Goal: Task Accomplishment & Management: Manage account settings

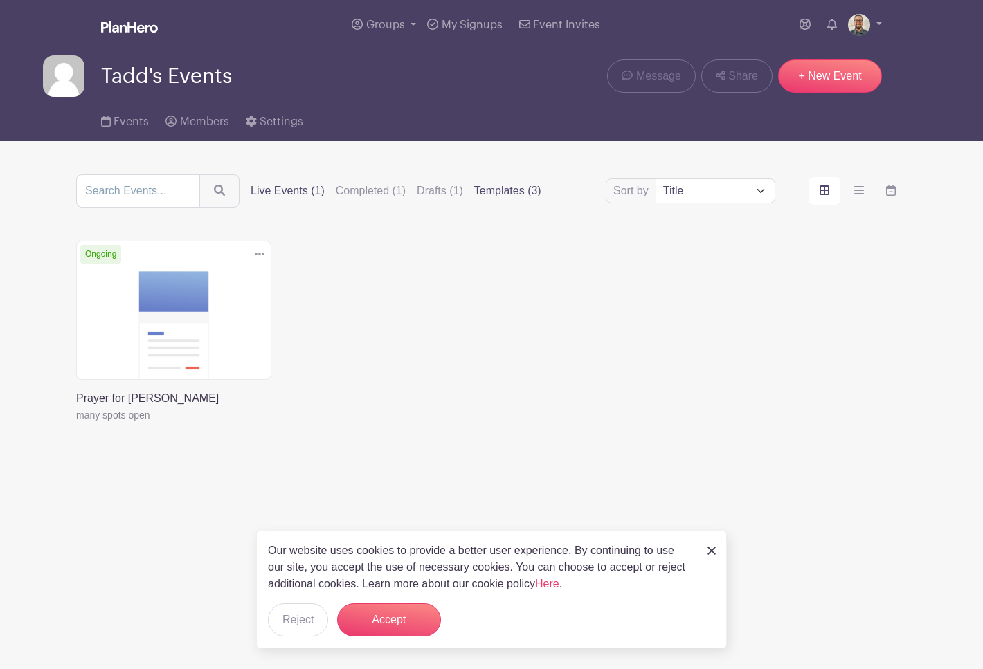
click at [496, 196] on label "Templates (3)" at bounding box center [507, 191] width 67 height 17
click at [0, 0] on input "Templates (3)" at bounding box center [0, 0] width 0 height 0
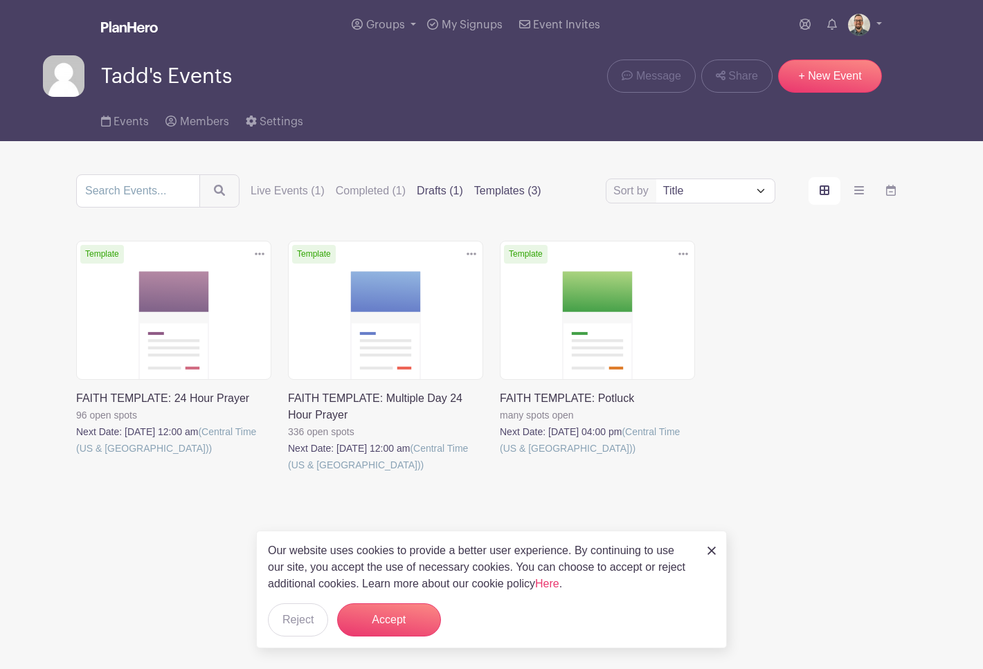
click at [444, 197] on label "Drafts (1)" at bounding box center [440, 191] width 46 height 17
click at [0, 0] on input "Drafts (1)" at bounding box center [0, 0] width 0 height 0
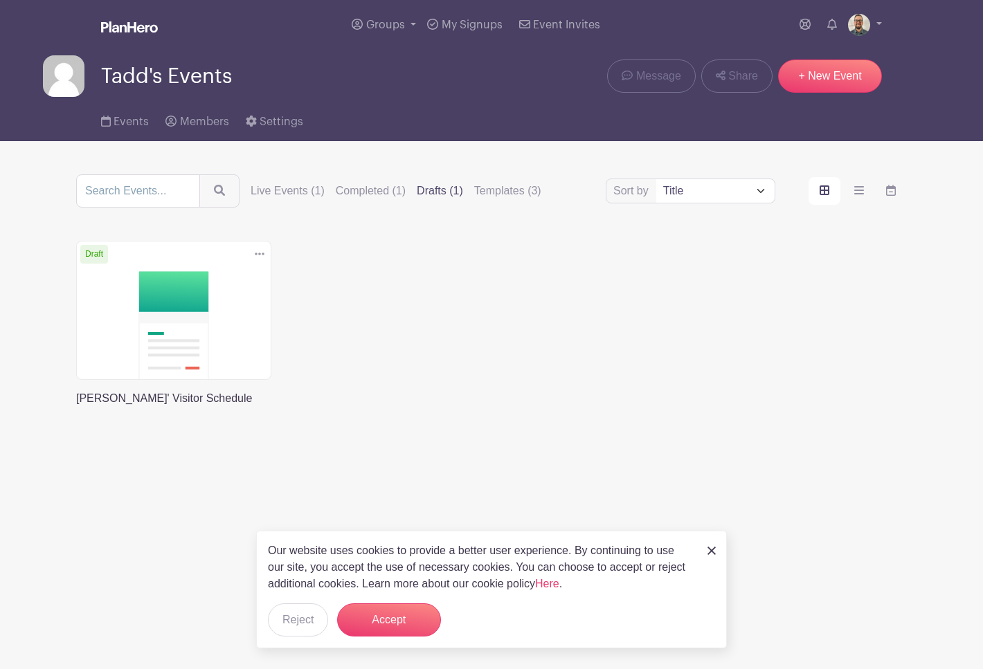
click at [76, 407] on link at bounding box center [76, 407] width 0 height 0
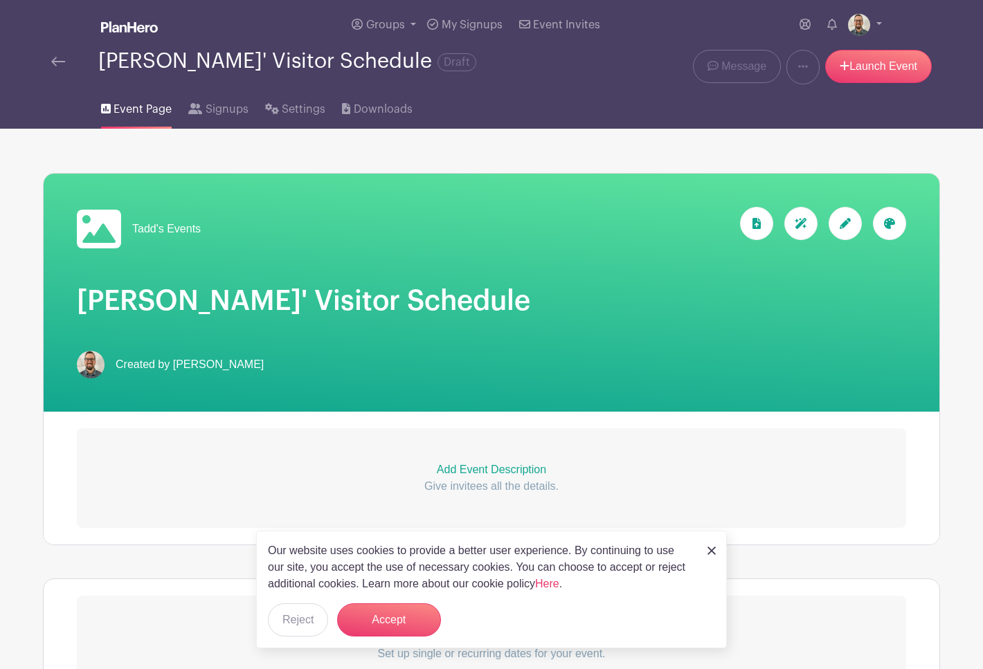
click at [712, 550] on img at bounding box center [712, 551] width 8 height 8
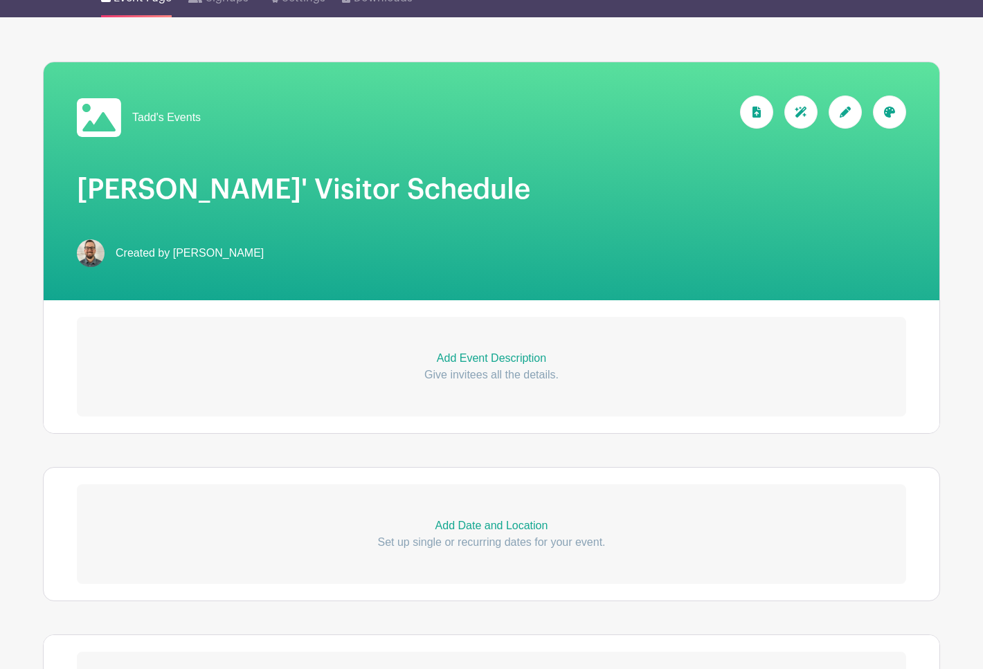
scroll to position [129, 0]
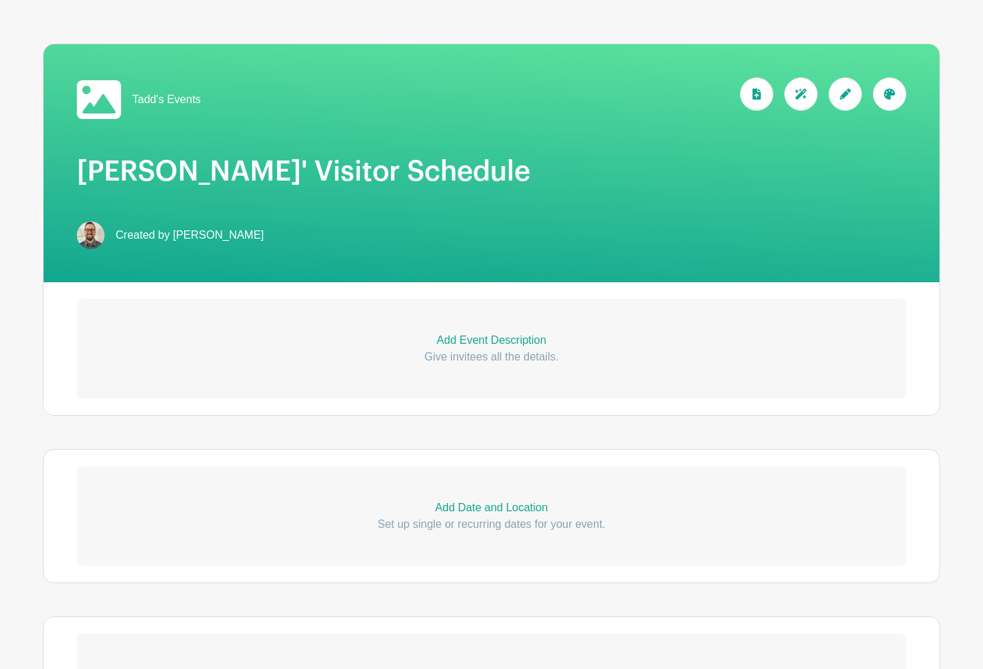
click at [513, 343] on p "Add Event Description" at bounding box center [491, 340] width 829 height 17
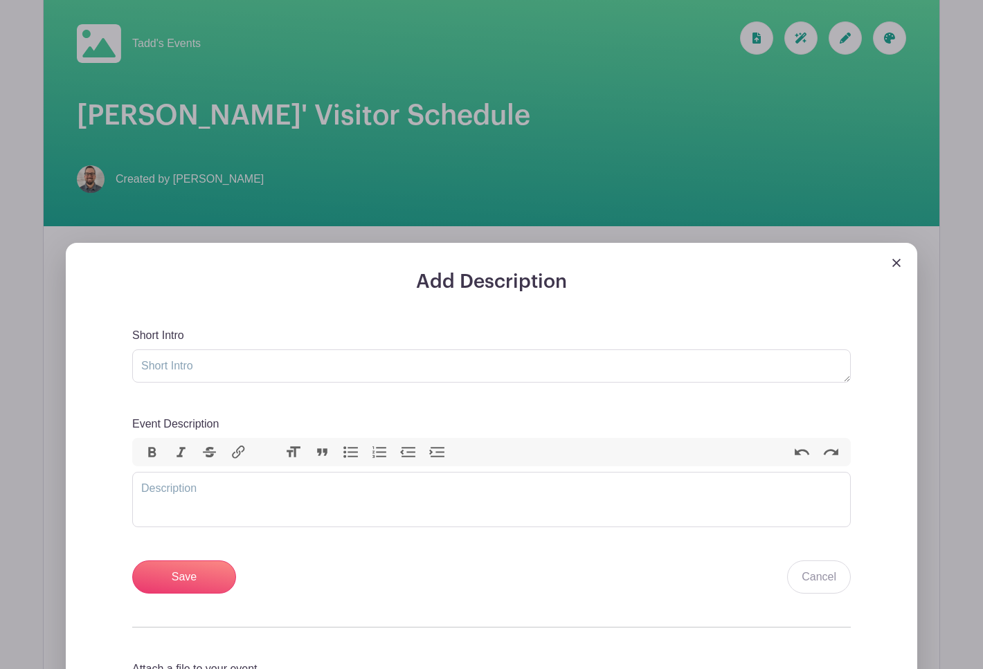
scroll to position [200, 0]
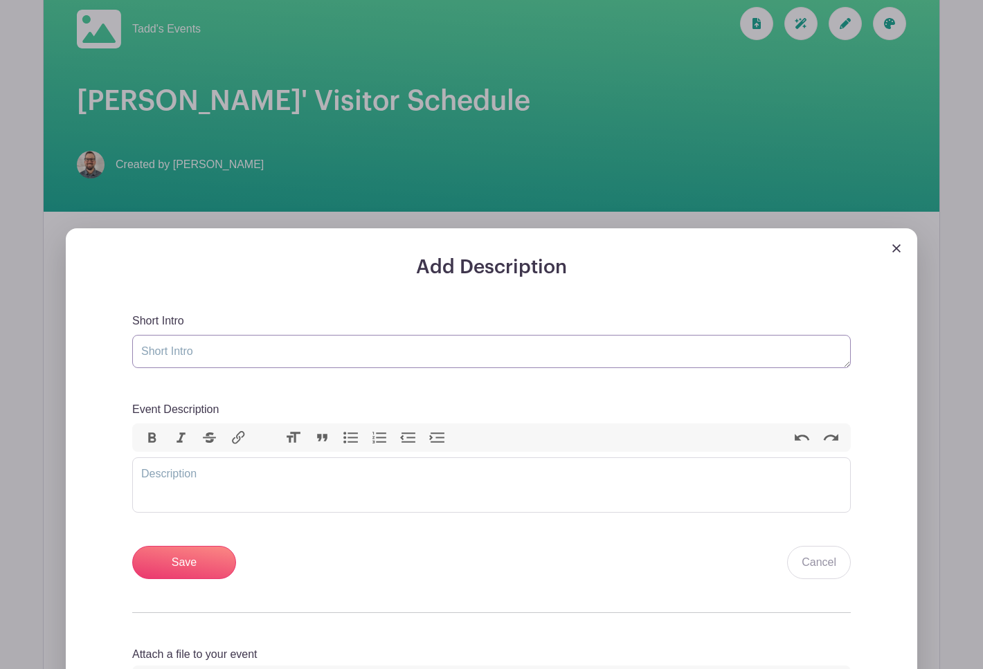
click at [243, 346] on textarea "Short Intro" at bounding box center [491, 351] width 719 height 33
type textarea "[PERSON_NAME] and [PERSON_NAME] would love for you to visit"
click at [207, 484] on trix-editor "Event Description" at bounding box center [491, 485] width 719 height 55
type trix-editor "<div>D</div>"
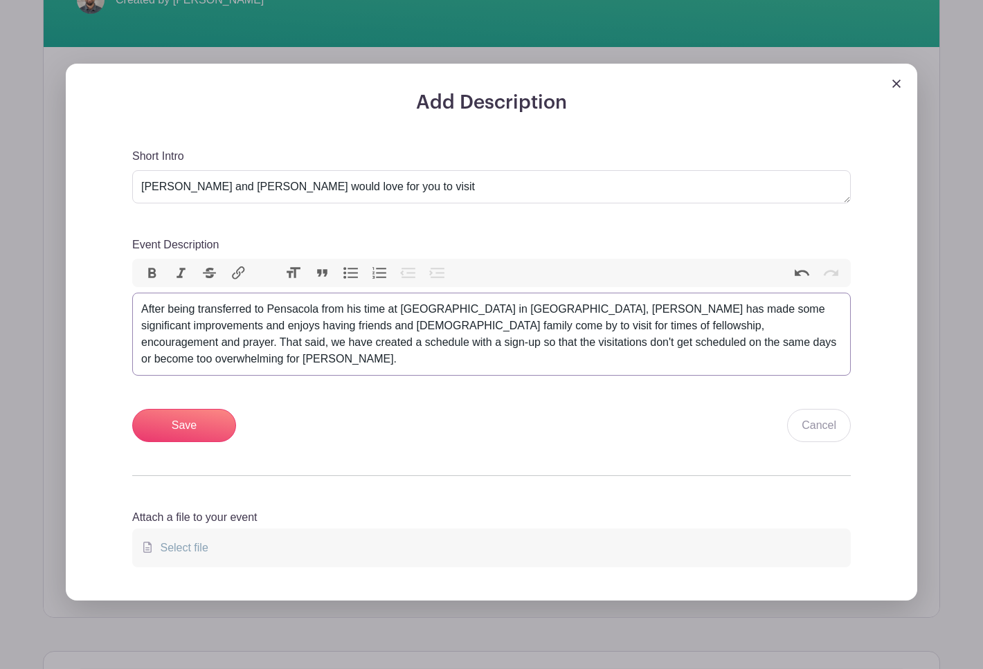
scroll to position [376, 0]
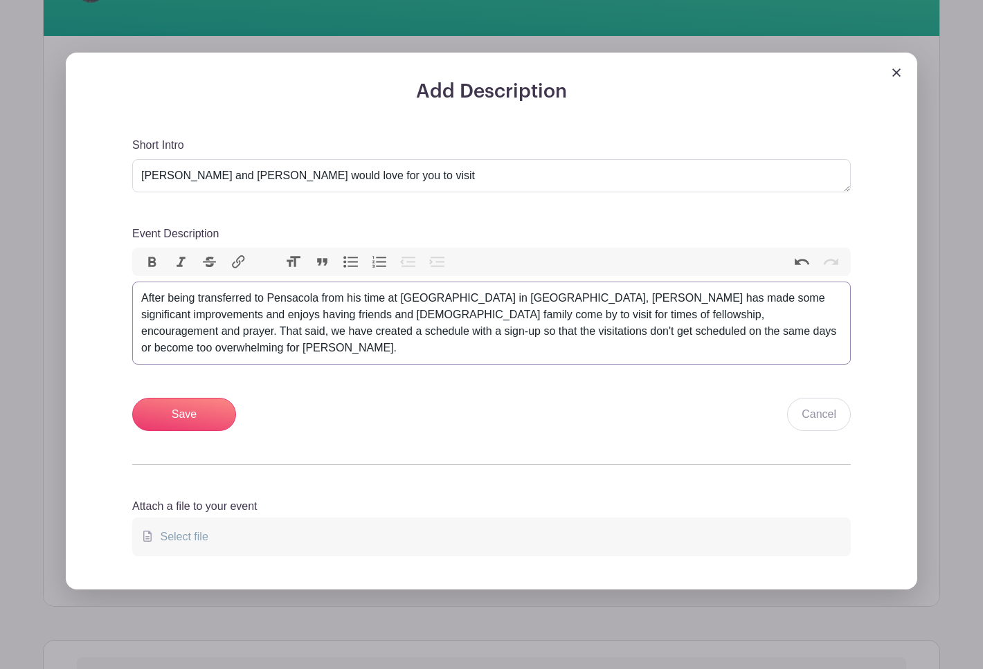
click at [231, 332] on div "After being transferred to Pensacola from his time at Shands in Gainesville, Da…" at bounding box center [491, 323] width 701 height 66
type trix-editor "<div>After being transferred to Pensacola from his time at Shands in Gainesvill…"
click at [550, 323] on div "After being transferred to Pensacola from his time at Shands in Gainesville, Da…" at bounding box center [491, 323] width 701 height 66
click at [209, 398] on input "Save" at bounding box center [184, 414] width 104 height 33
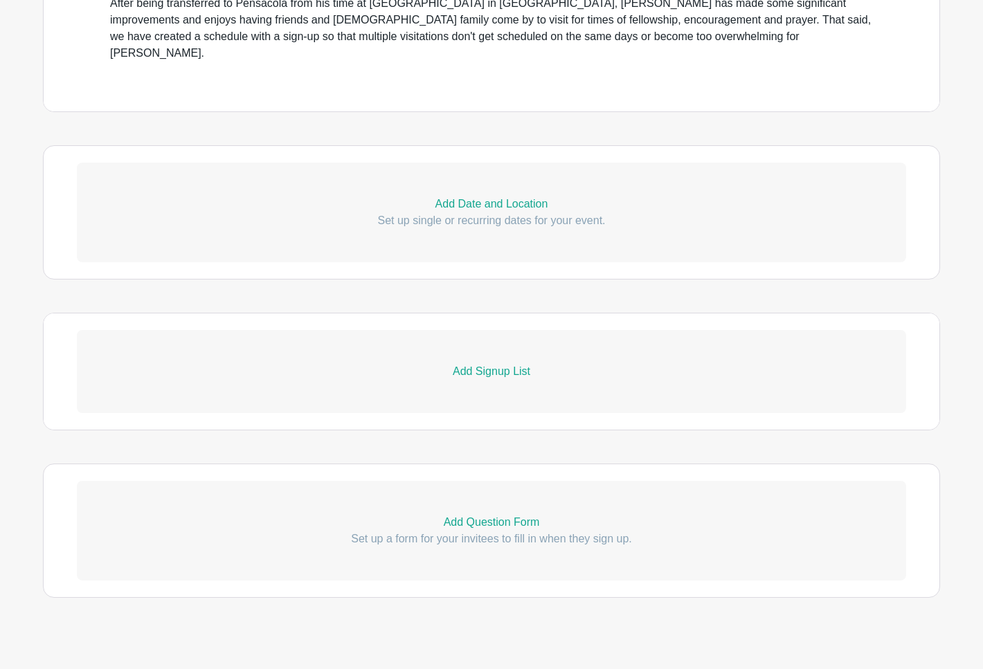
scroll to position [662, 0]
click at [523, 197] on p "Add Date and Location" at bounding box center [491, 205] width 829 height 17
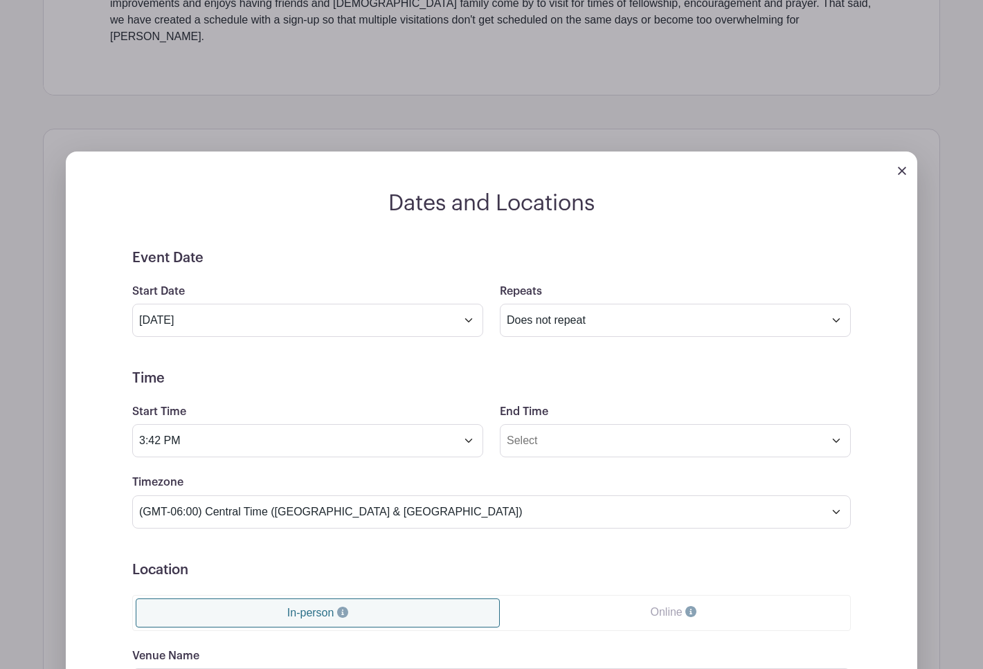
scroll to position [678, 0]
click at [903, 168] on img at bounding box center [902, 172] width 8 height 8
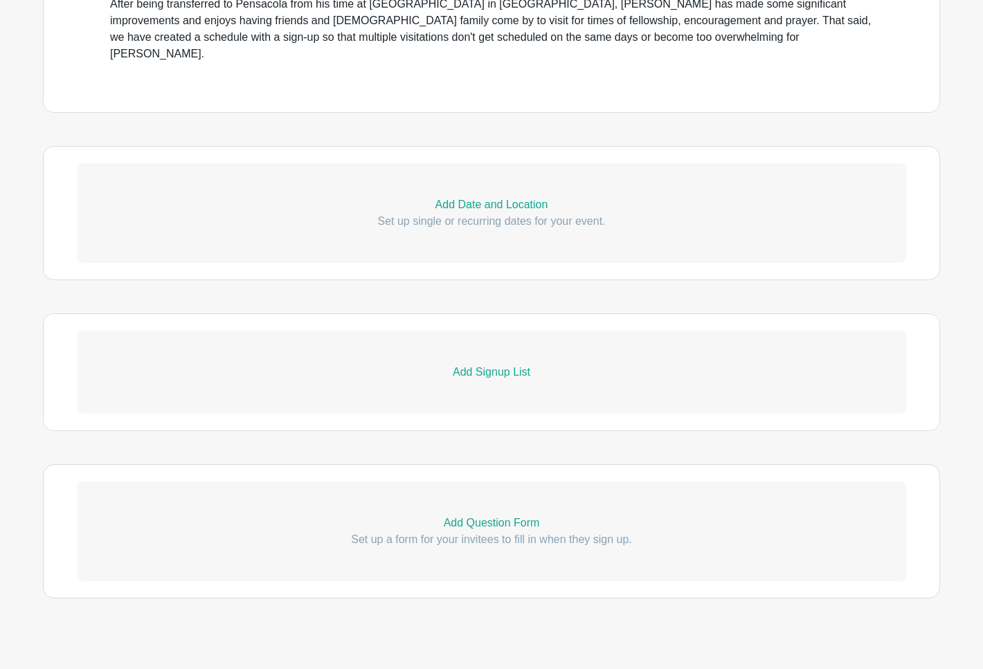
click at [492, 364] on p "Add Signup List" at bounding box center [491, 372] width 829 height 17
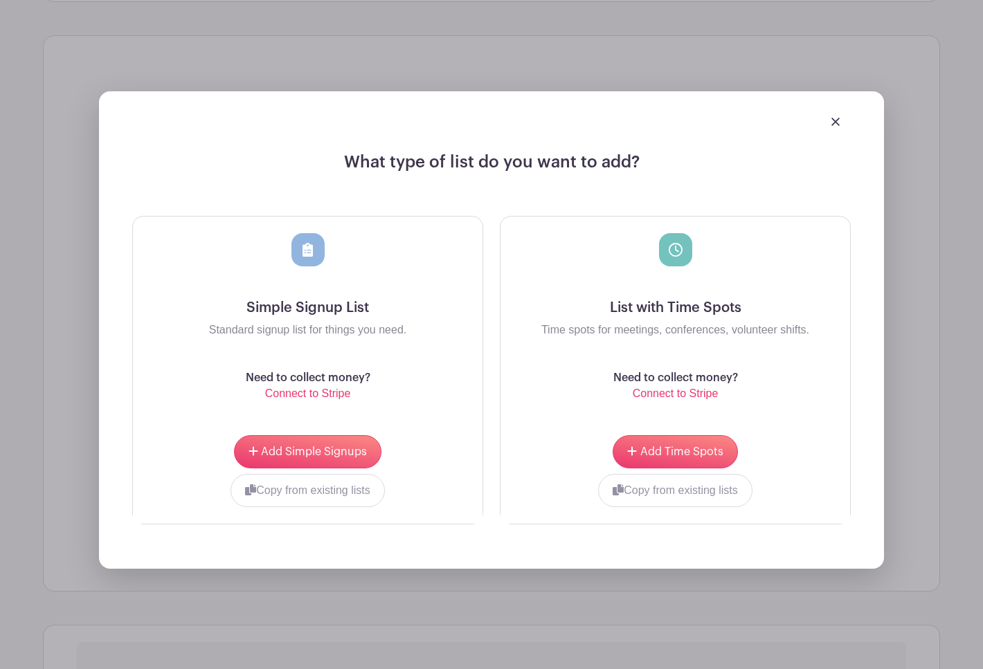
scroll to position [941, 0]
click at [675, 446] on span "Add Time Spots" at bounding box center [681, 451] width 83 height 11
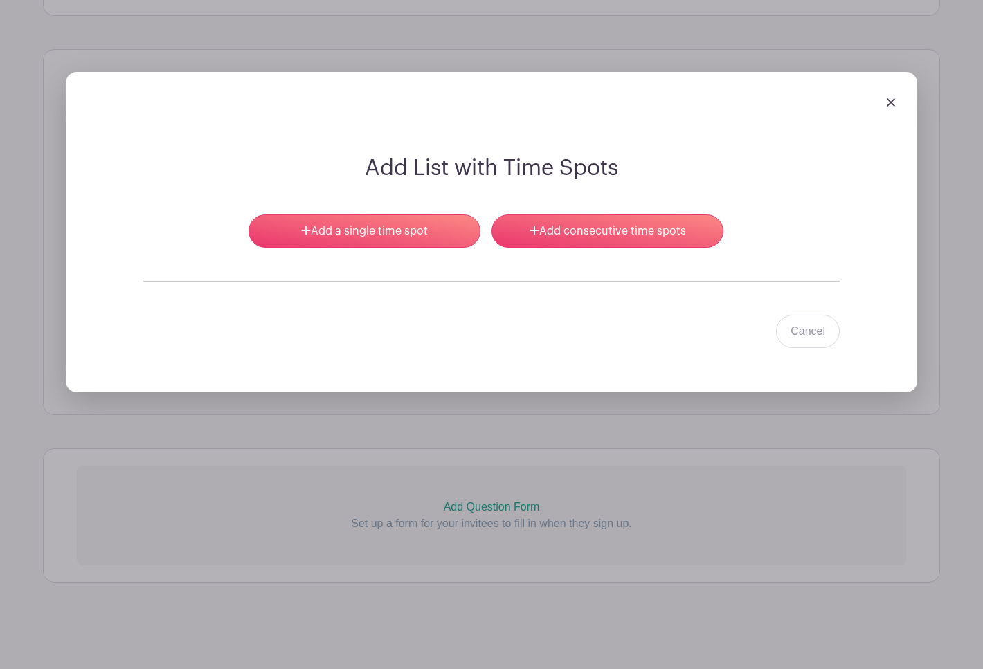
scroll to position [910, 0]
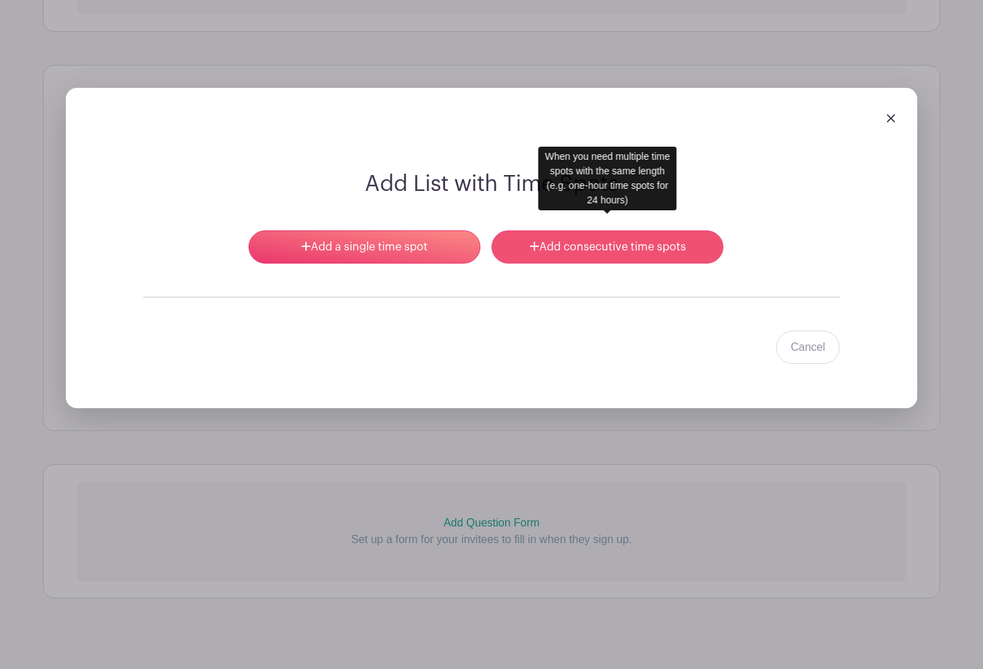
click at [620, 234] on link "Add consecutive time spots" at bounding box center [608, 247] width 232 height 33
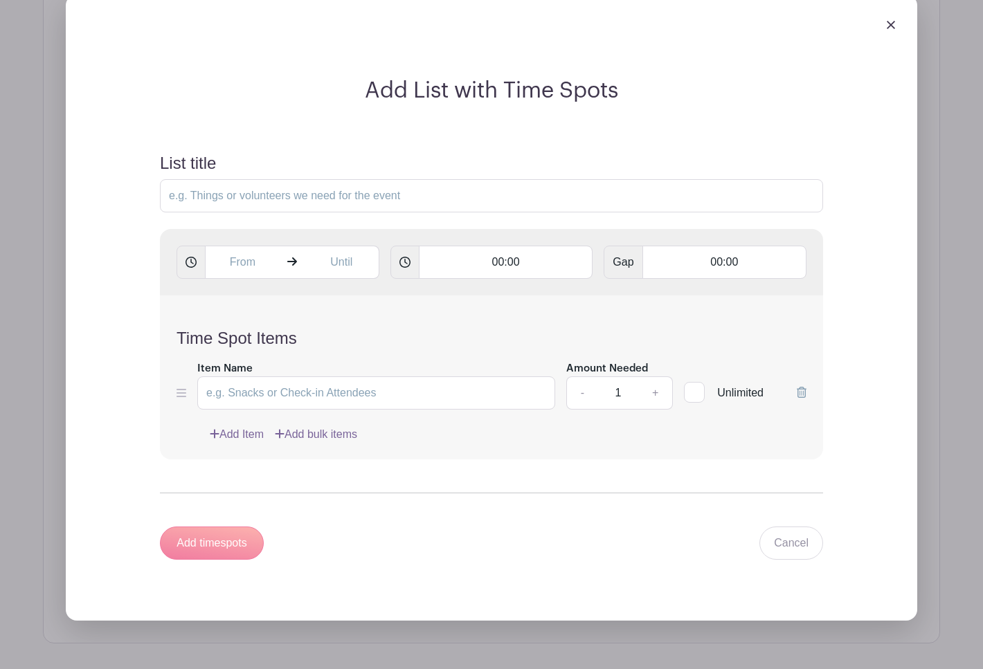
scroll to position [1005, 0]
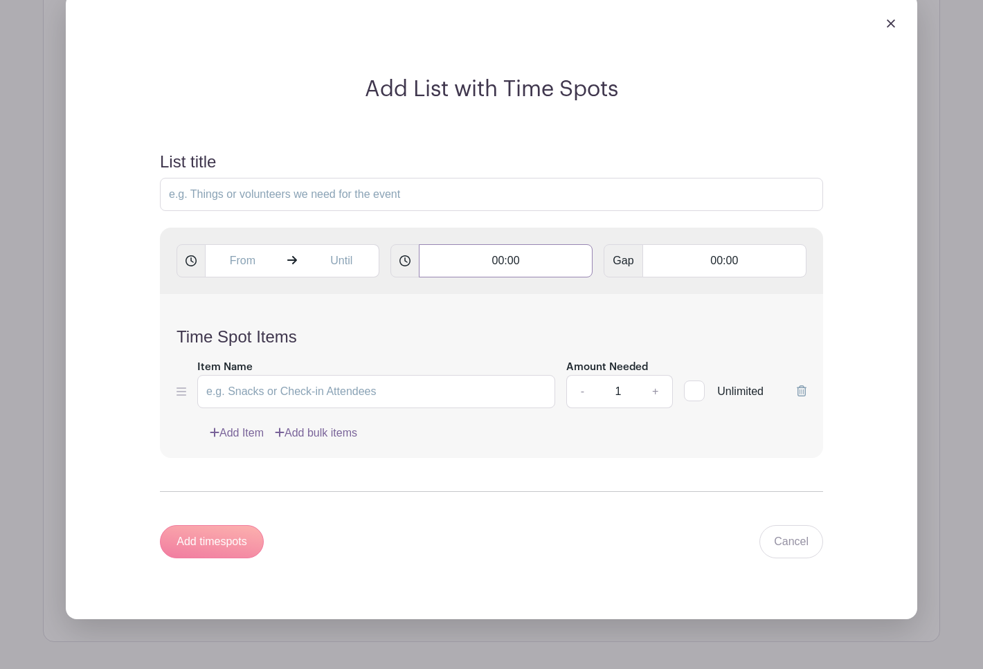
click at [510, 251] on input "00:00" at bounding box center [506, 260] width 174 height 33
click at [251, 247] on input "text" at bounding box center [242, 260] width 75 height 33
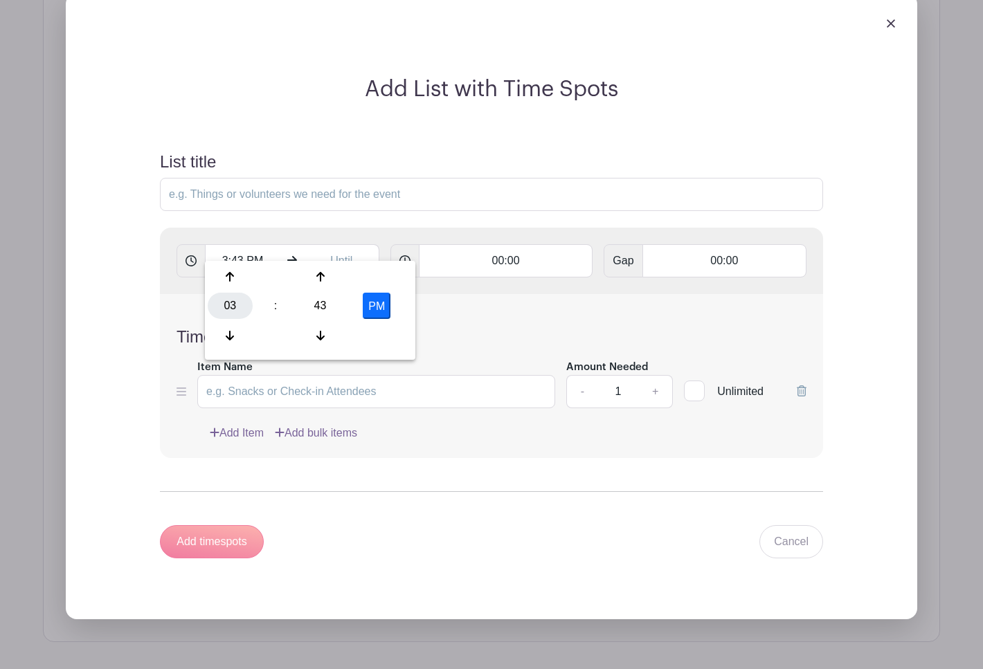
click at [234, 296] on div "03" at bounding box center [230, 306] width 45 height 26
click at [329, 303] on div "06" at bounding box center [333, 306] width 46 height 26
click at [314, 300] on div "43" at bounding box center [320, 306] width 45 height 26
click at [231, 274] on div "00" at bounding box center [231, 277] width 46 height 26
type input "6:00 PM"
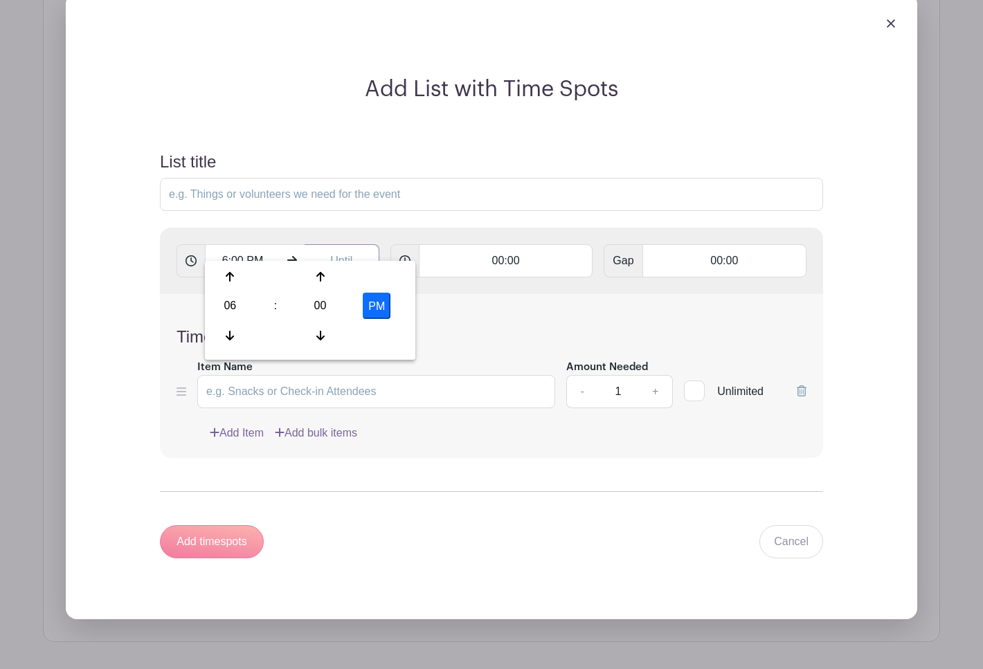
click at [344, 248] on input "text" at bounding box center [342, 260] width 75 height 33
type input "3:43 PM"
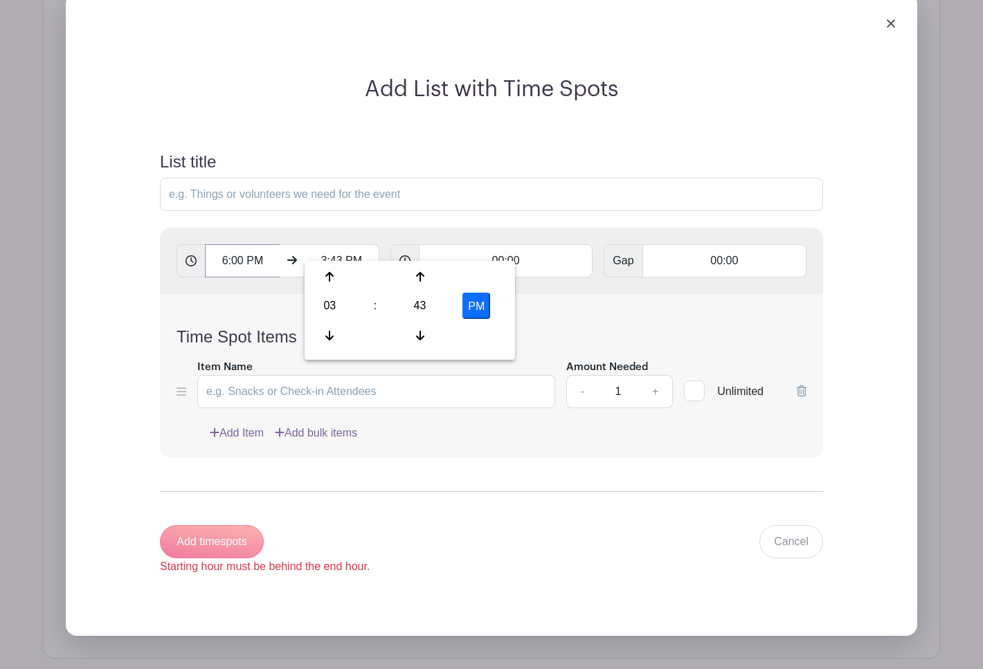
click at [229, 246] on input "6:00 PM" at bounding box center [242, 260] width 75 height 33
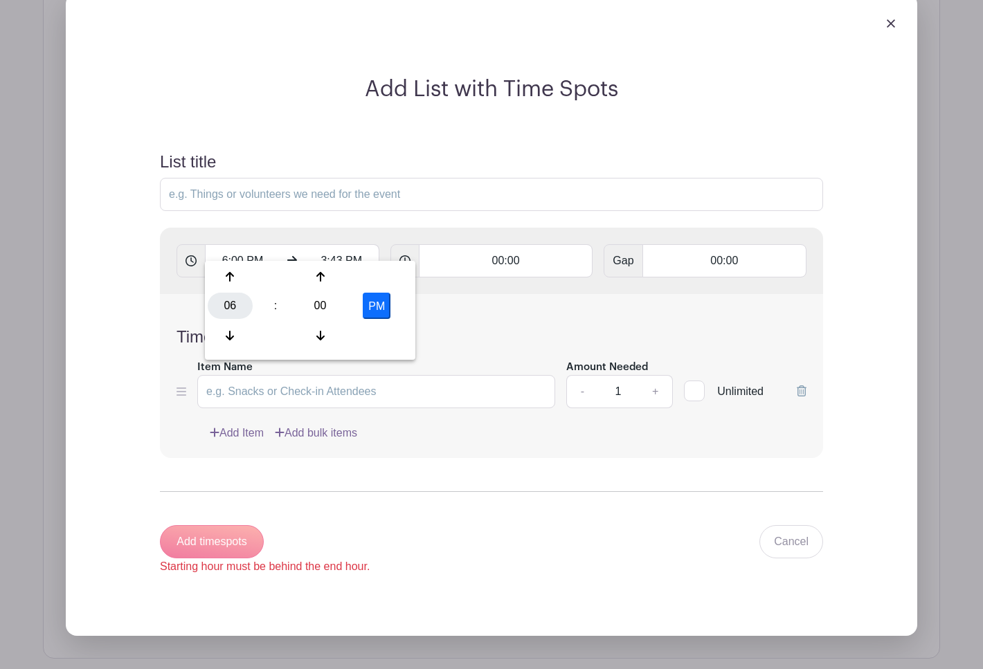
click at [228, 303] on div "06" at bounding box center [230, 306] width 45 height 26
click at [289, 307] on div "05" at bounding box center [282, 306] width 46 height 26
click at [314, 307] on div "00" at bounding box center [320, 306] width 45 height 26
click at [327, 307] on div "30" at bounding box center [333, 306] width 46 height 26
type input "5:30 PM"
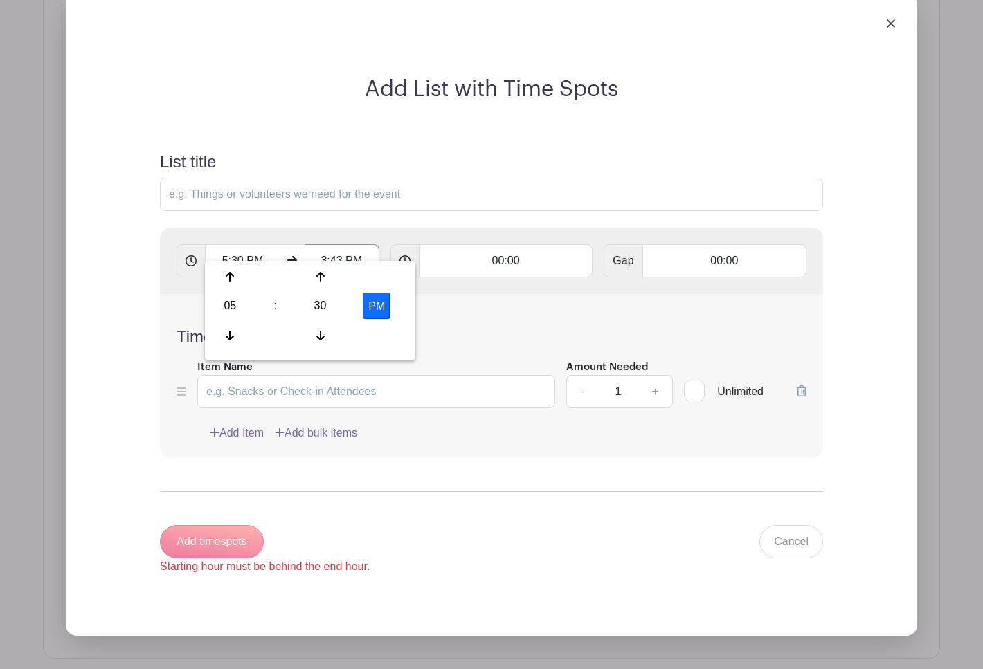
click at [334, 244] on input "3:43 PM" at bounding box center [342, 260] width 75 height 33
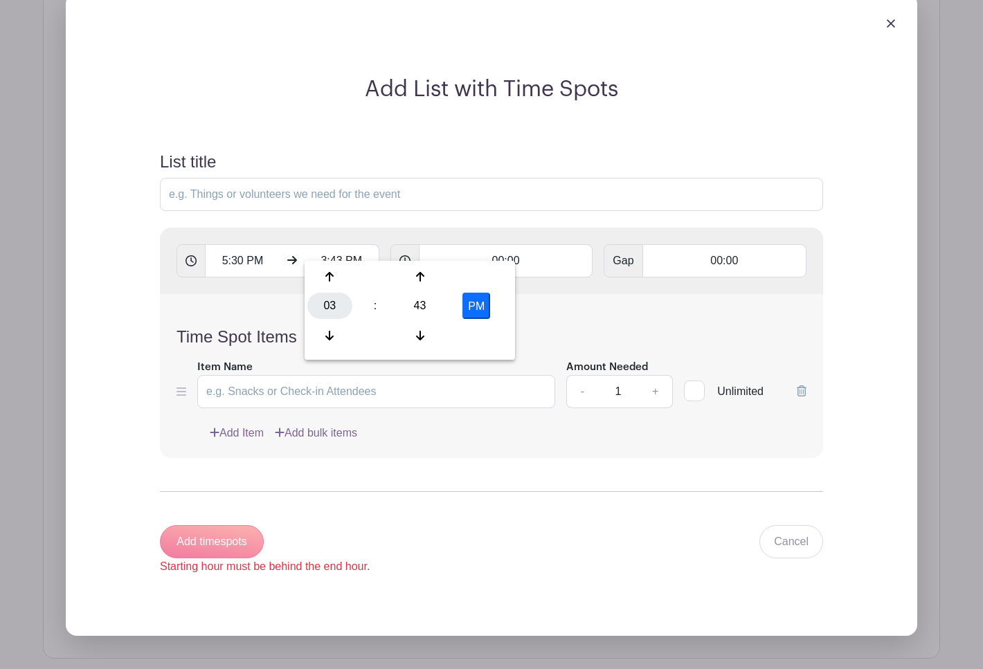
click at [325, 305] on div "03" at bounding box center [329, 306] width 45 height 26
click at [426, 305] on div "06" at bounding box center [433, 306] width 46 height 26
click at [336, 244] on input "6:43 PM" at bounding box center [342, 260] width 75 height 33
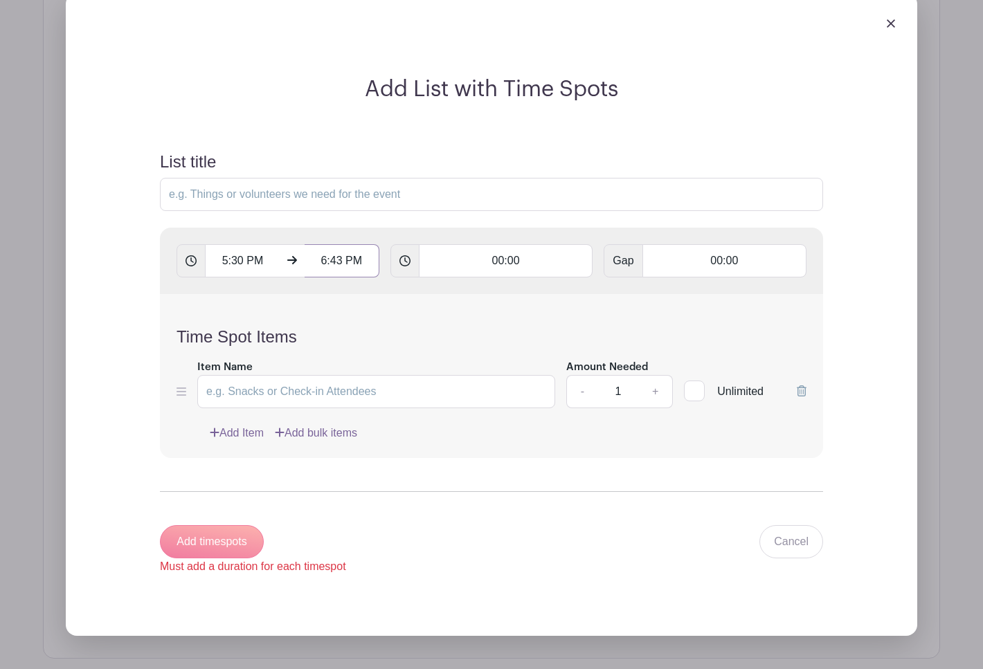
click at [336, 244] on input "6:43 PM" at bounding box center [342, 260] width 75 height 33
click at [424, 314] on div "43" at bounding box center [419, 306] width 45 height 26
click at [487, 282] on div "15" at bounding box center [484, 277] width 46 height 26
type input "6:15 PM"
click at [450, 208] on form "List title 5:30 PM 6:15 PM 00:00 Gap 00:00 Time Spot Items Item Name Amount Nee…" at bounding box center [491, 364] width 696 height 456
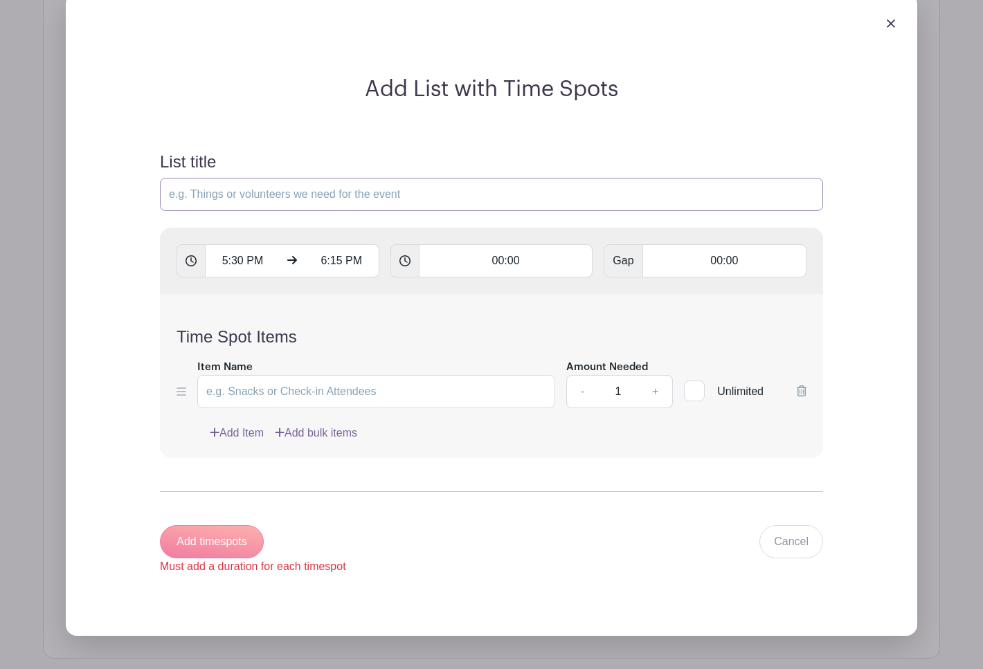
click at [287, 180] on input "List title" at bounding box center [491, 194] width 663 height 33
type input "Available Time Slots"
click at [233, 384] on input "Item Name" at bounding box center [376, 391] width 358 height 33
type input "Evening Visitation"
click at [450, 244] on input "00:00" at bounding box center [506, 260] width 174 height 33
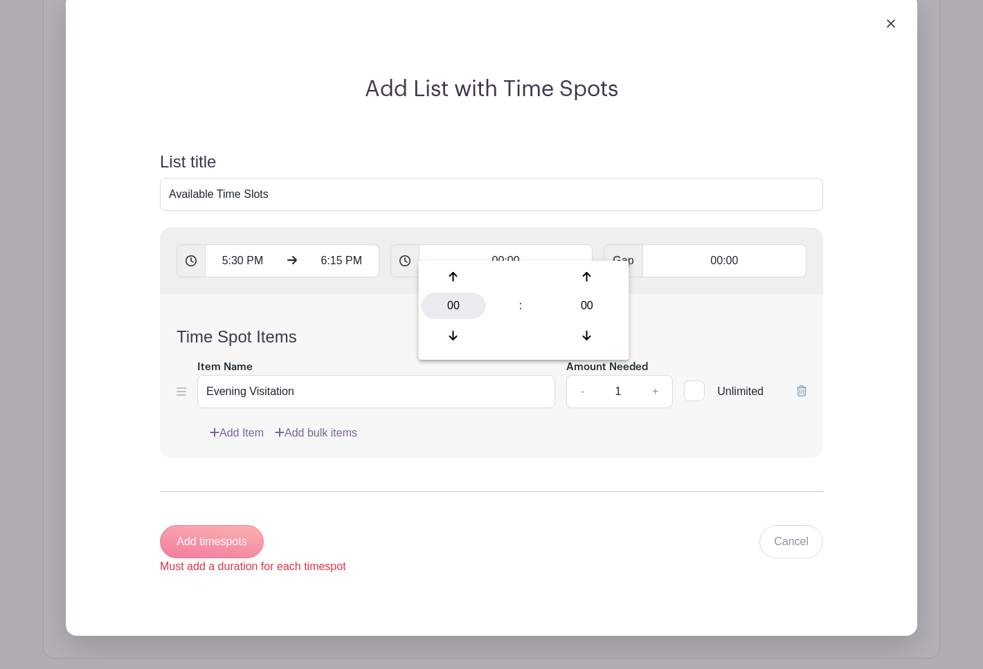
click at [458, 303] on div "00" at bounding box center [454, 306] width 64 height 26
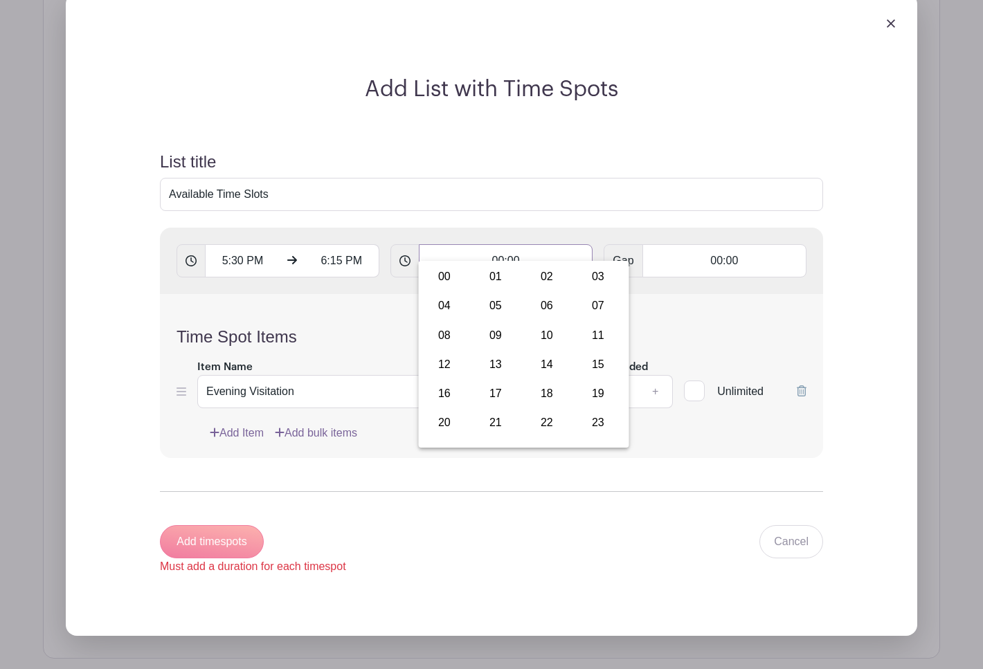
click at [569, 251] on input "00:00" at bounding box center [506, 260] width 174 height 33
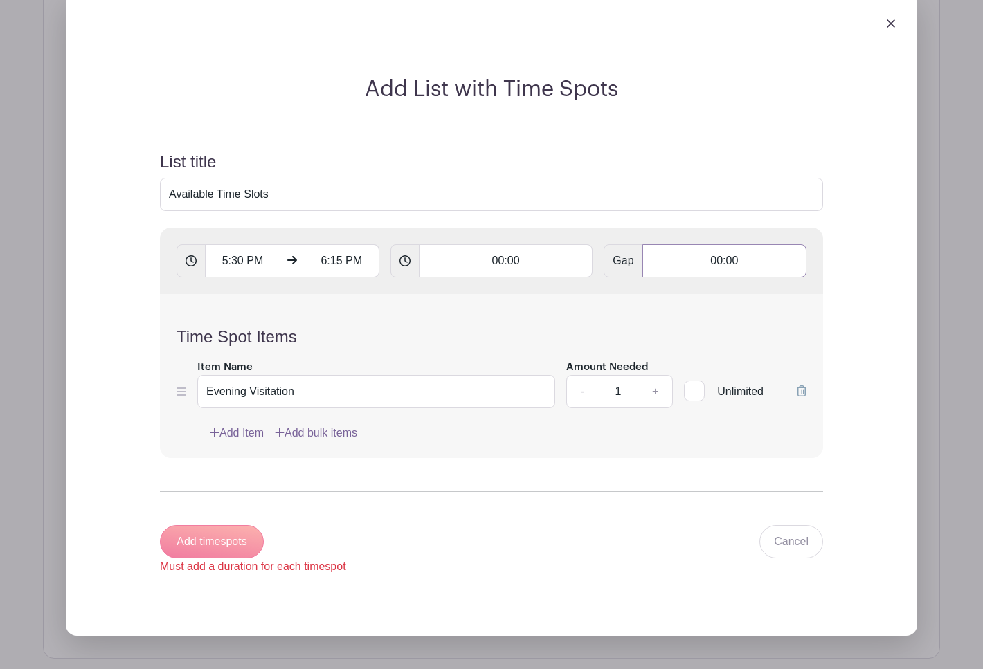
click at [730, 250] on input "00:00" at bounding box center [724, 260] width 164 height 33
click at [710, 251] on input "00:00" at bounding box center [724, 260] width 164 height 33
click at [717, 246] on input "00:00" at bounding box center [724, 260] width 164 height 33
click at [680, 305] on div "00" at bounding box center [677, 306] width 64 height 26
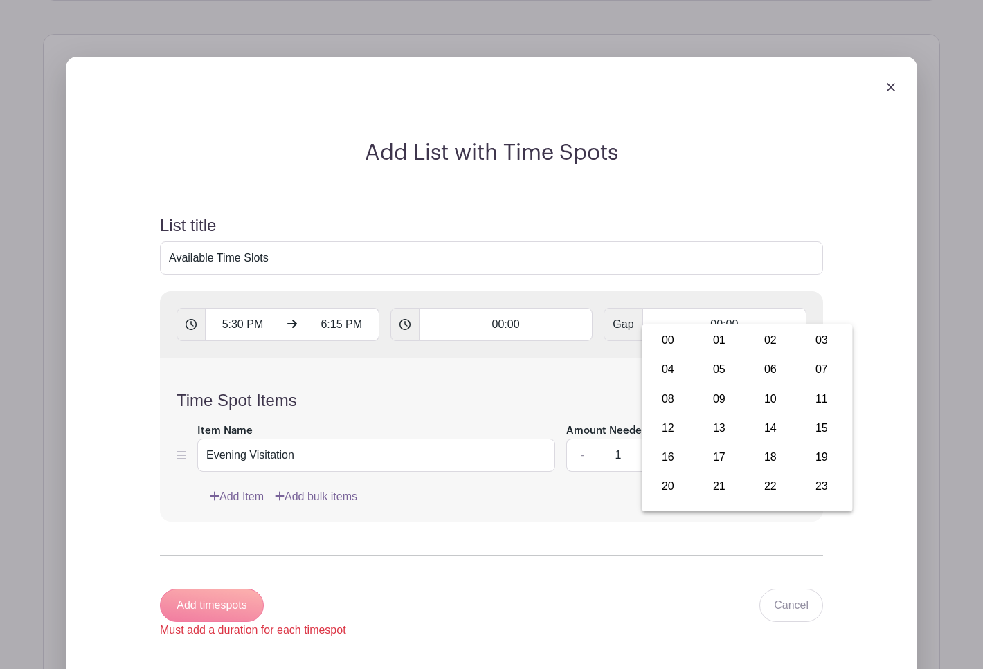
scroll to position [936, 0]
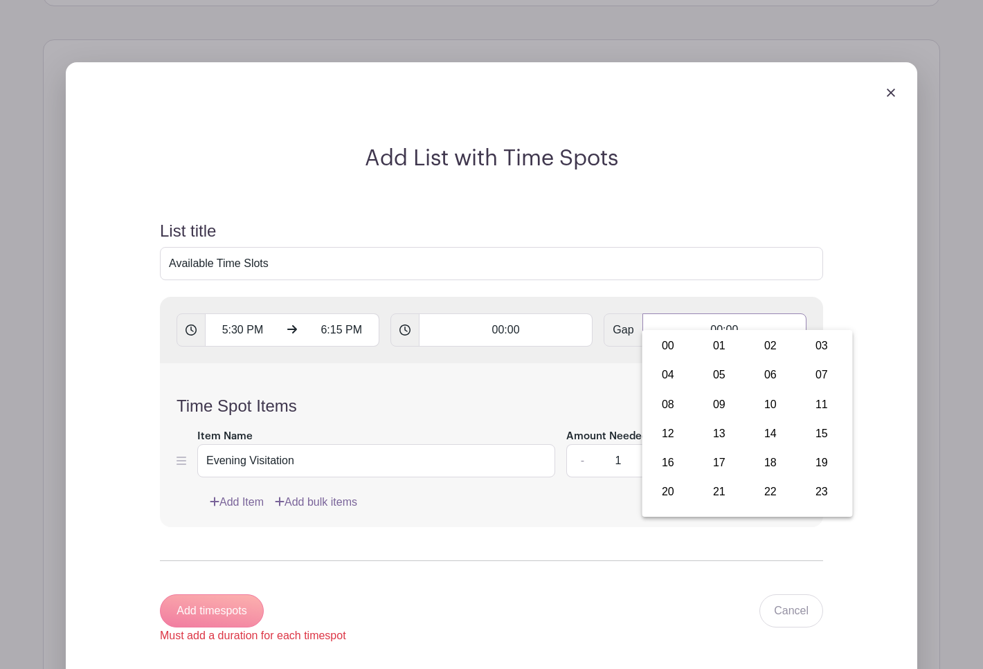
click at [716, 314] on input "00:00" at bounding box center [724, 330] width 164 height 33
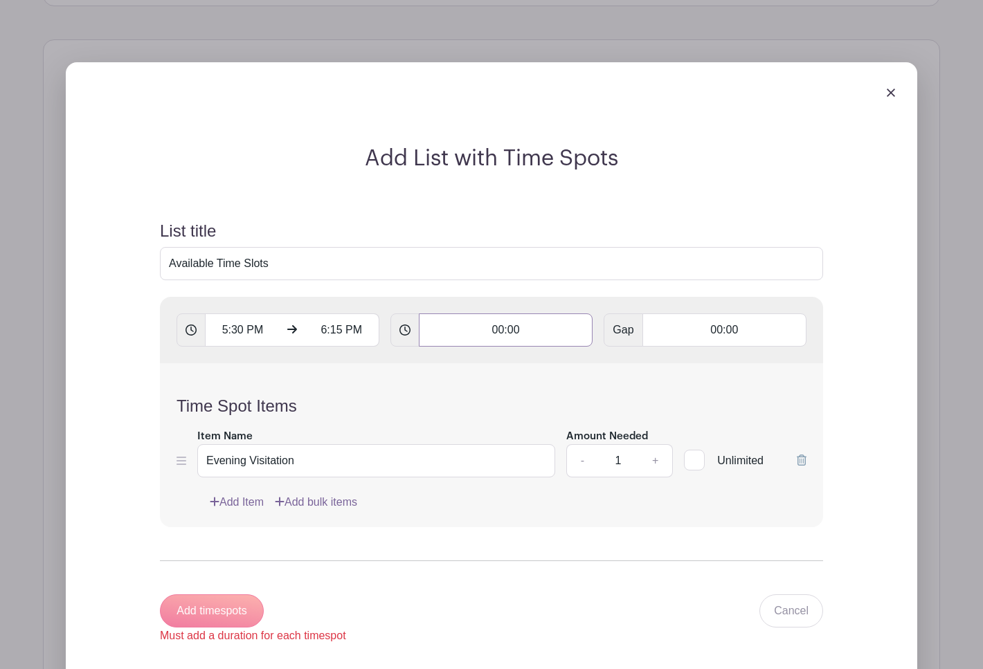
click at [509, 315] on input "00:00" at bounding box center [506, 330] width 174 height 33
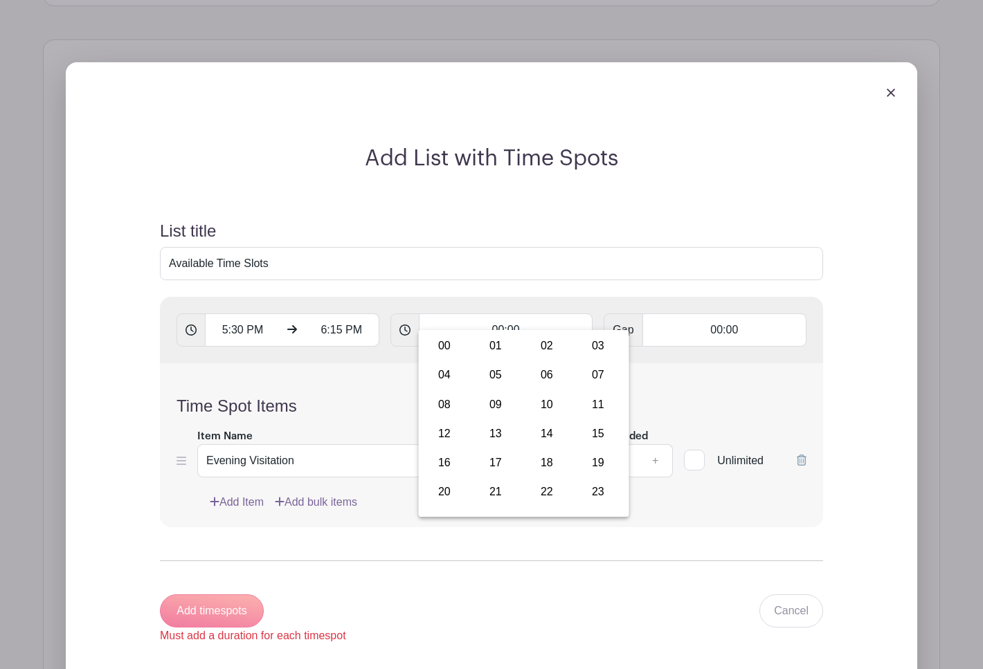
click at [502, 271] on form "List title Available Time Slots 5:30 PM 6:15 PM 00:00 Gap 00:00 Time Spot Items…" at bounding box center [491, 433] width 696 height 456
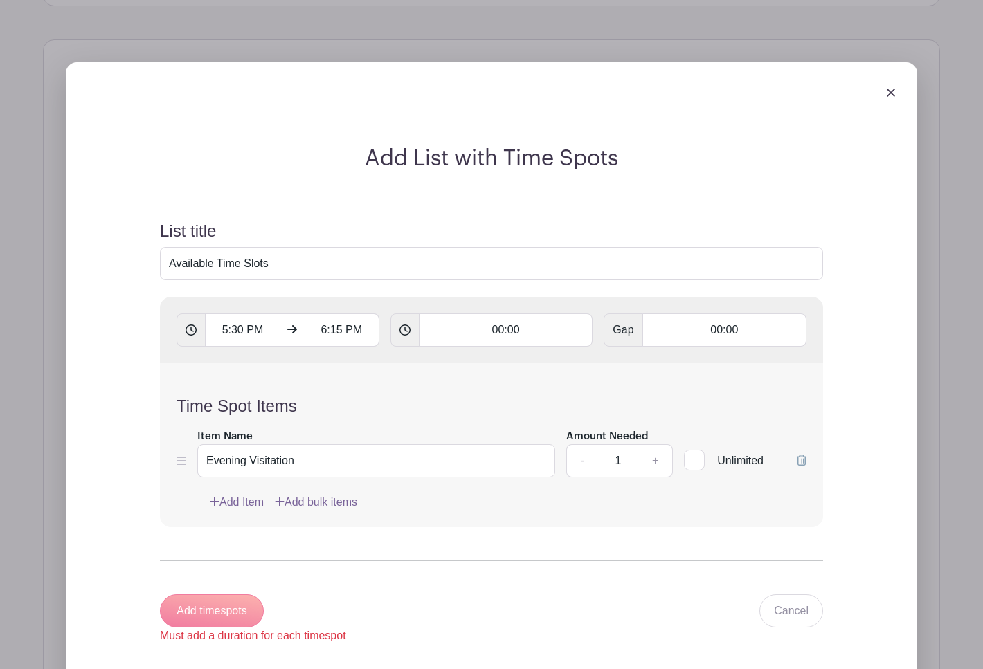
click at [890, 89] on img at bounding box center [891, 93] width 8 height 8
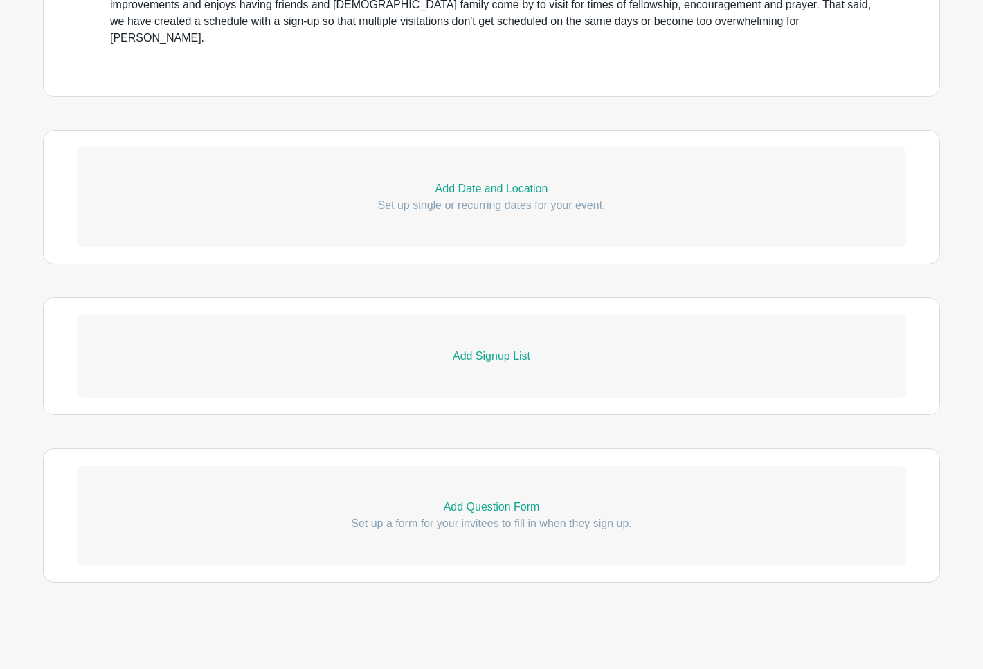
scroll to position [662, 0]
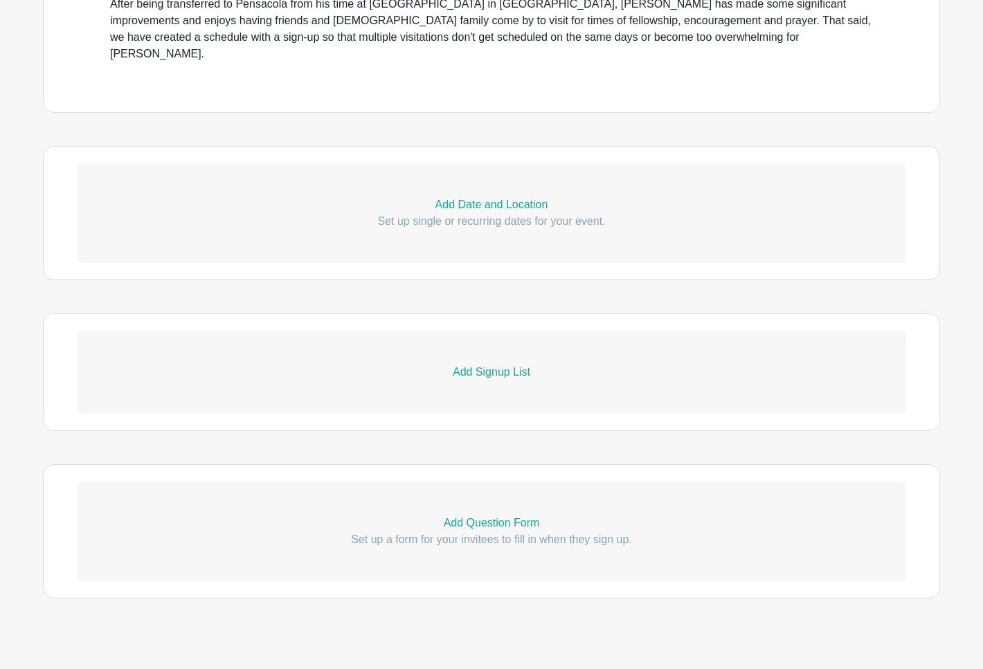
click at [485, 364] on p "Add Signup List" at bounding box center [491, 372] width 829 height 17
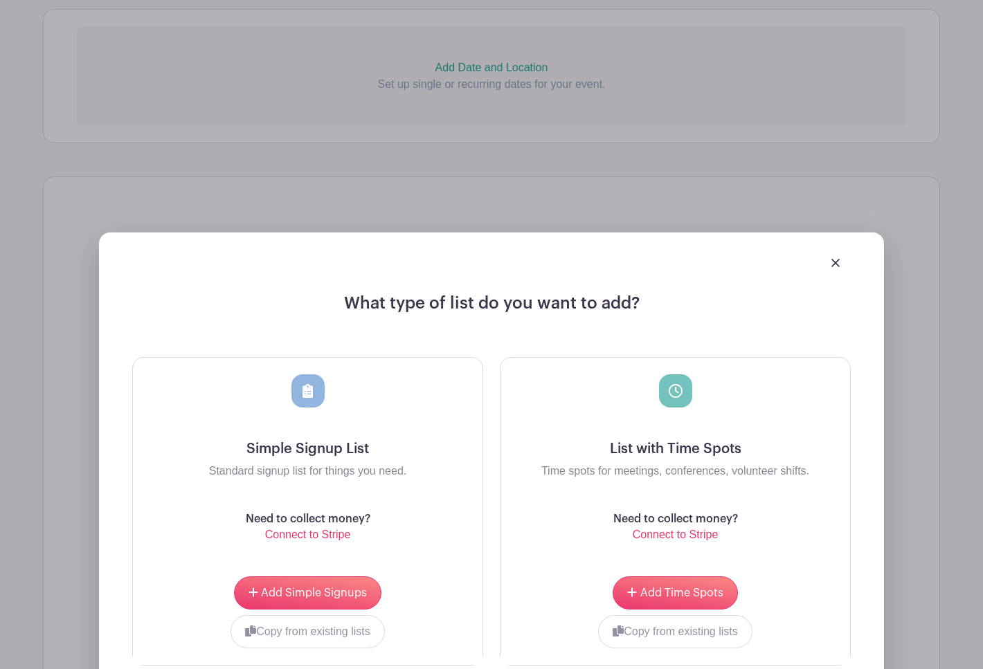
scroll to position [798, 0]
click at [311, 588] on span "Add Simple Signups" at bounding box center [314, 593] width 106 height 11
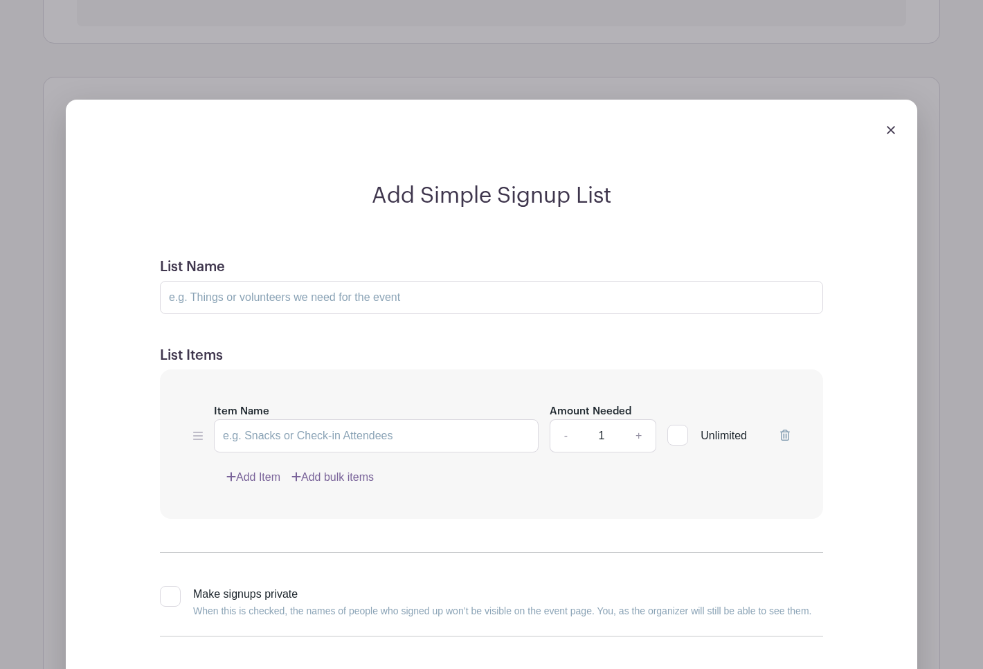
scroll to position [846, 0]
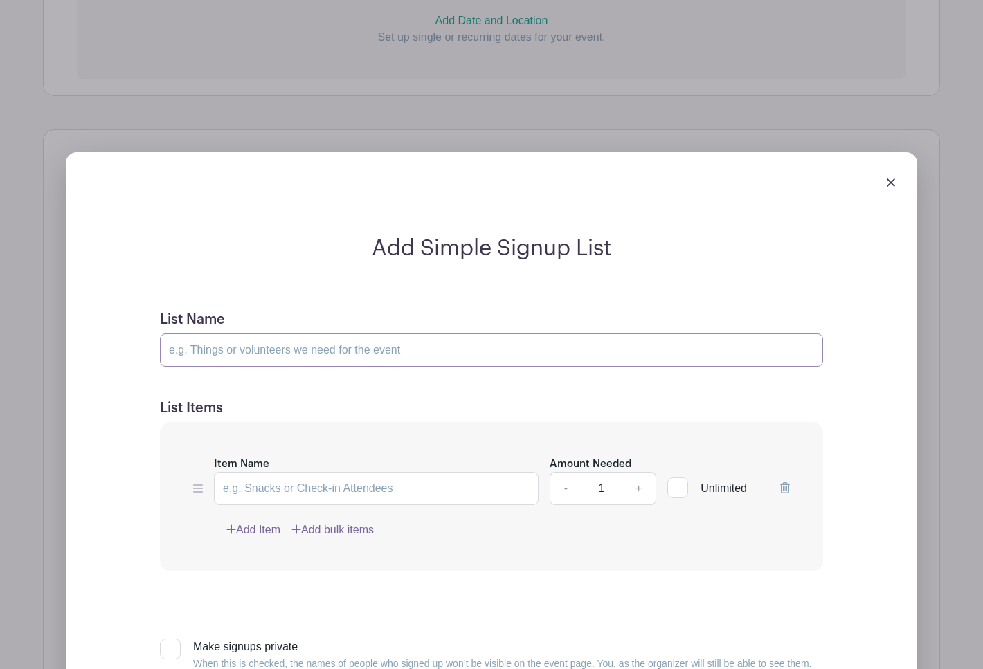
click at [262, 337] on input "List Name" at bounding box center [491, 350] width 663 height 33
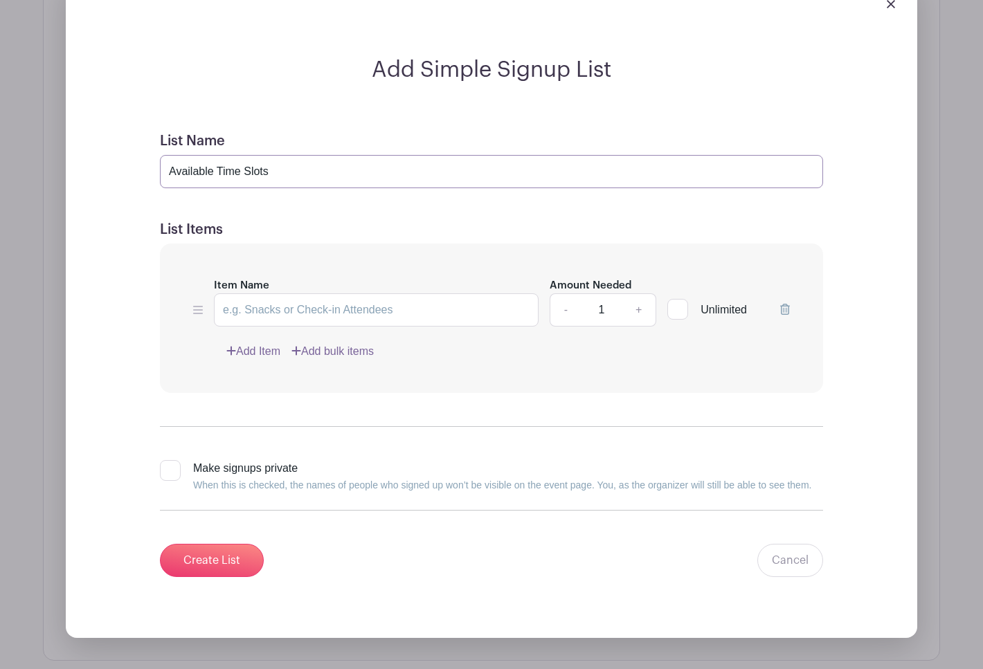
scroll to position [1029, 0]
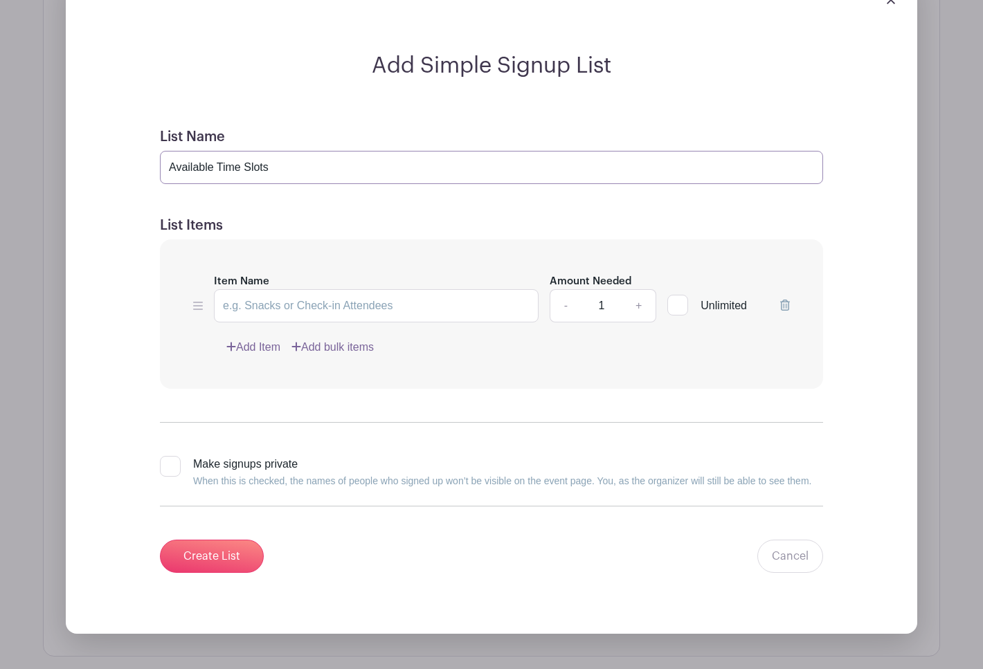
type input "Available Time Slots"
click at [272, 294] on input "Item Name" at bounding box center [376, 305] width 325 height 33
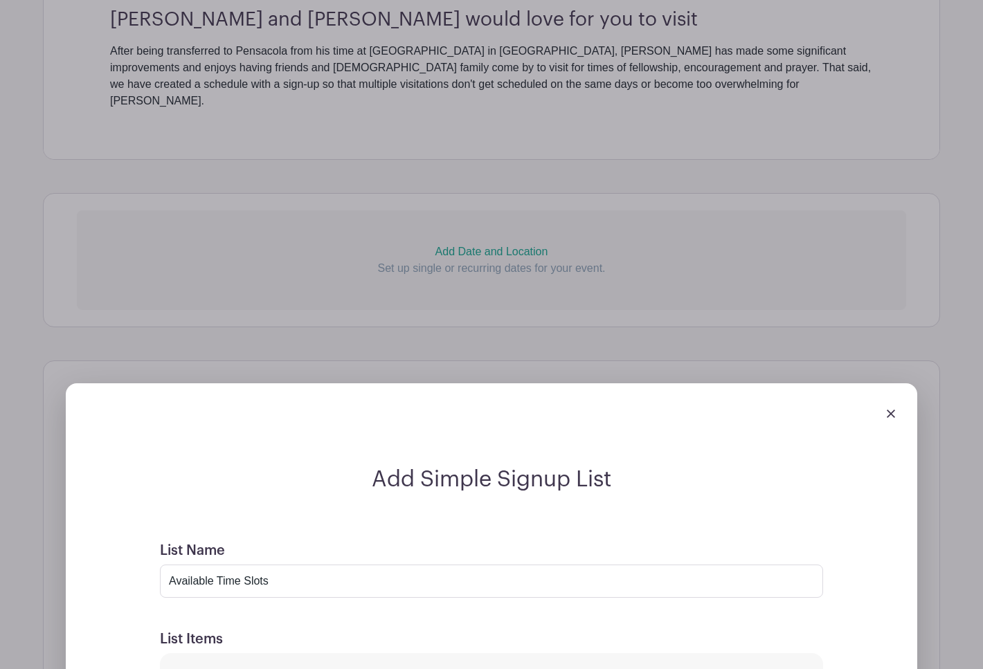
scroll to position [582, 0]
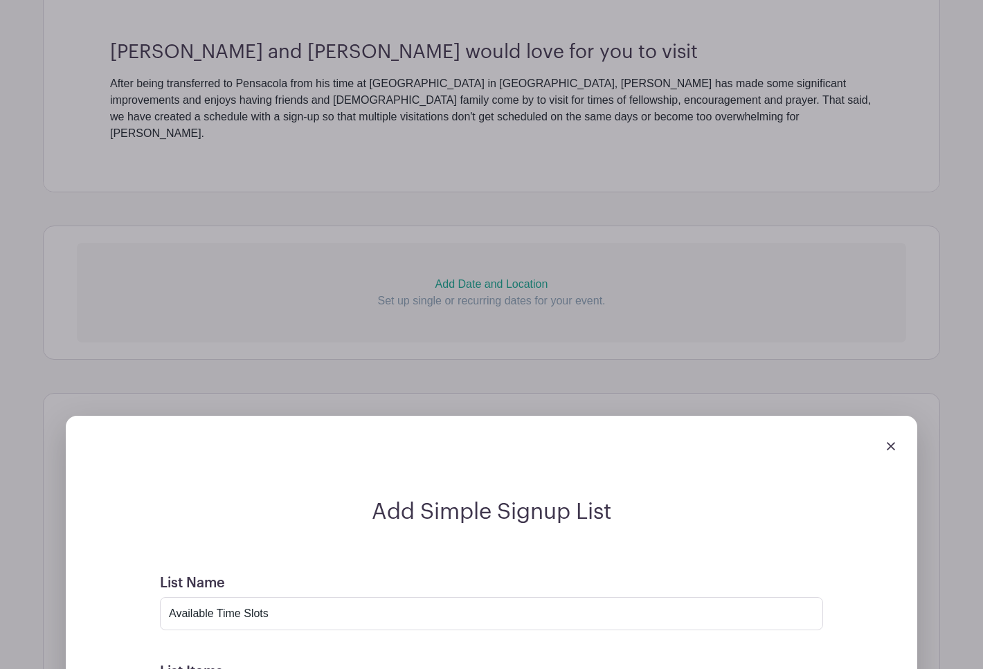
type input "5"
click at [892, 442] on img at bounding box center [891, 446] width 8 height 8
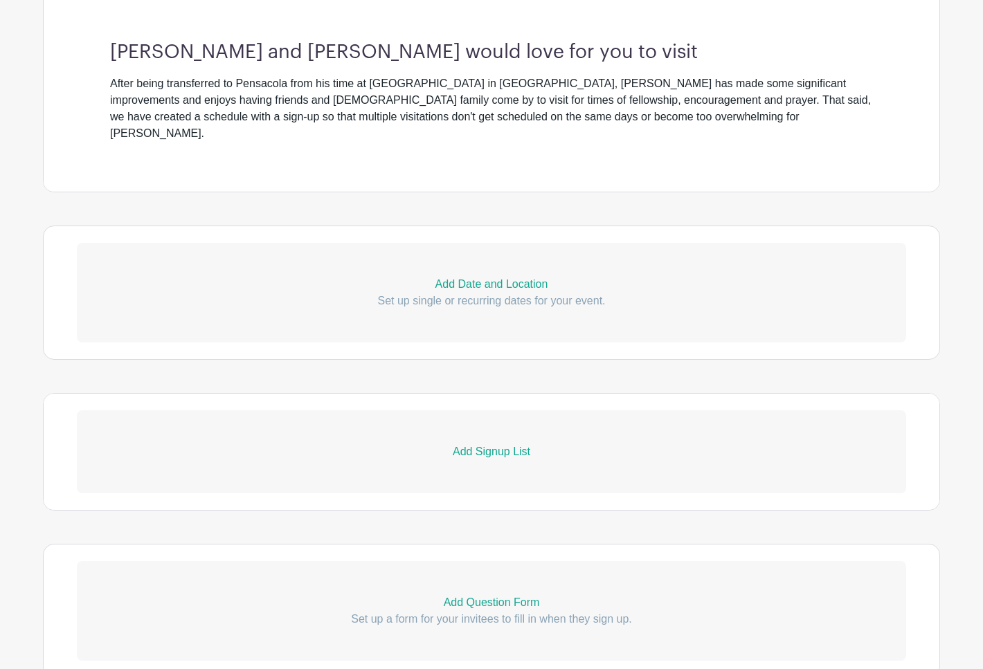
click at [508, 276] on p "Add Date and Location" at bounding box center [491, 284] width 829 height 17
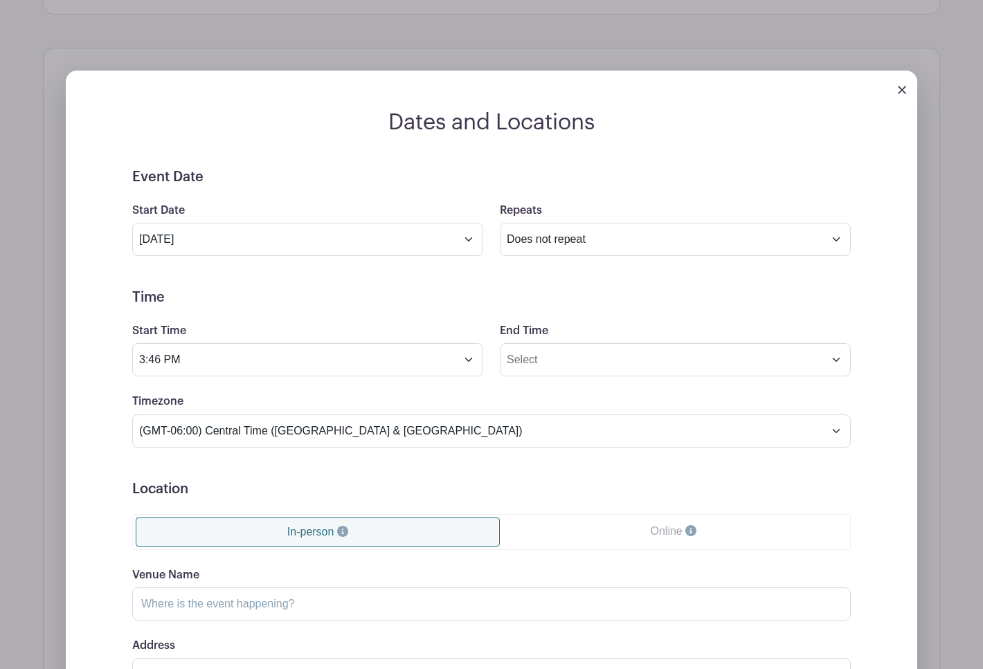
scroll to position [753, 0]
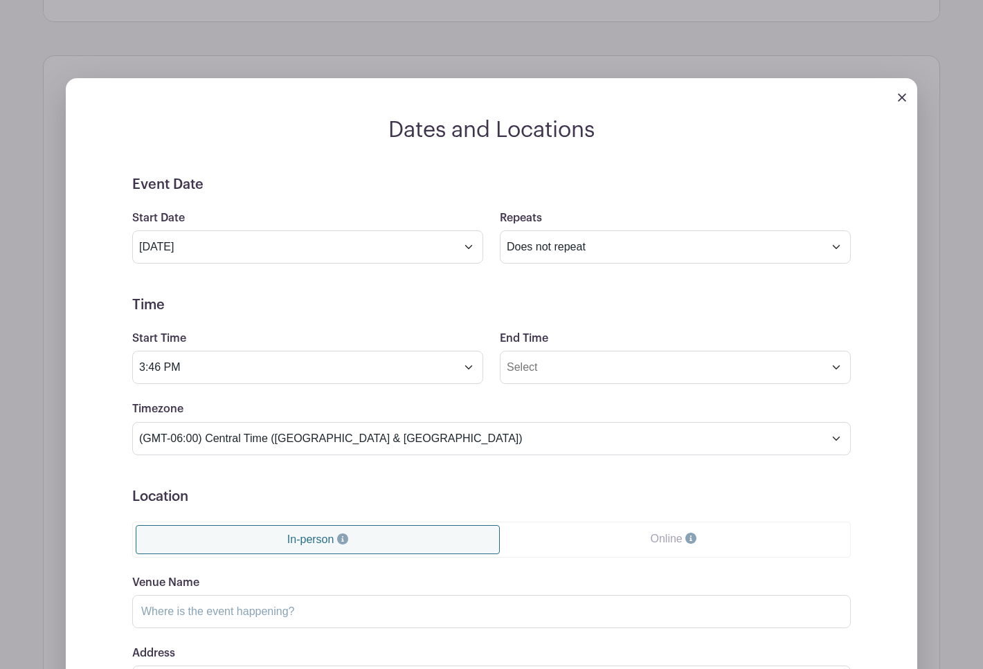
click at [901, 93] on img at bounding box center [902, 97] width 8 height 8
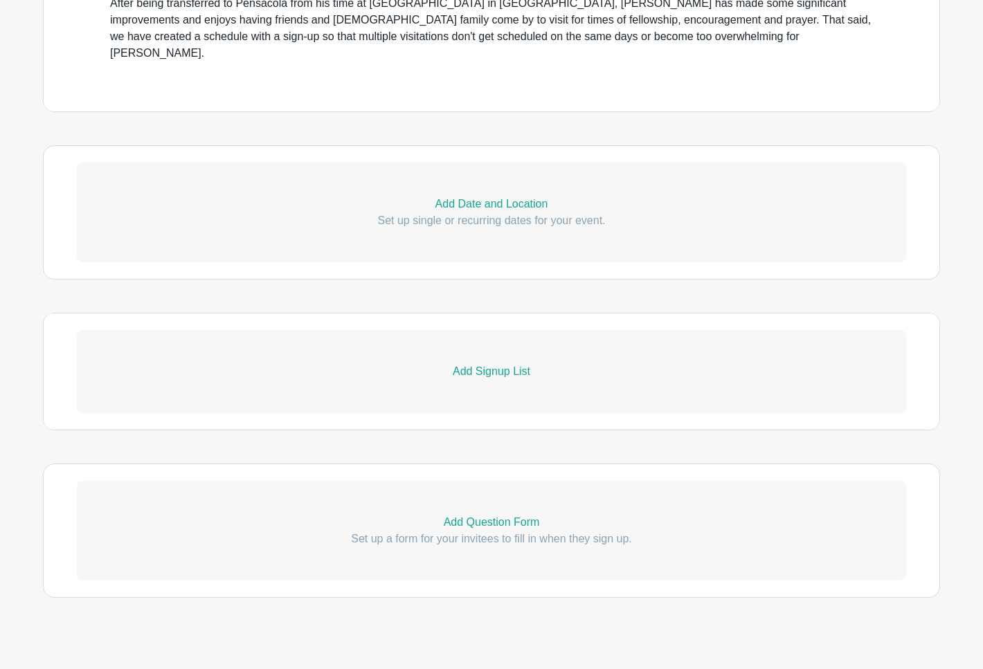
scroll to position [662, 0]
click at [497, 364] on p "Add Signup List" at bounding box center [491, 372] width 829 height 17
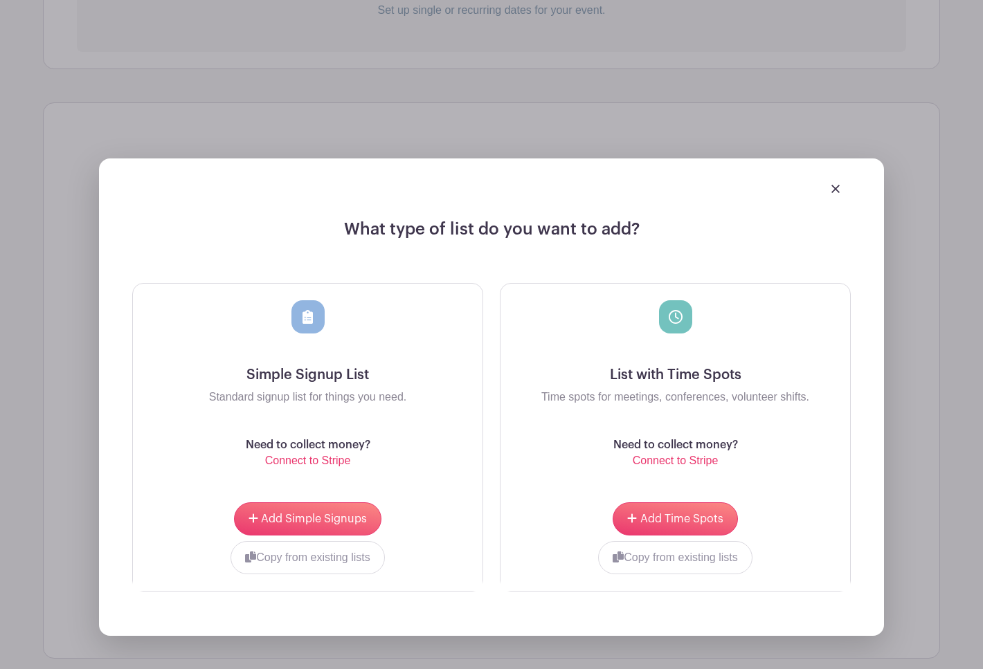
scroll to position [890, 0]
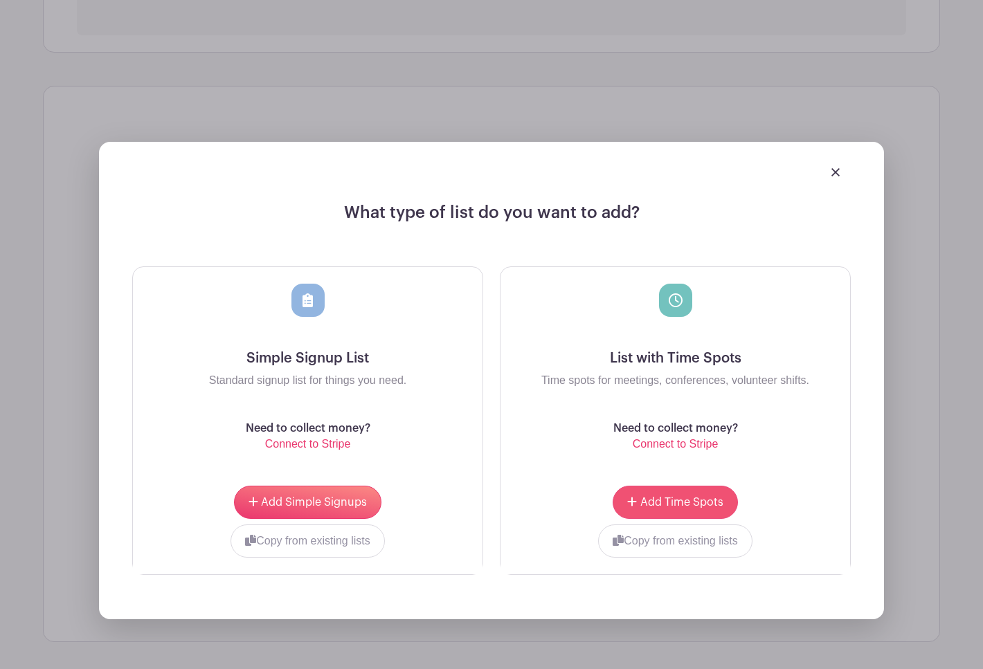
click at [678, 497] on span "Add Time Spots" at bounding box center [681, 502] width 83 height 11
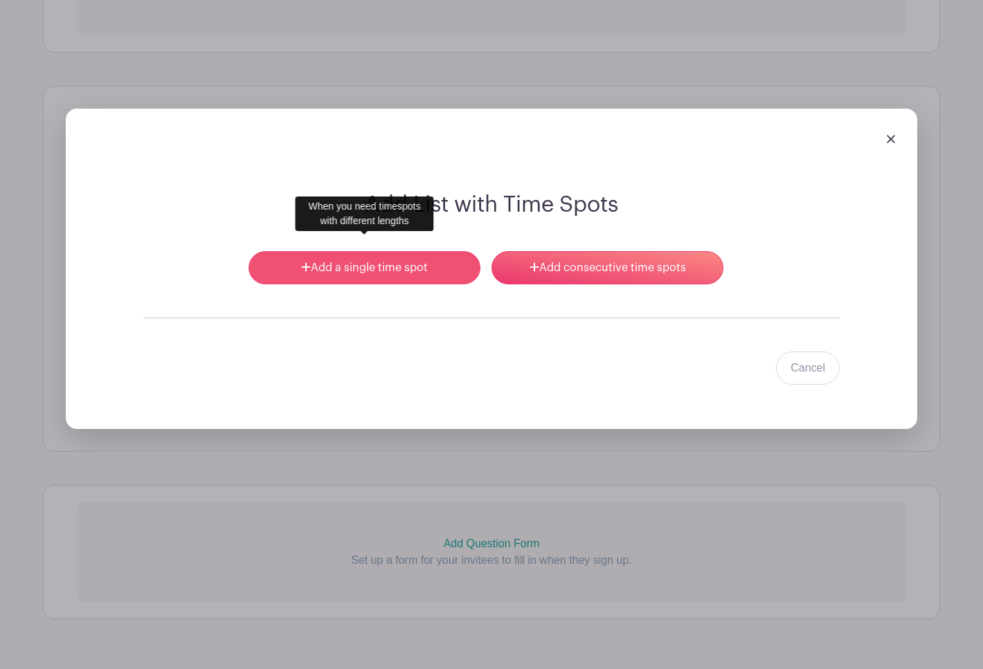
click at [388, 254] on link "Add a single time spot" at bounding box center [365, 267] width 232 height 33
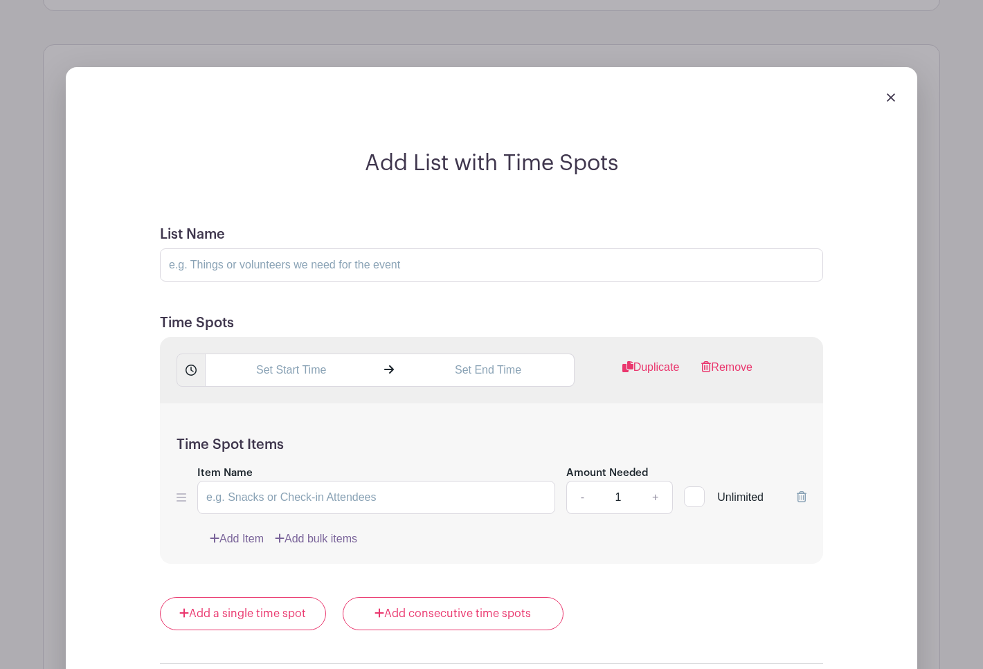
scroll to position [939, 0]
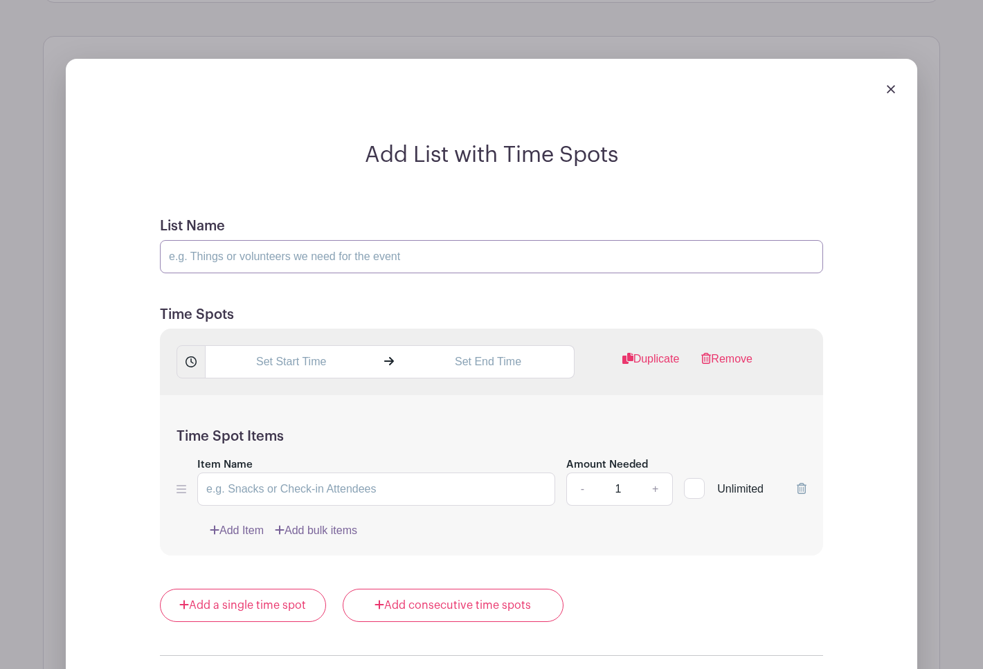
click at [294, 243] on input "List Name" at bounding box center [491, 256] width 663 height 33
type input "Available Time Slots"
click at [314, 345] on input "text" at bounding box center [291, 361] width 172 height 33
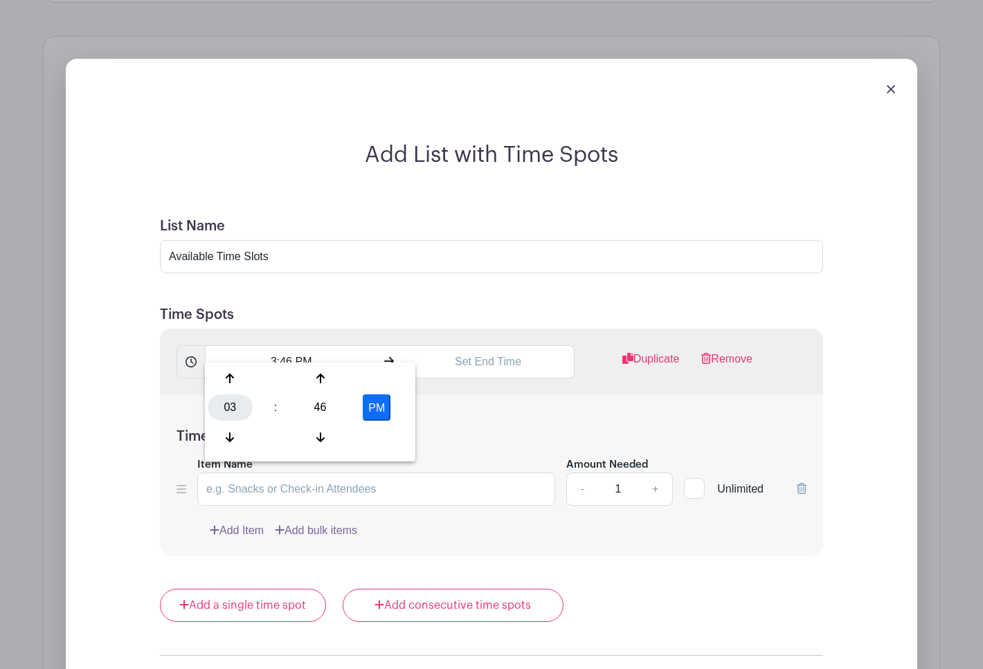
click at [235, 413] on div "03" at bounding box center [230, 408] width 45 height 26
click at [336, 411] on div "06" at bounding box center [333, 408] width 46 height 26
click at [323, 409] on div "46" at bounding box center [320, 408] width 45 height 26
click at [231, 381] on div "00" at bounding box center [231, 379] width 46 height 26
type input "6:00 PM"
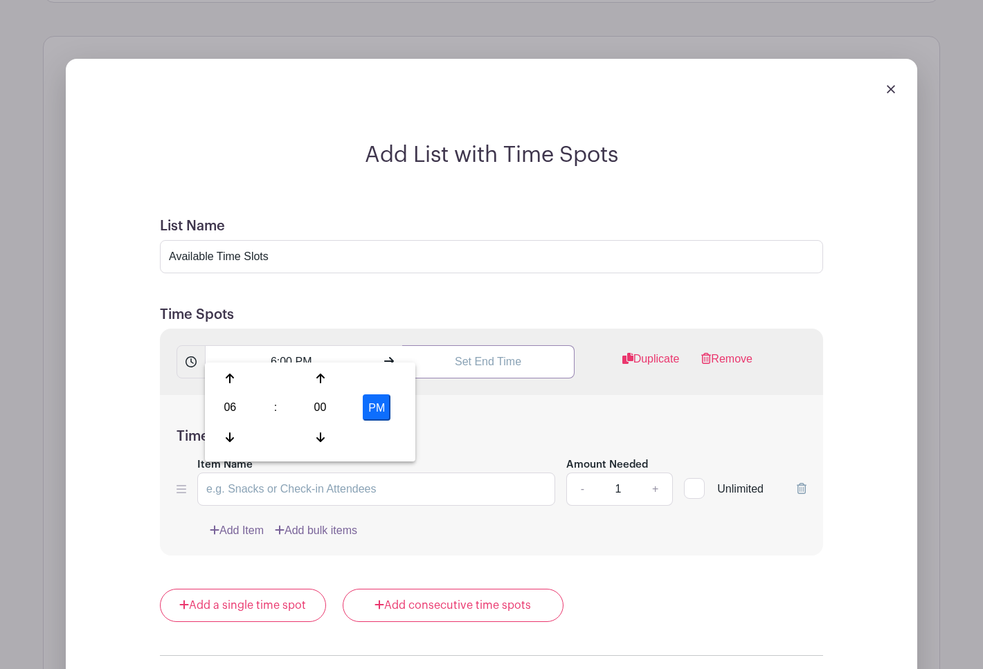
click at [498, 349] on input "text" at bounding box center [488, 361] width 172 height 33
type input "3:46 PM"
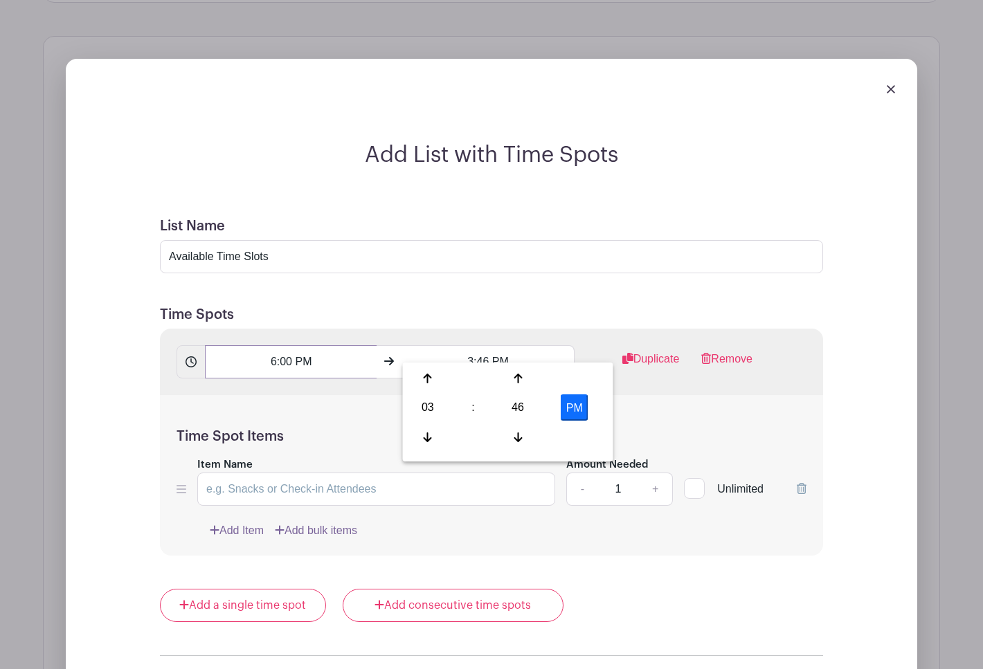
click at [273, 352] on input "6:00 PM" at bounding box center [291, 361] width 172 height 33
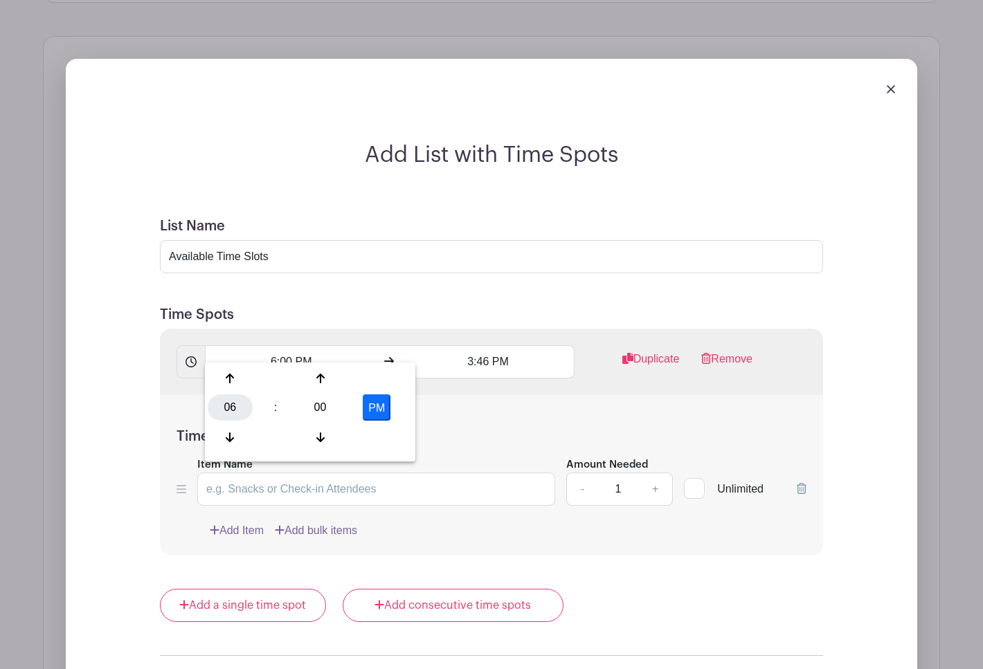
click at [234, 413] on div "06" at bounding box center [230, 408] width 45 height 26
click at [278, 407] on div "05" at bounding box center [282, 408] width 46 height 26
click at [319, 404] on div "00" at bounding box center [320, 408] width 45 height 26
click at [323, 406] on div "30" at bounding box center [333, 408] width 46 height 26
type input "5:30 PM"
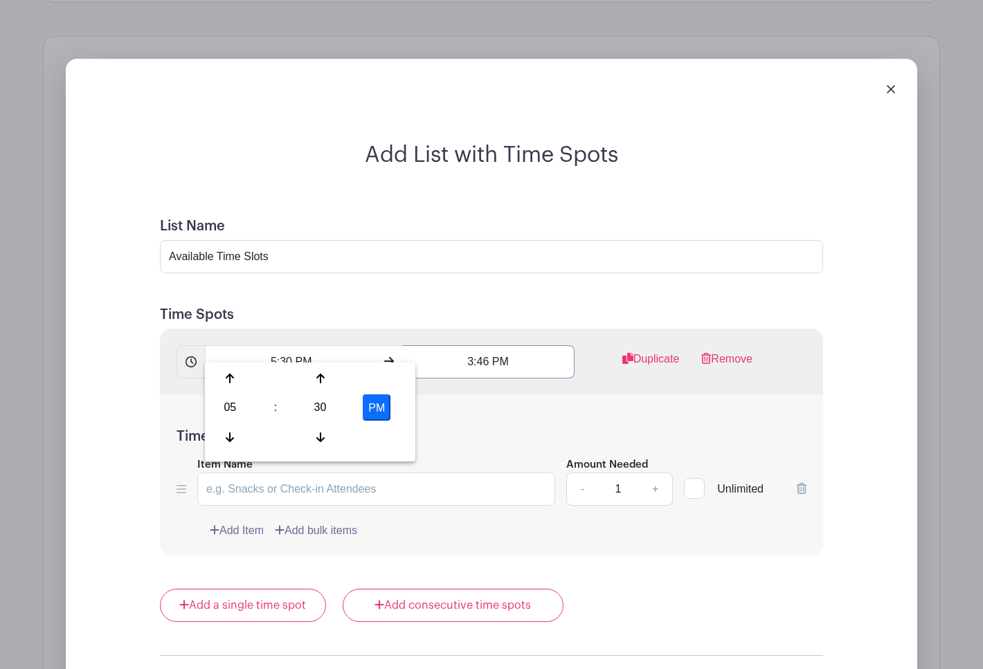
click at [469, 354] on input "3:46 PM" at bounding box center [488, 361] width 172 height 33
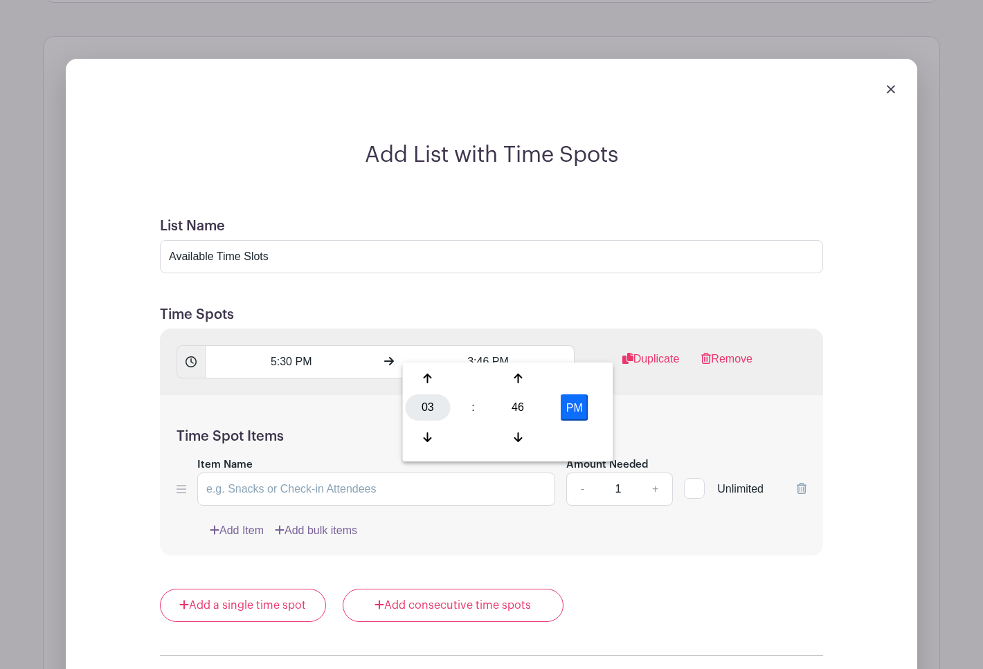
click at [429, 409] on div "03" at bounding box center [428, 408] width 45 height 26
click at [518, 408] on div "06" at bounding box center [531, 408] width 46 height 26
click at [484, 348] on input "6:46 PM" at bounding box center [488, 361] width 172 height 33
click at [484, 345] on input "6:46 PM" at bounding box center [488, 361] width 172 height 33
click at [514, 406] on div "46" at bounding box center [518, 408] width 45 height 26
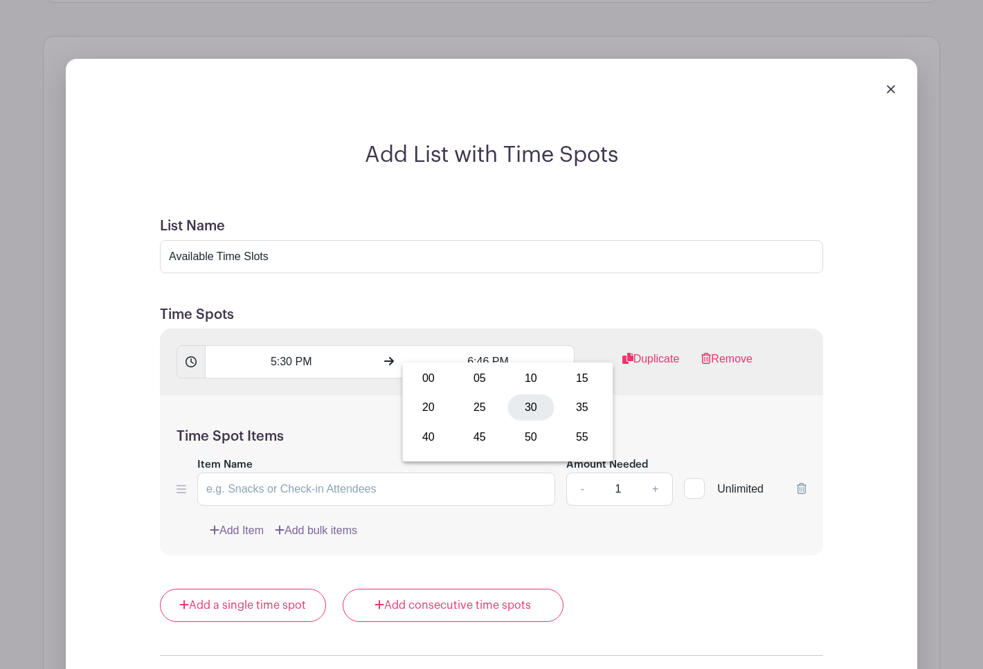
click at [538, 409] on div "30" at bounding box center [531, 408] width 46 height 26
type input "6:30 PM"
click at [589, 332] on div "5:30 PM 6:30 PM Duplicate Remove" at bounding box center [491, 362] width 663 height 66
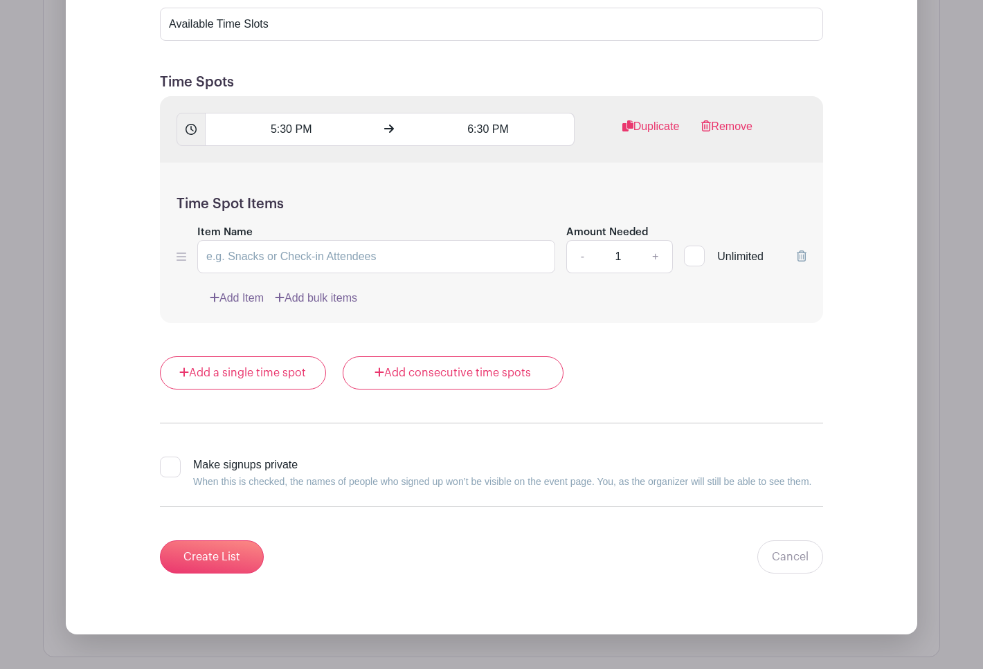
scroll to position [1173, 0]
click at [217, 540] on input "Create List" at bounding box center [212, 556] width 104 height 33
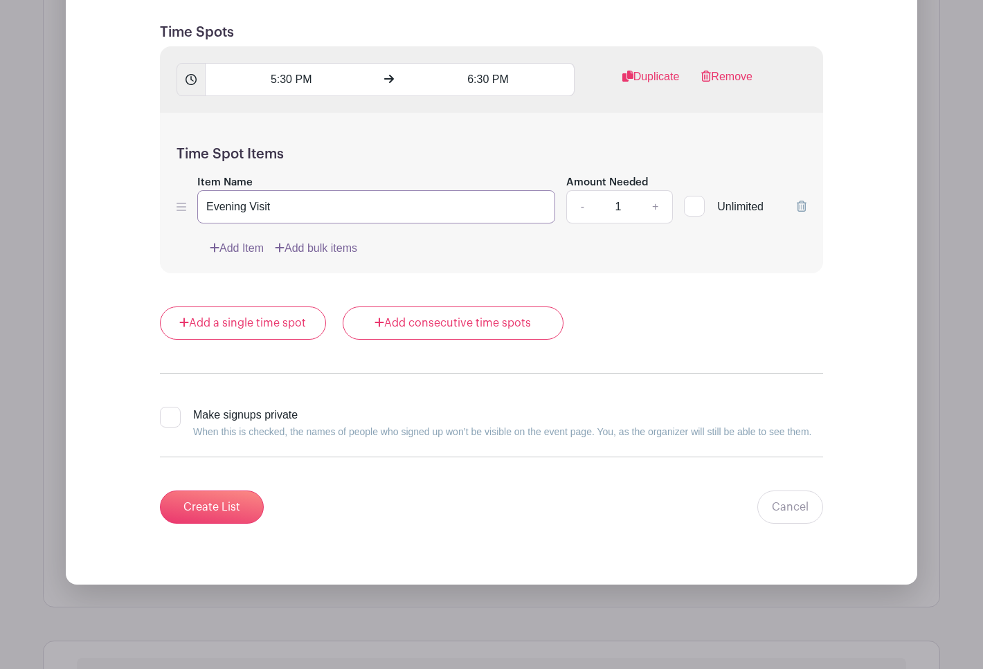
scroll to position [1223, 0]
type input "Evening Visit"
click at [231, 490] on input "Create List" at bounding box center [212, 506] width 104 height 33
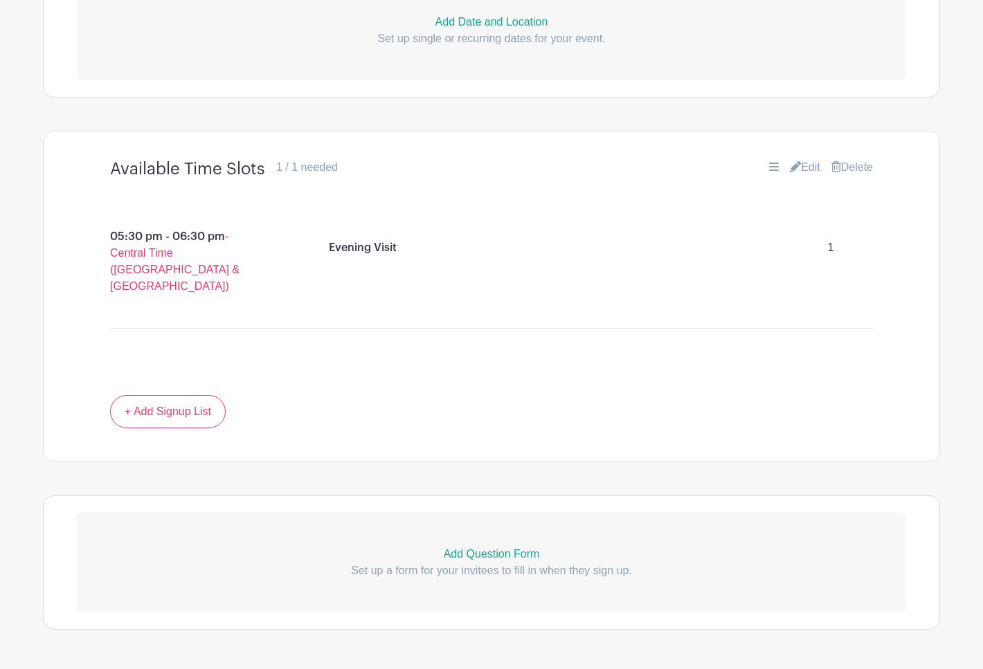
scroll to position [733, 0]
click at [197, 240] on span "- Central Time ([GEOGRAPHIC_DATA] & [GEOGRAPHIC_DATA])" at bounding box center [174, 262] width 129 height 62
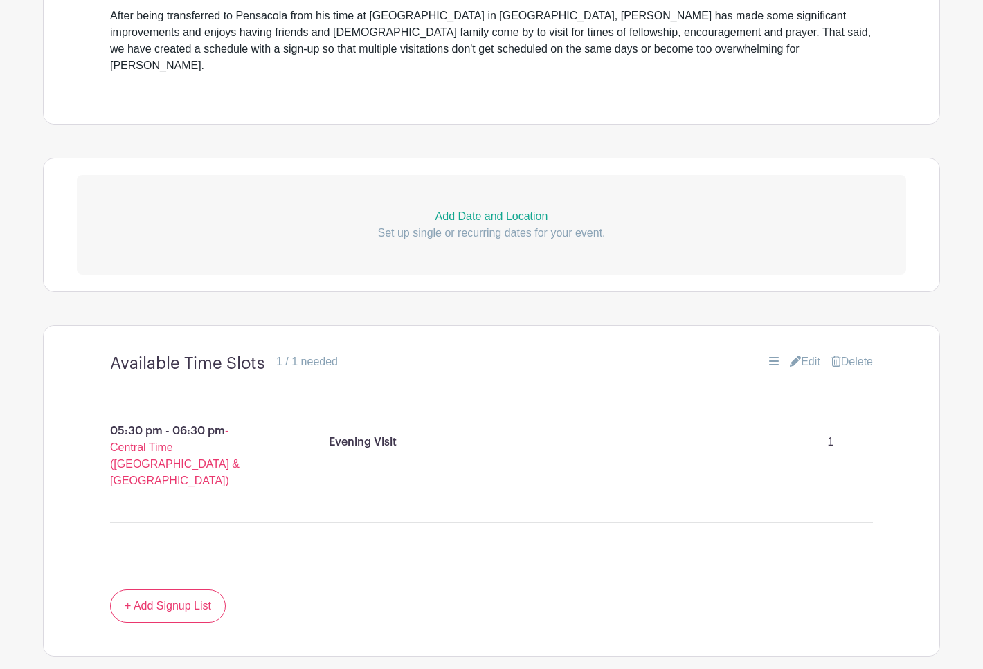
scroll to position [541, 0]
click at [800, 352] on link "Edit" at bounding box center [805, 360] width 30 height 17
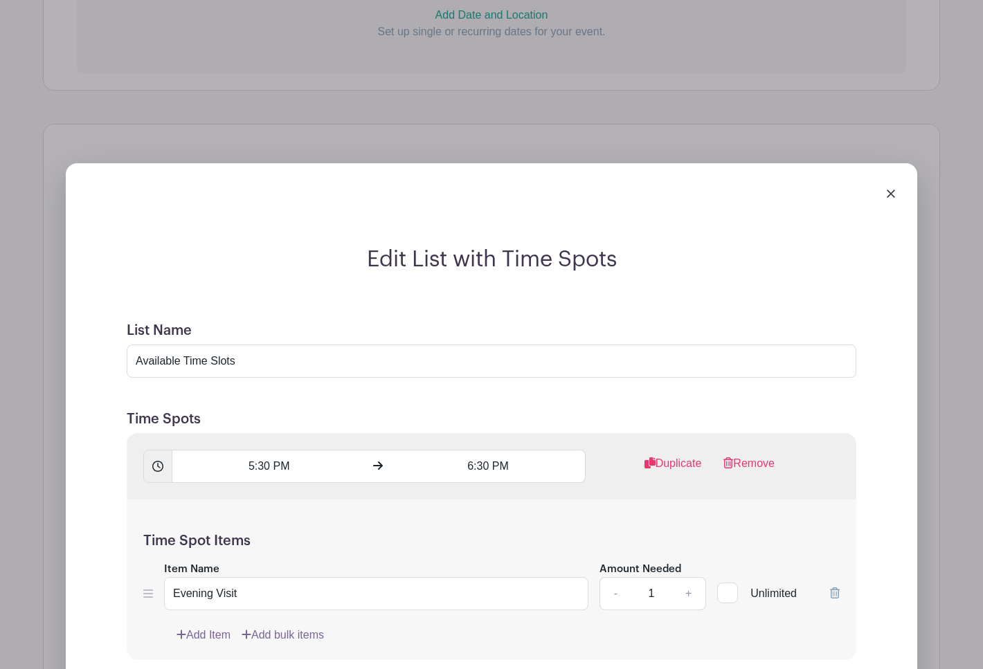
scroll to position [696, 0]
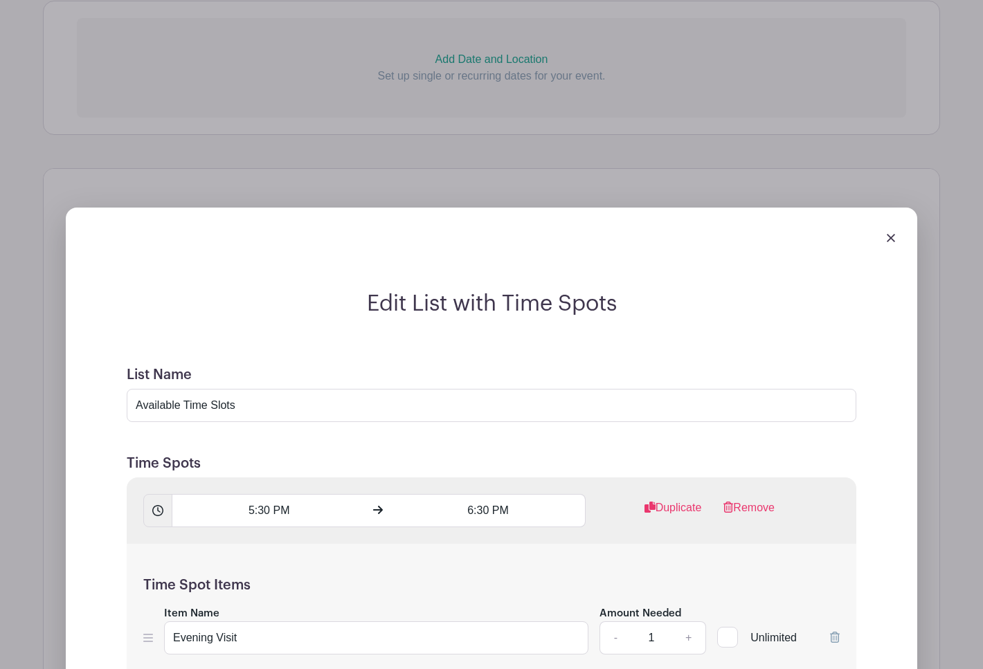
click at [889, 234] on img at bounding box center [891, 238] width 8 height 8
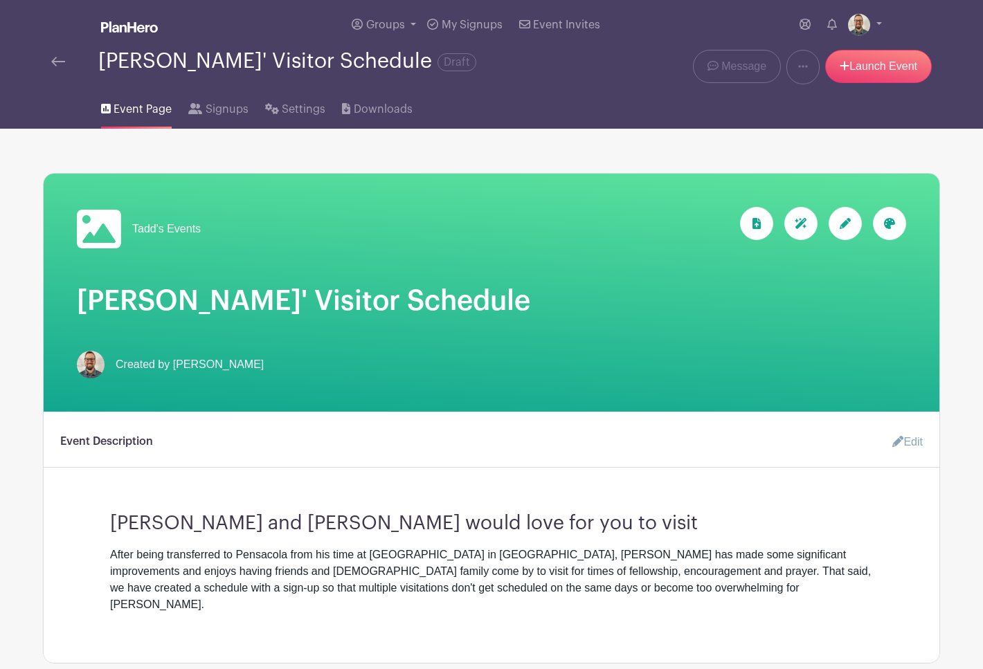
scroll to position [0, 0]
click at [307, 114] on span "Settings" at bounding box center [304, 109] width 44 height 17
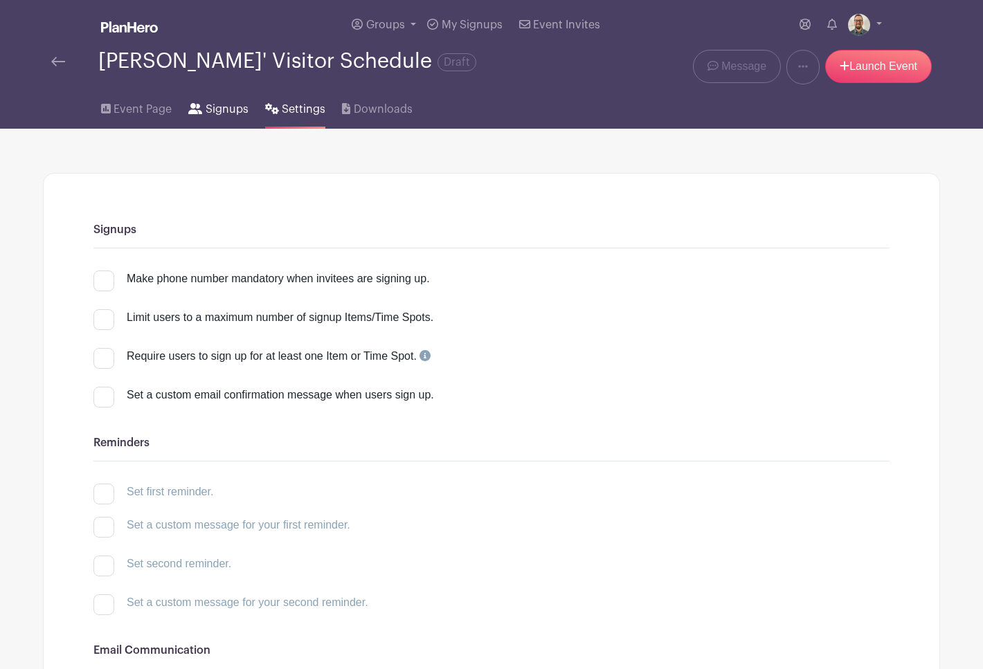
click at [227, 113] on span "Signups" at bounding box center [227, 109] width 43 height 17
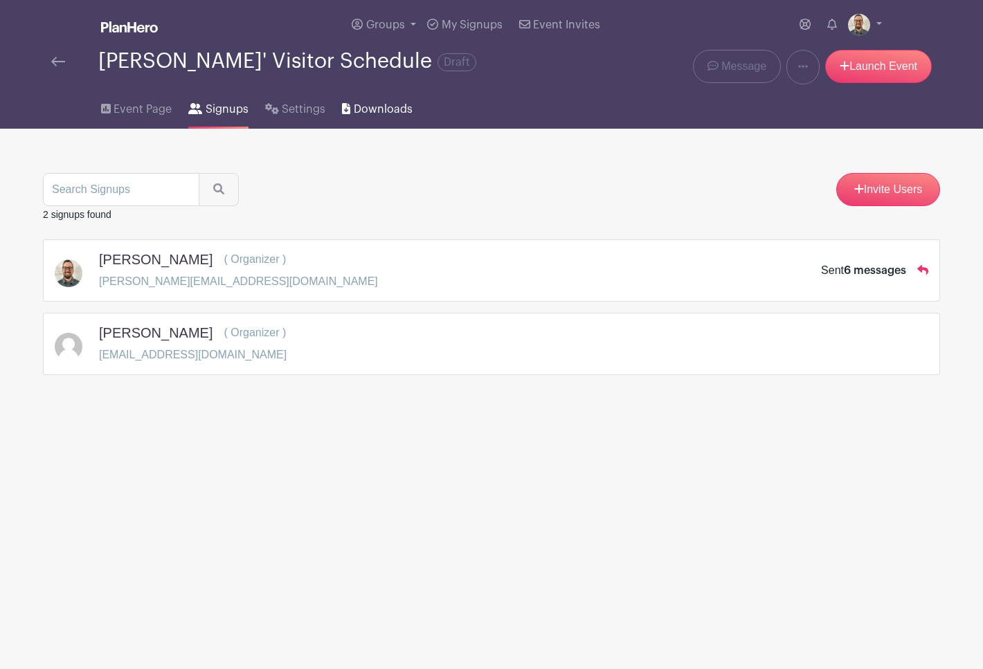
click at [369, 110] on span "Downloads" at bounding box center [383, 109] width 59 height 17
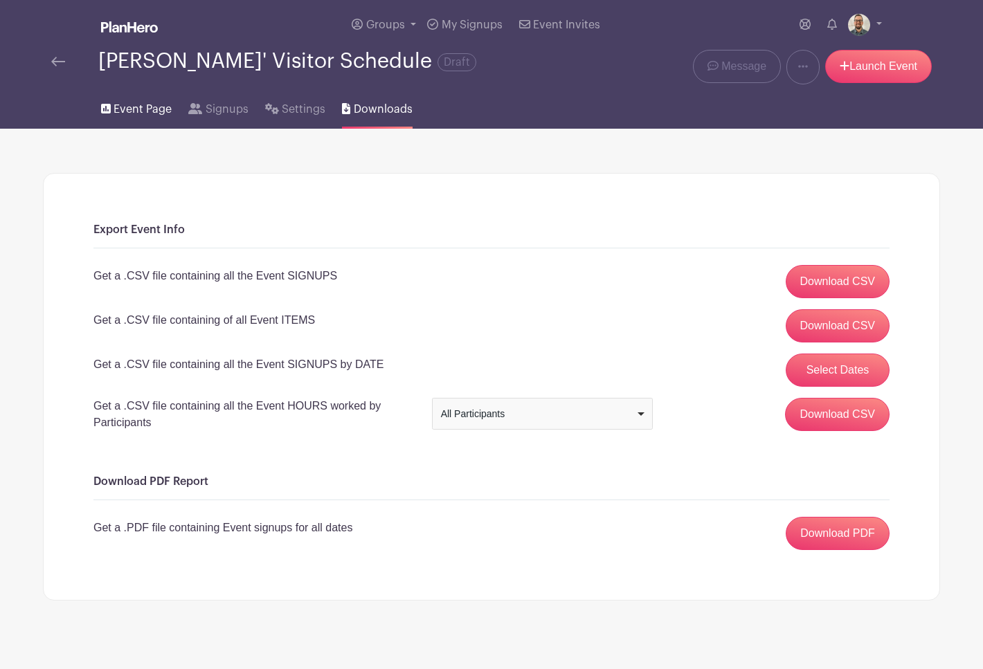
click at [128, 108] on span "Event Page" at bounding box center [143, 109] width 58 height 17
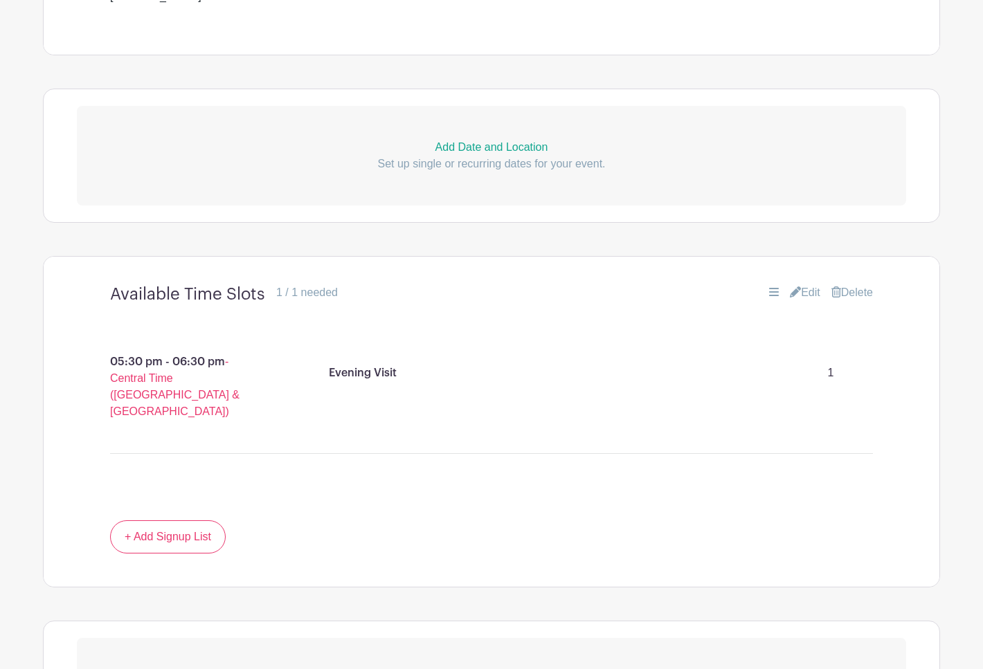
scroll to position [642, 0]
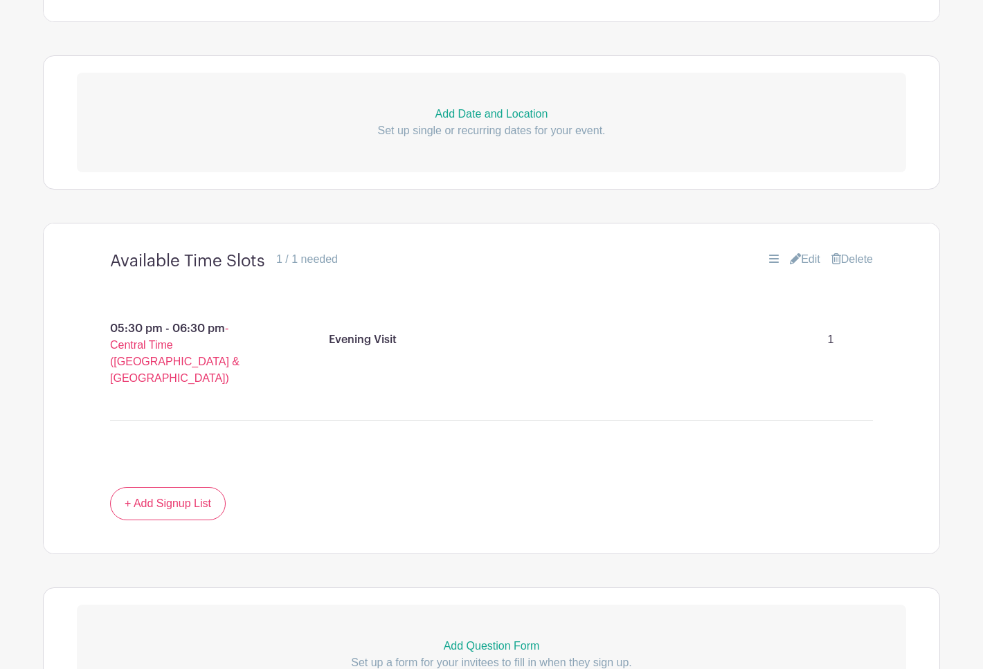
click at [802, 251] on link "Edit" at bounding box center [805, 259] width 30 height 17
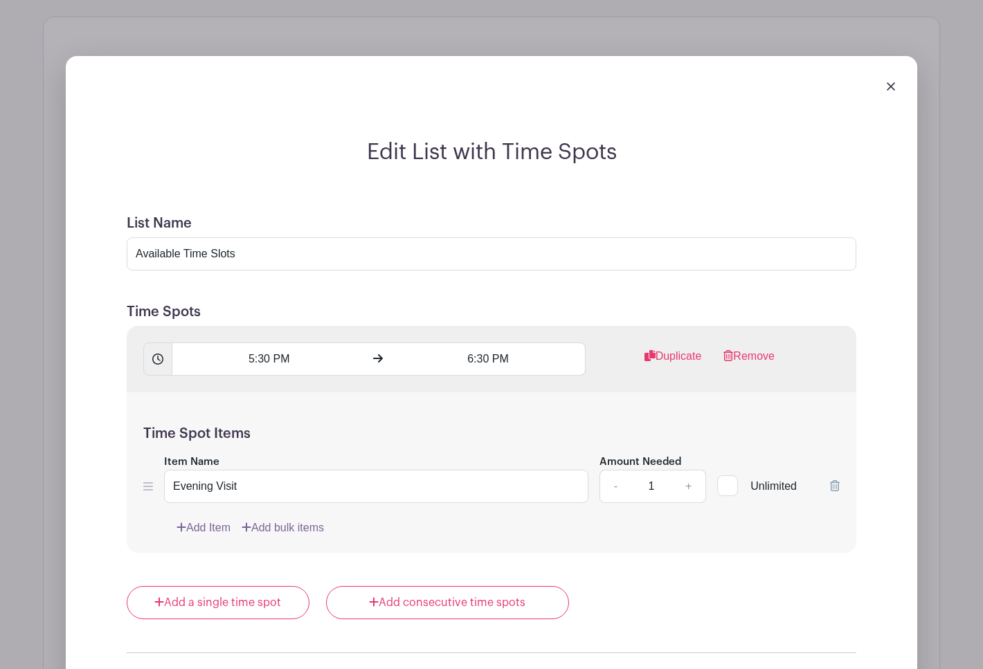
scroll to position [851, 0]
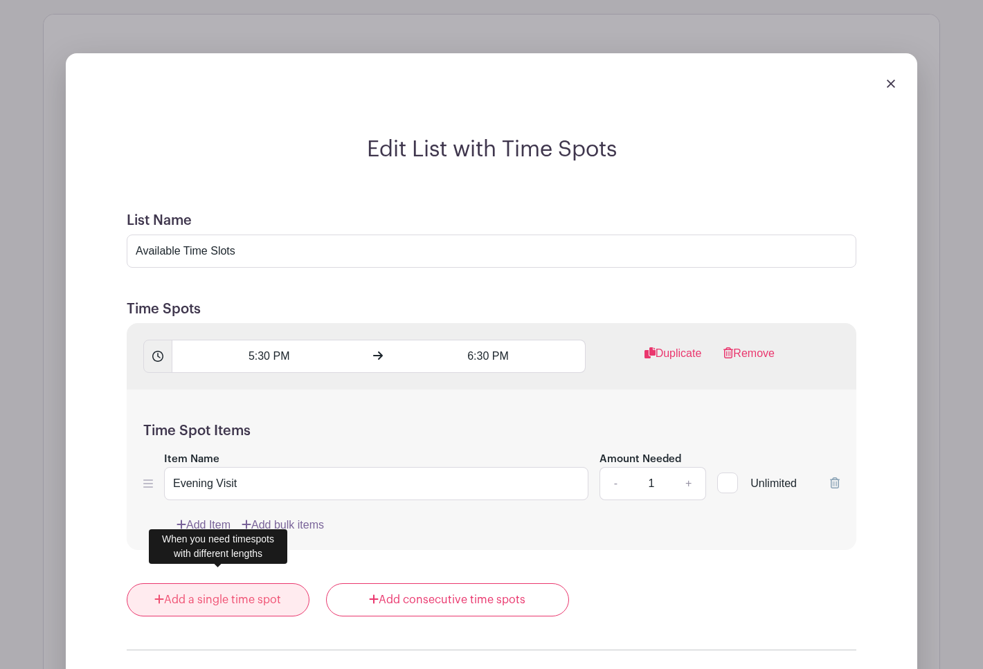
click at [229, 588] on link "Add a single time spot" at bounding box center [218, 600] width 183 height 33
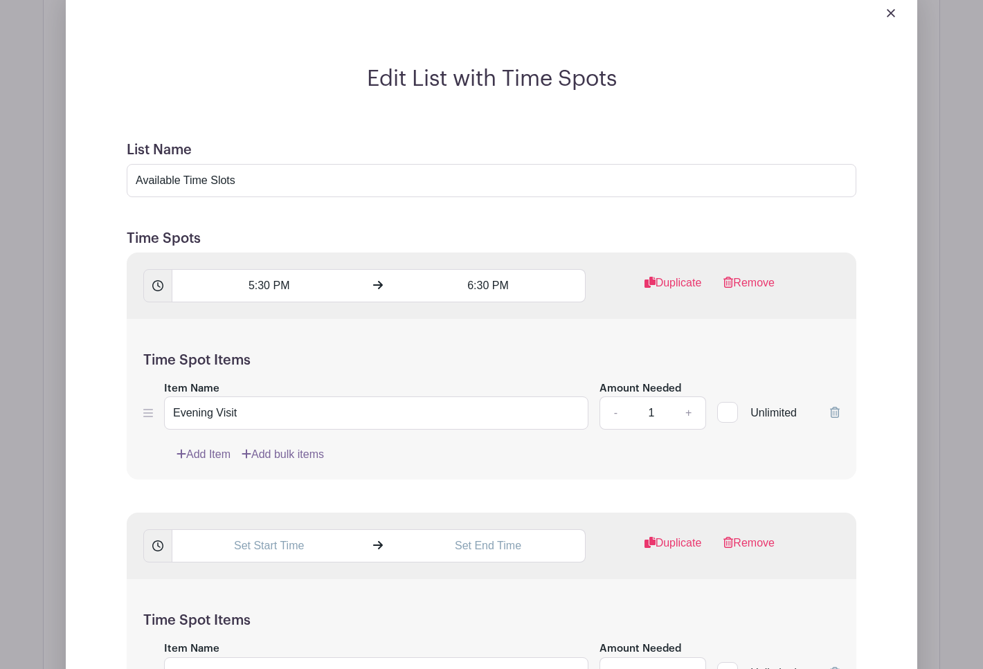
scroll to position [921, 0]
click at [172, 401] on input "Evening Visit" at bounding box center [376, 413] width 424 height 33
click at [305, 399] on input "Monday Evening Visit" at bounding box center [376, 413] width 424 height 33
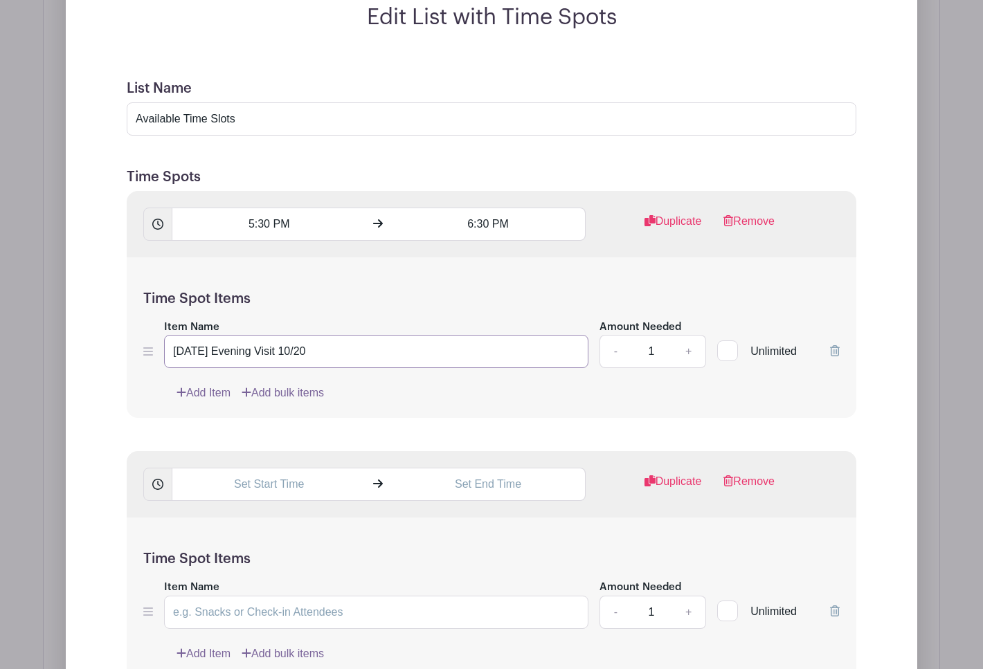
type input "[DATE] Evening Visit 10/20"
click at [257, 471] on input "text" at bounding box center [269, 484] width 194 height 33
click at [199, 530] on div "03" at bounding box center [196, 531] width 45 height 26
click at [245, 536] on div "05" at bounding box center [249, 531] width 46 height 26
click at [285, 533] on div "49" at bounding box center [286, 531] width 45 height 26
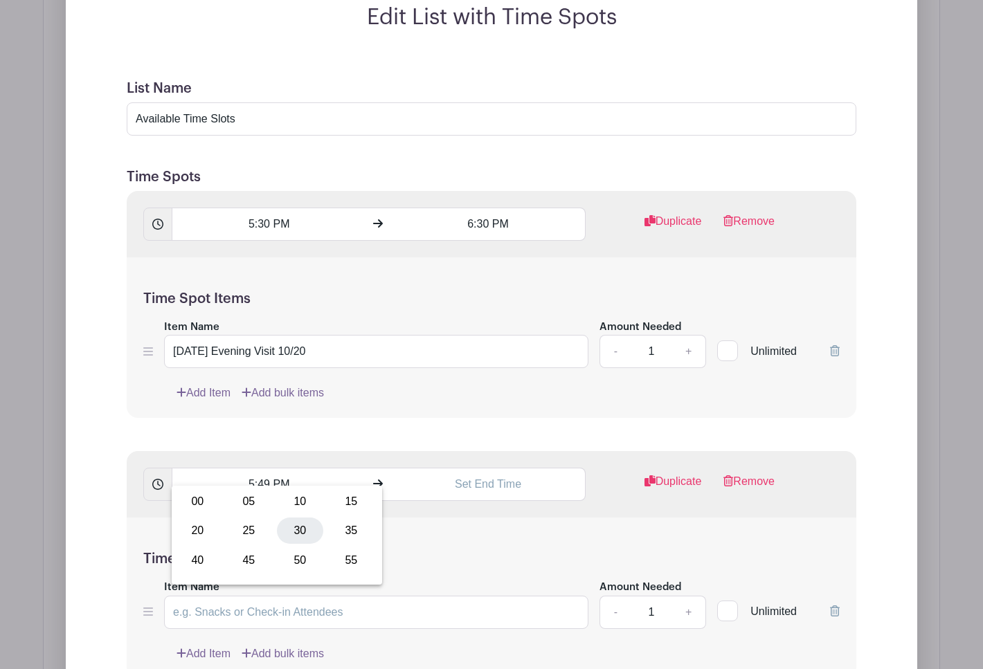
click at [298, 532] on div "30" at bounding box center [300, 531] width 46 height 26
type input "5:30 PM"
click at [471, 474] on input "text" at bounding box center [488, 484] width 194 height 33
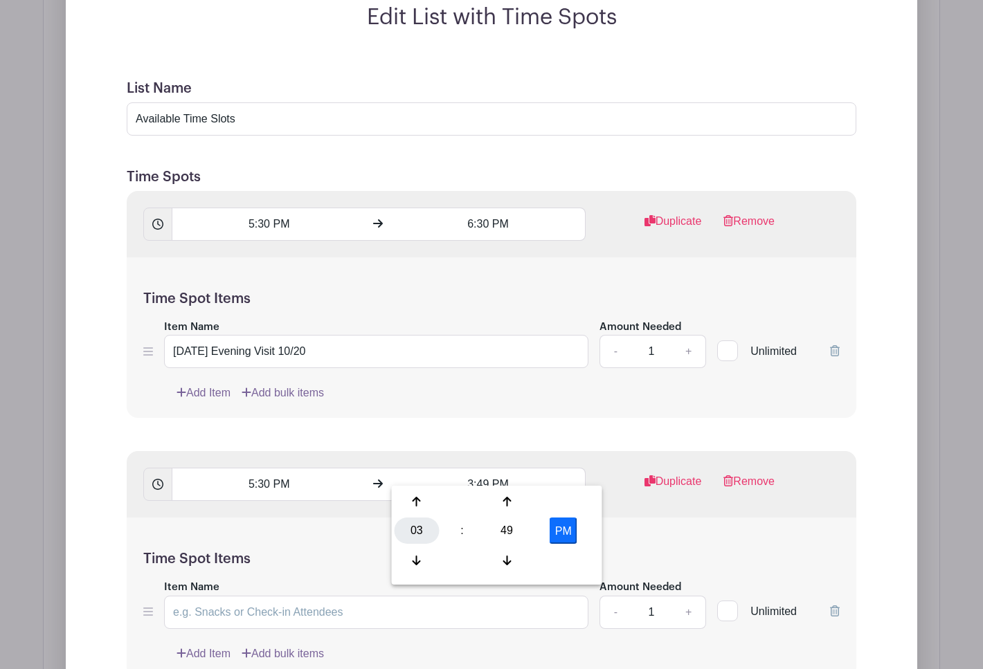
click at [420, 537] on div "03" at bounding box center [417, 531] width 45 height 26
click at [527, 537] on div "06" at bounding box center [520, 531] width 46 height 26
click at [505, 532] on div "49" at bounding box center [507, 531] width 45 height 26
click at [571, 507] on div "15" at bounding box center [571, 502] width 46 height 26
type input "6:15 PM"
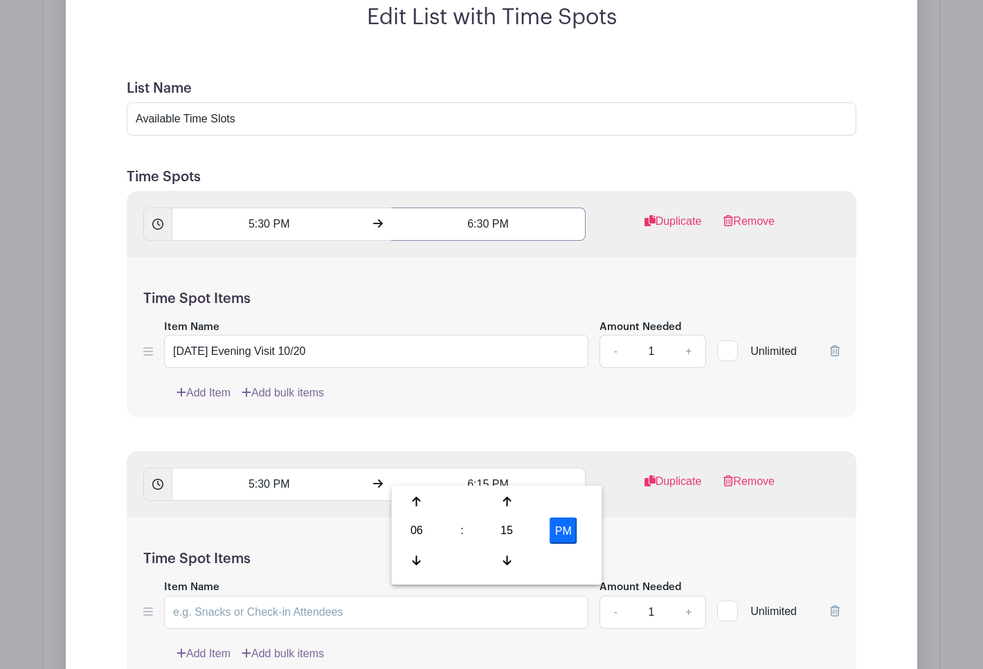
click at [484, 208] on input "6:30 PM" at bounding box center [488, 224] width 194 height 33
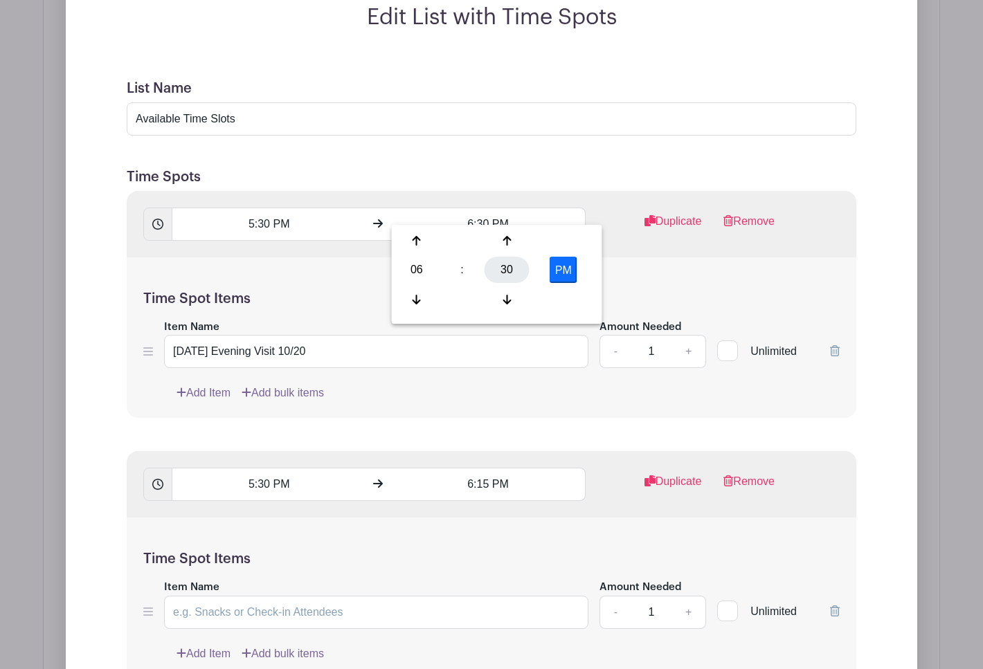
click at [512, 264] on div "30" at bounding box center [507, 270] width 45 height 26
click at [567, 240] on div "15" at bounding box center [571, 241] width 46 height 26
type input "6:15 PM"
click at [350, 264] on div "Time Spot Items Item Name Monday Evening Visit 10/20 Amount Needed - 1 + Unlimi…" at bounding box center [492, 338] width 730 height 161
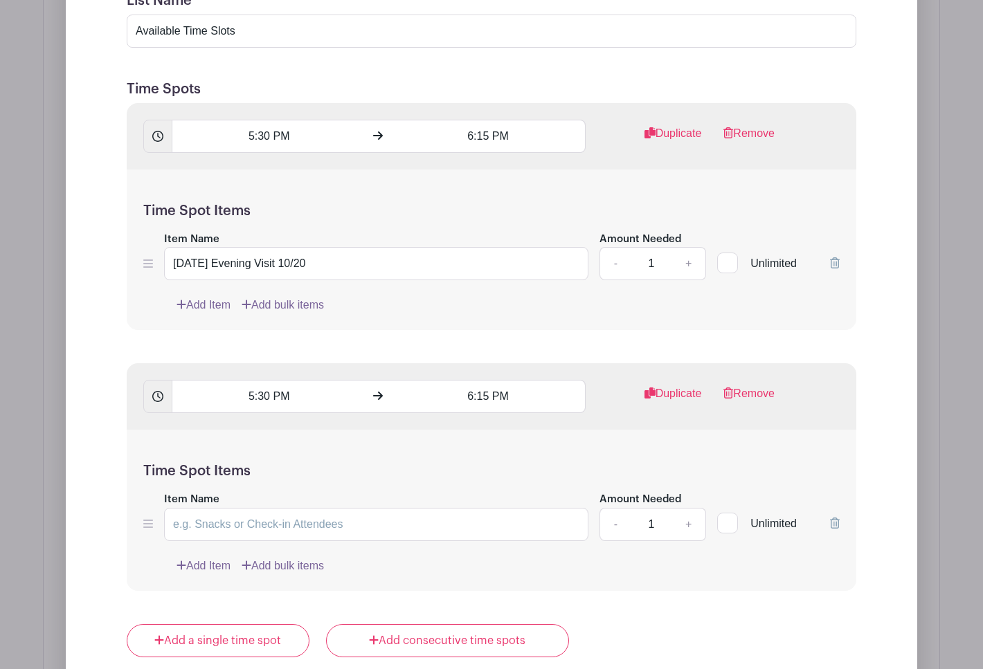
scroll to position [1081, 0]
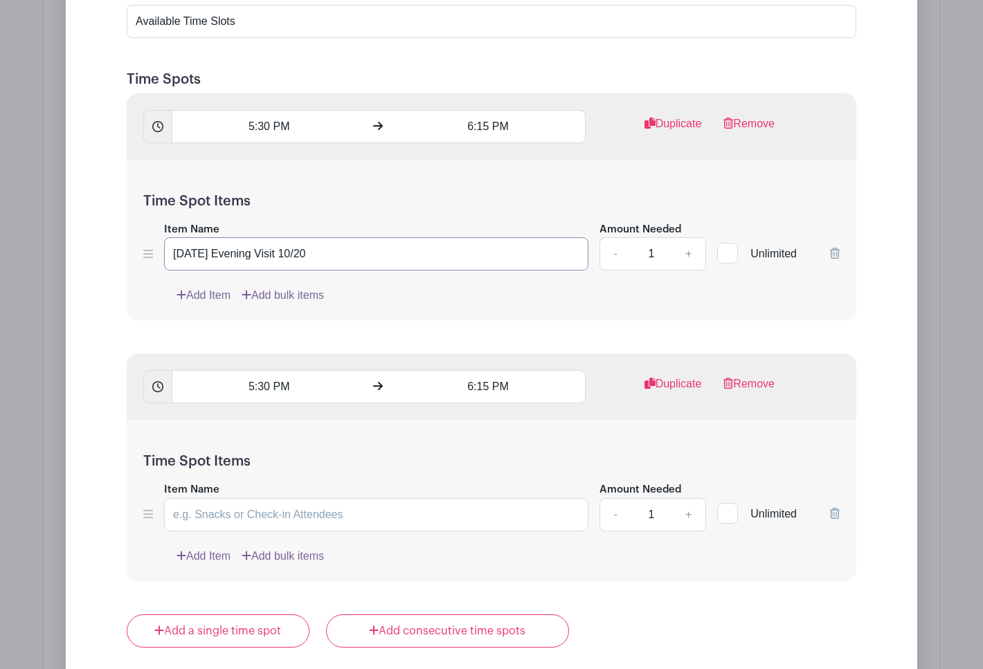
click at [269, 242] on input "[DATE] Evening Visit 10/20" at bounding box center [376, 253] width 424 height 33
click at [227, 505] on input "Item Name" at bounding box center [376, 514] width 424 height 33
paste input "[DATE] Evening Visit 10/20"
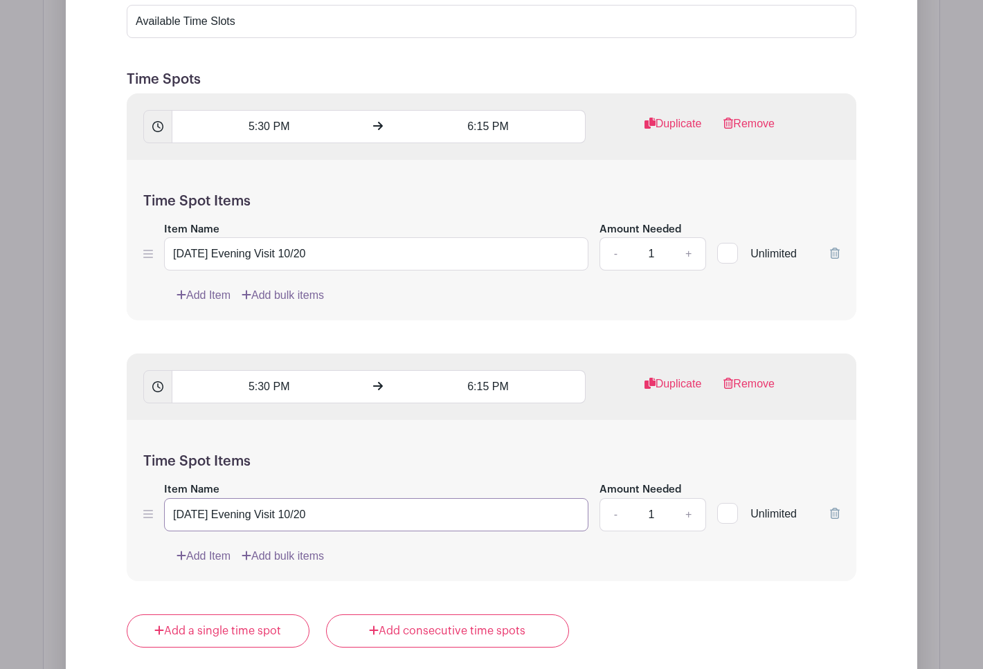
click at [202, 503] on input "[DATE] Evening Visit 10/20" at bounding box center [376, 514] width 424 height 33
click at [323, 499] on input "Tuesday Evening Visit 10/20" at bounding box center [376, 514] width 424 height 33
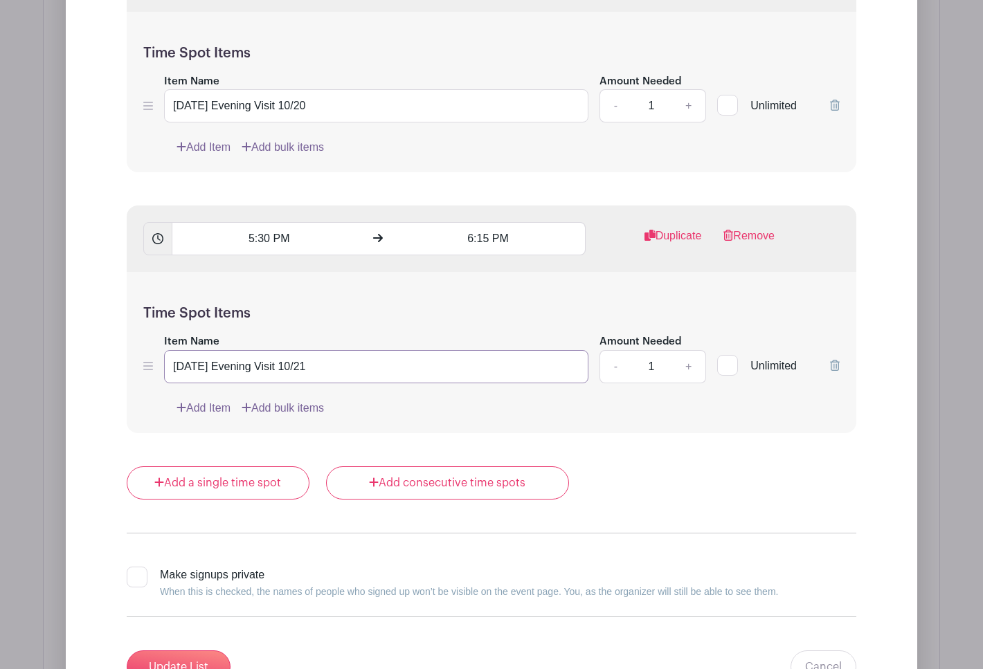
scroll to position [1236, 0]
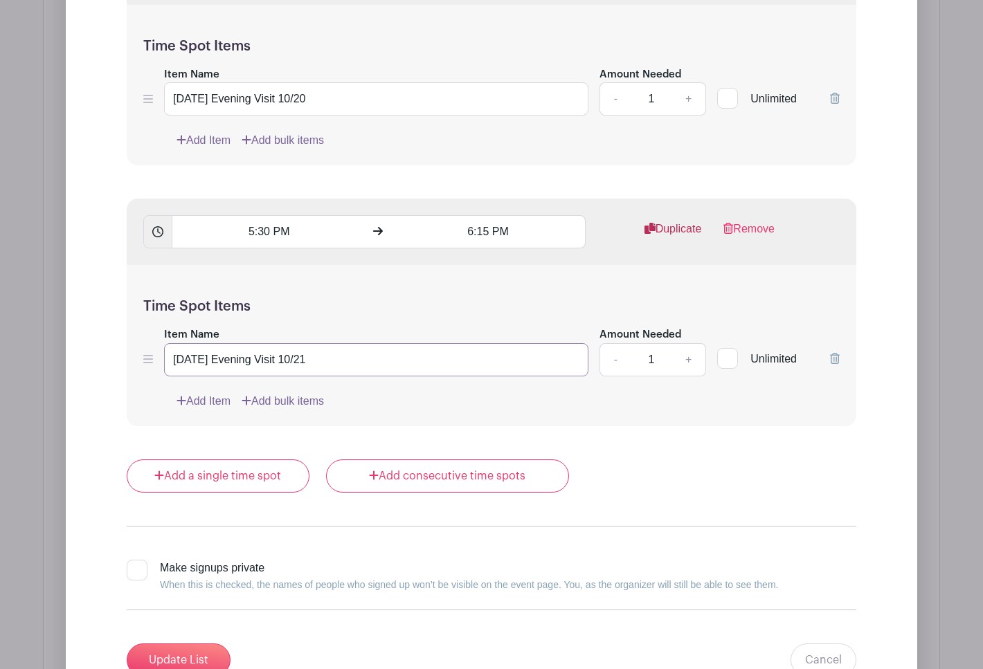
type input "[DATE] Evening Visit 10/21"
click at [671, 221] on link "Duplicate" at bounding box center [673, 235] width 57 height 28
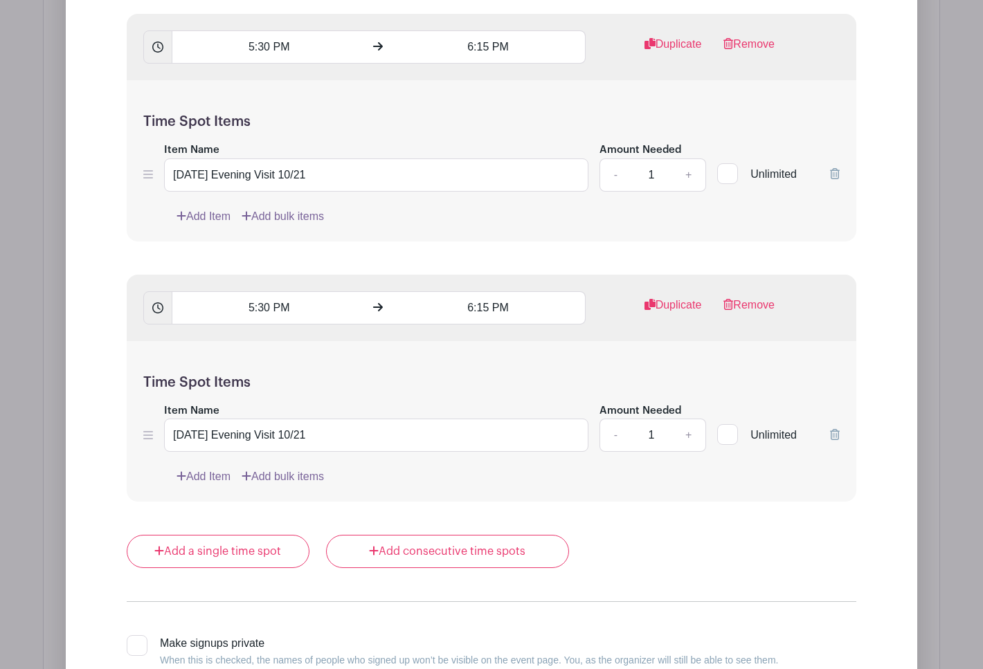
scroll to position [1434, 0]
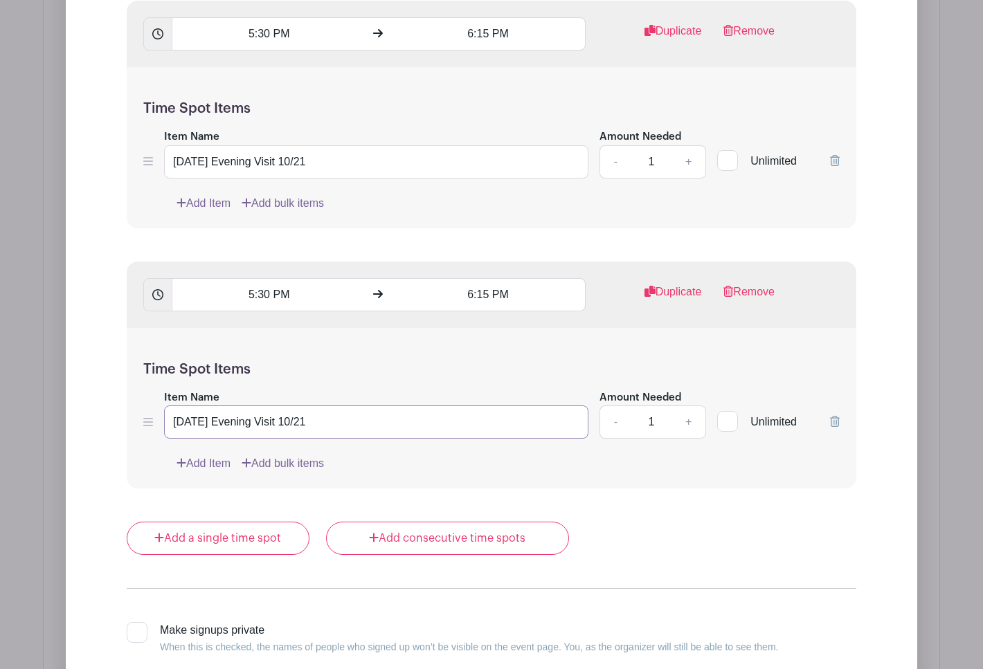
click at [197, 409] on input "[DATE] Evening Visit 10/21" at bounding box center [376, 422] width 424 height 33
click at [331, 408] on input "Wednesday Evening Visit 10/21" at bounding box center [376, 422] width 424 height 33
type input "[DATE] Evening Visit 10/22"
click at [664, 284] on link "Duplicate" at bounding box center [673, 298] width 57 height 28
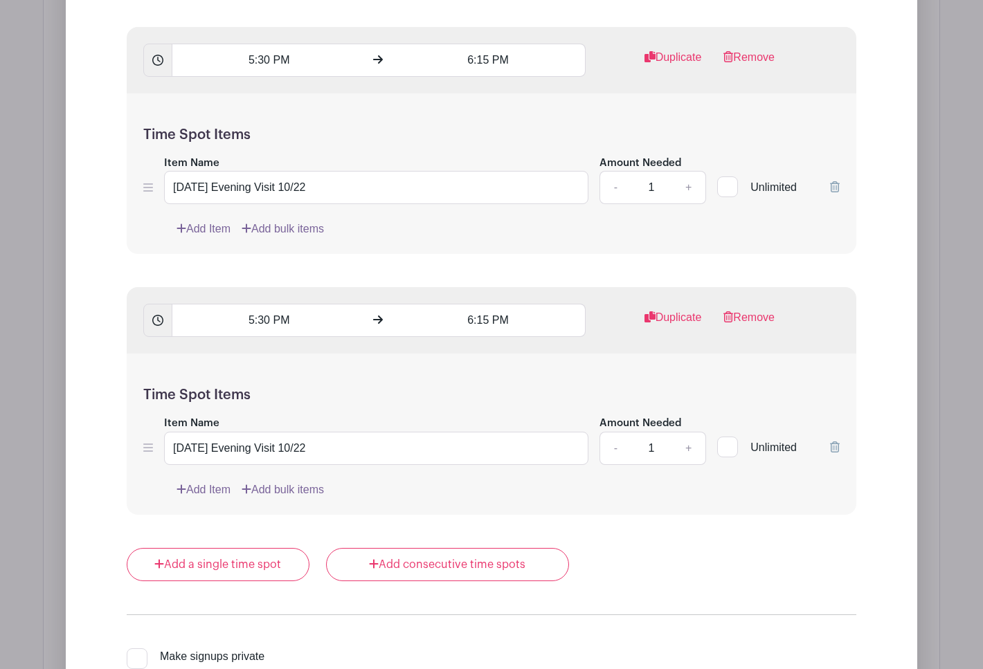
scroll to position [1677, 0]
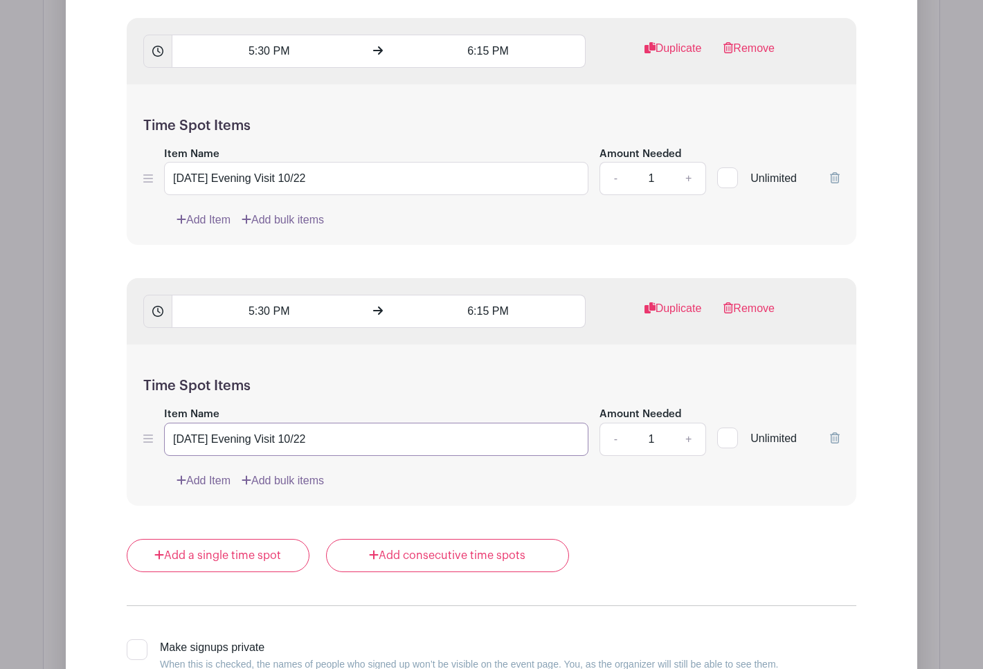
click at [208, 426] on input "[DATE] Evening Visit 10/22" at bounding box center [376, 439] width 424 height 33
click at [321, 424] on input "Thursday Evening Visit 10/22" at bounding box center [376, 439] width 424 height 33
type input "[DATE] Evening Visit 10/23"
click at [669, 300] on link "Duplicate" at bounding box center [673, 314] width 57 height 28
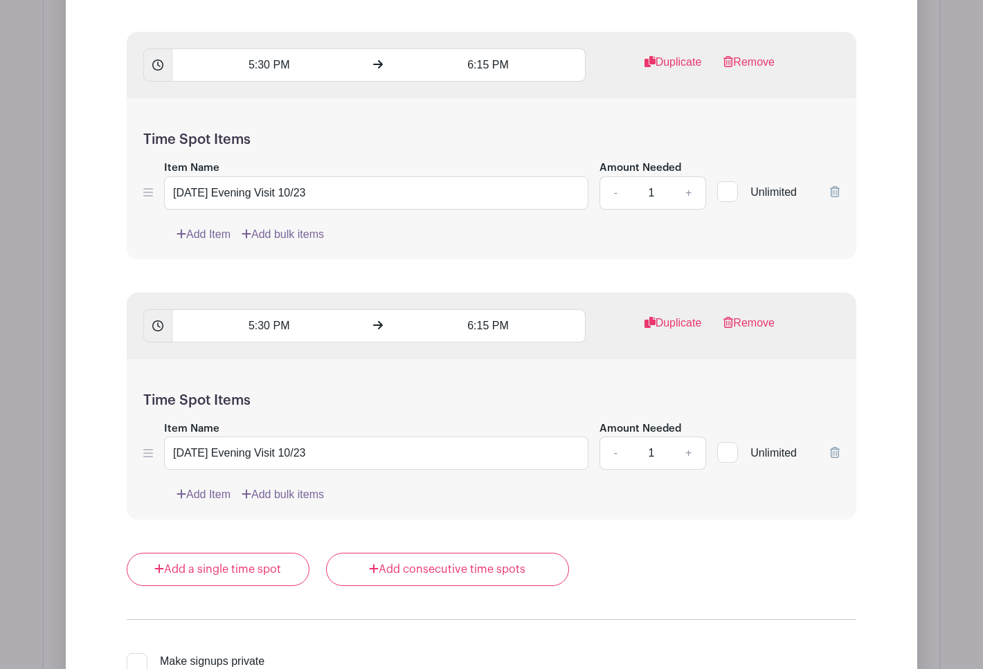
scroll to position [1928, 0]
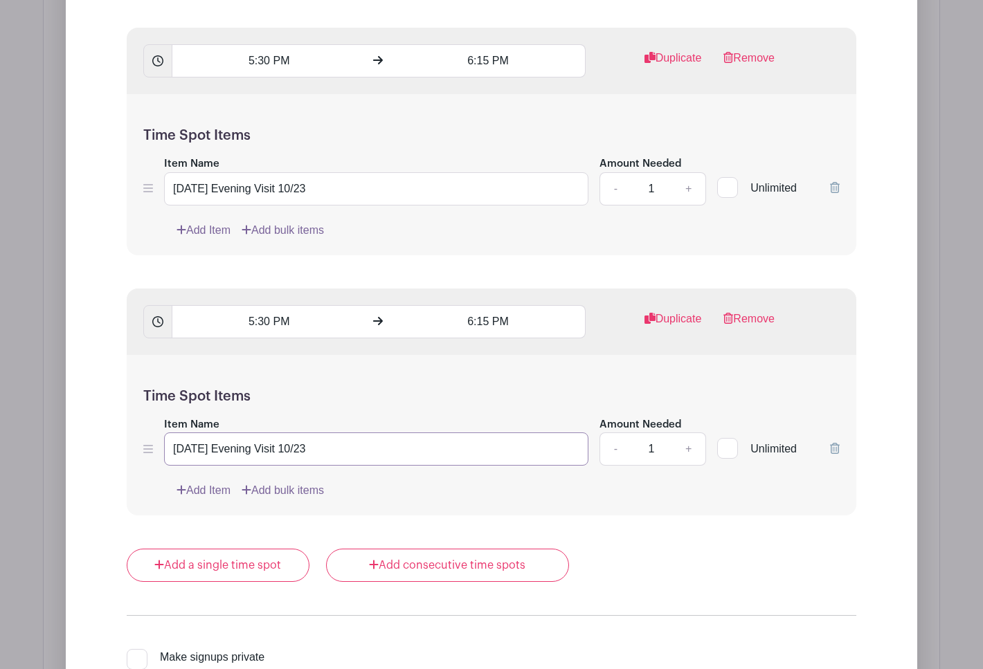
click at [200, 433] on input "[DATE] Evening Visit 10/23" at bounding box center [376, 449] width 424 height 33
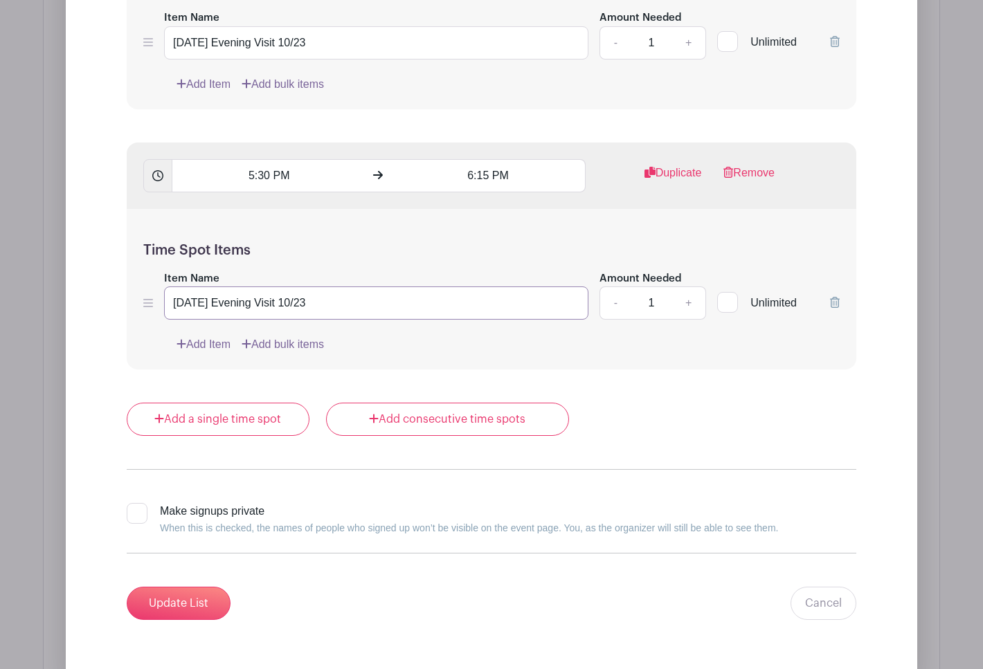
scroll to position [2086, 0]
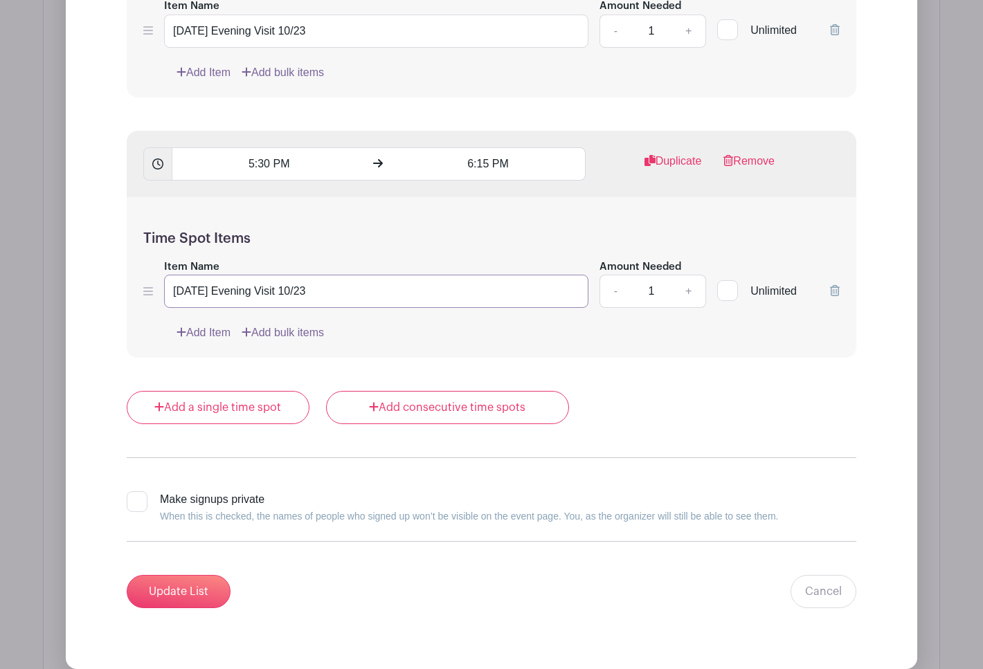
click at [328, 277] on input "Friday Evening Visit 10/23" at bounding box center [376, 291] width 424 height 33
type input "[DATE] Evening Visit 10/24"
click at [134, 492] on div at bounding box center [137, 502] width 21 height 21
click at [134, 492] on input "Make signups private When this is checked, the names of people who signed up wo…" at bounding box center [131, 496] width 9 height 9
checkbox input "true"
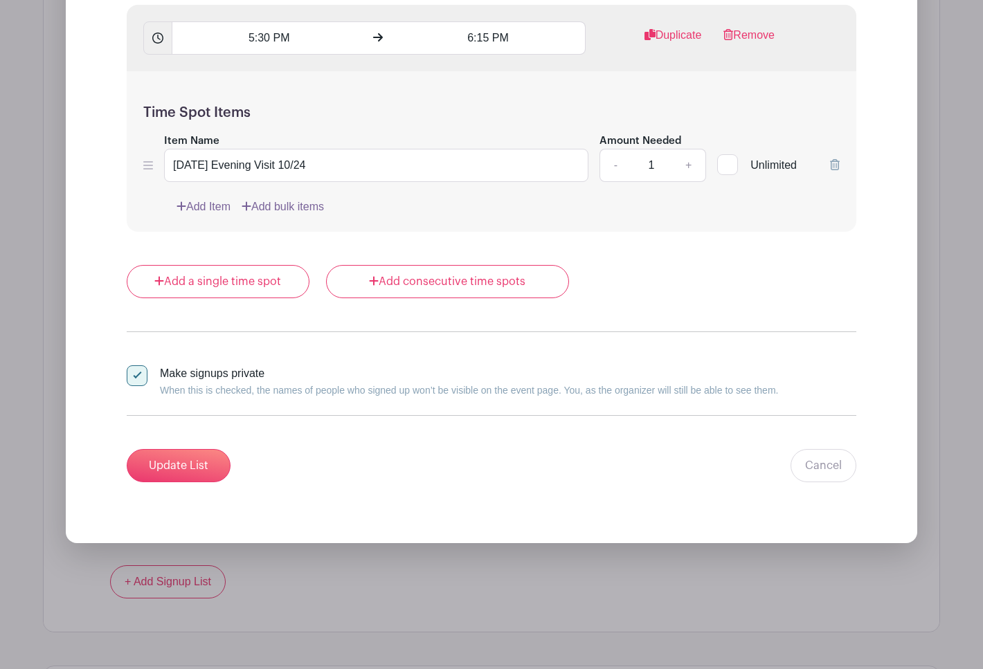
scroll to position [2225, 0]
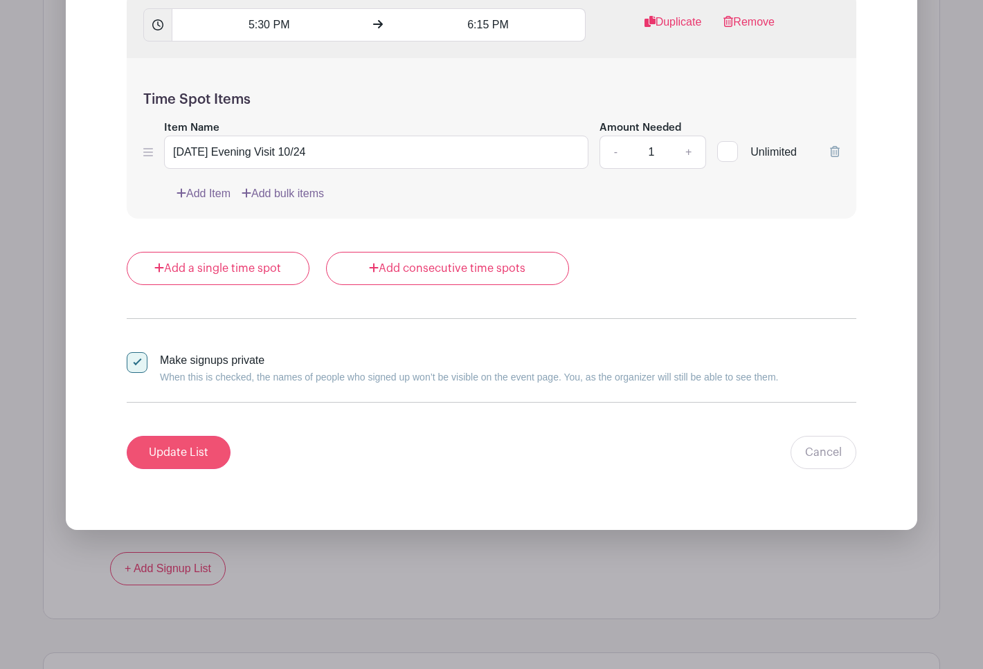
click at [203, 436] on input "Update List" at bounding box center [179, 452] width 104 height 33
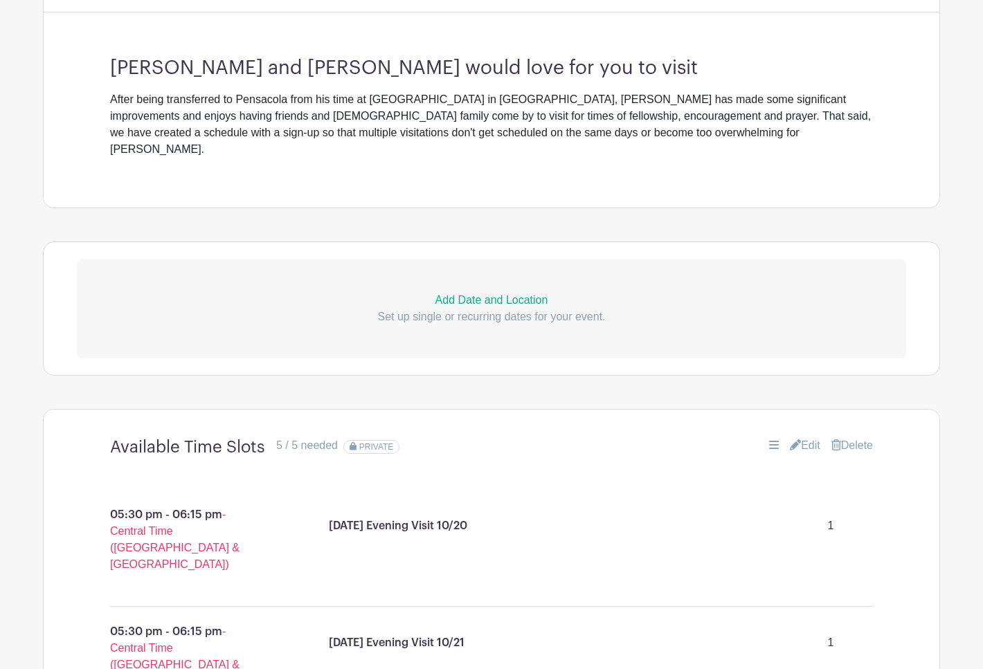
scroll to position [453, 0]
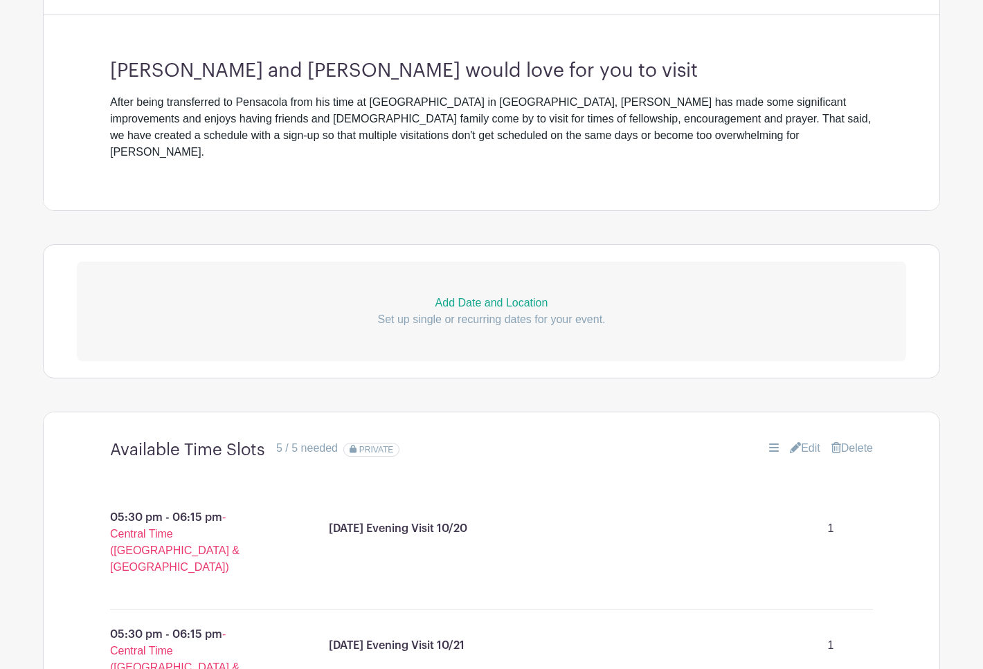
click at [491, 295] on p "Add Date and Location" at bounding box center [491, 303] width 829 height 17
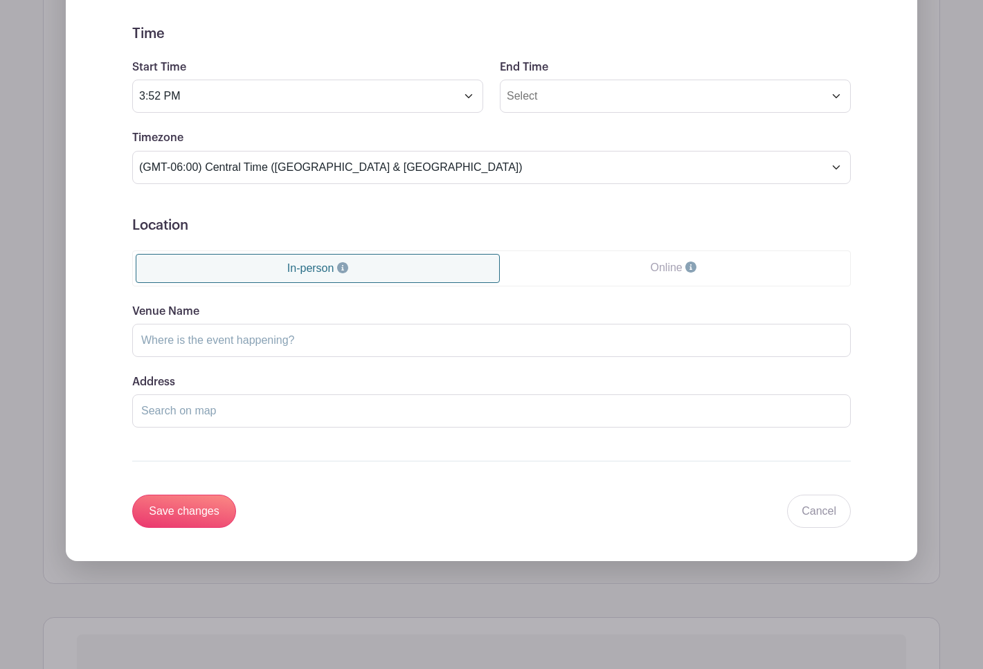
scroll to position [916, 0]
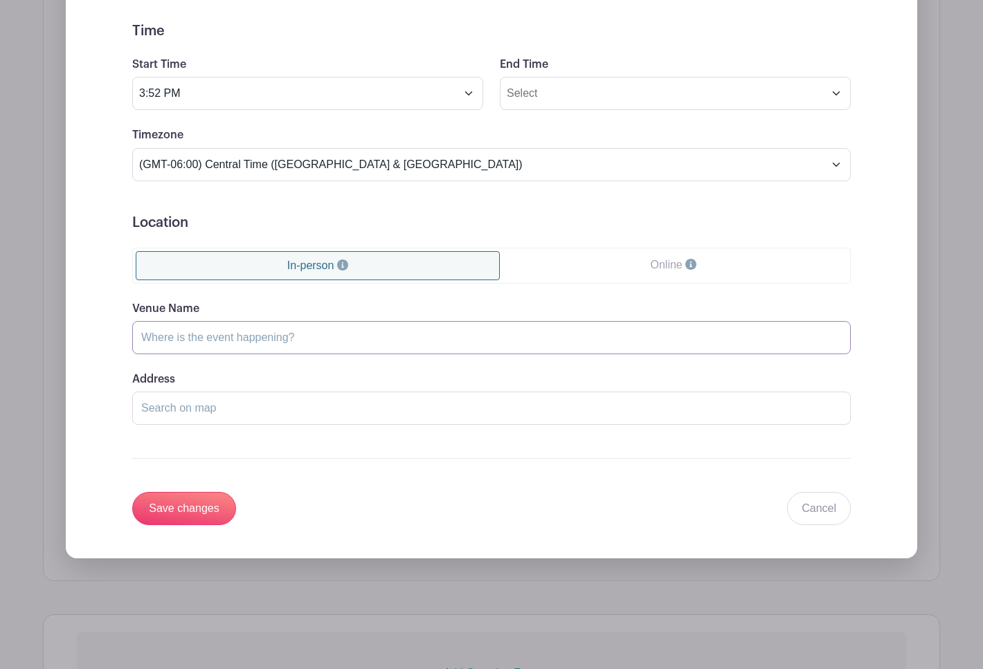
click at [337, 326] on input "Venue Name" at bounding box center [491, 337] width 719 height 33
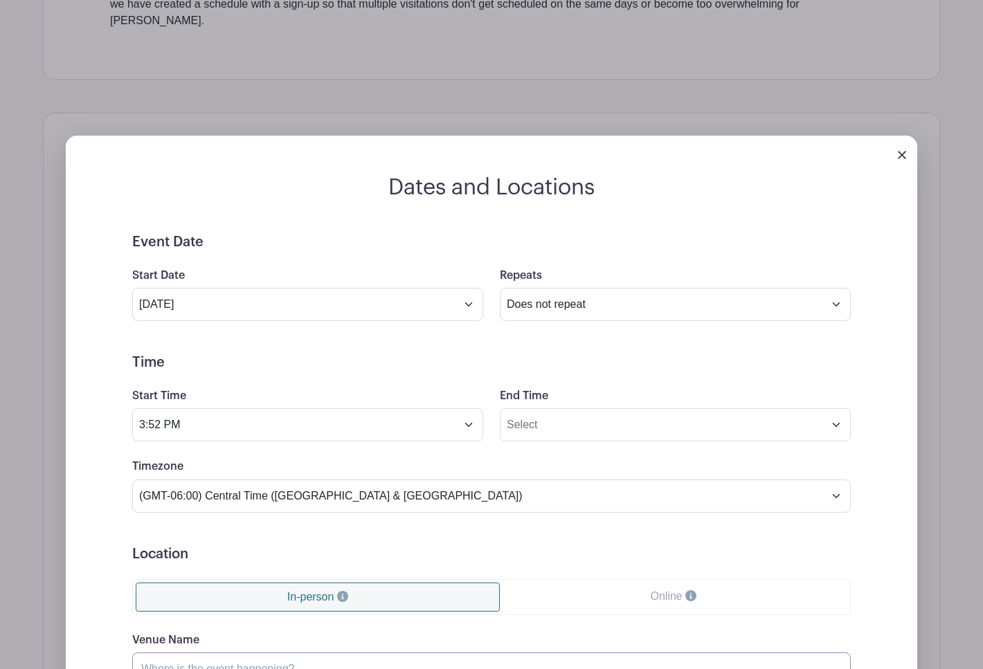
scroll to position [525, 0]
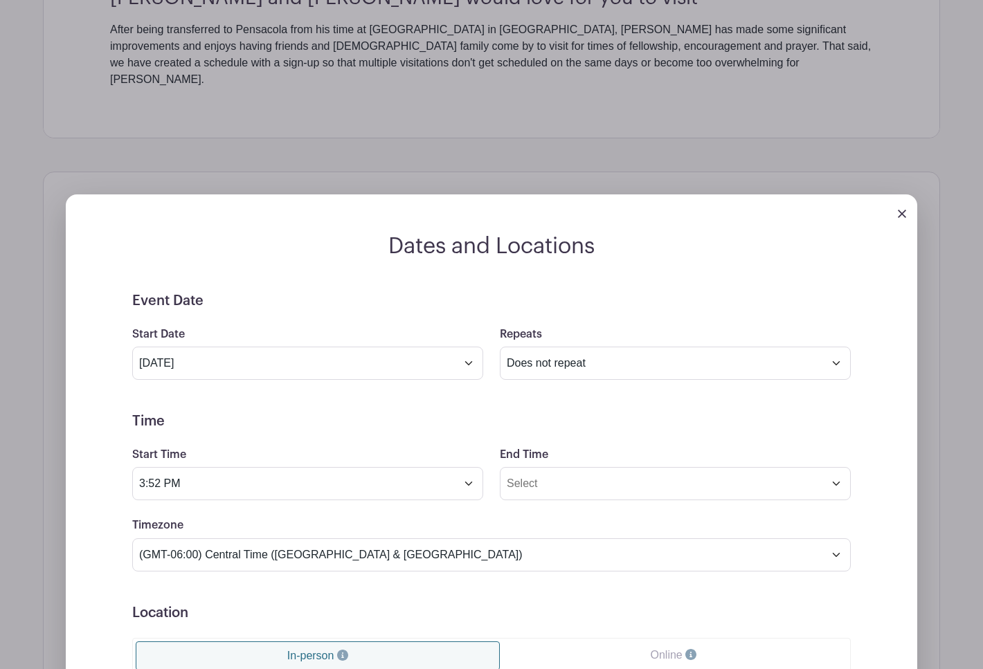
click at [901, 210] on img at bounding box center [902, 214] width 8 height 8
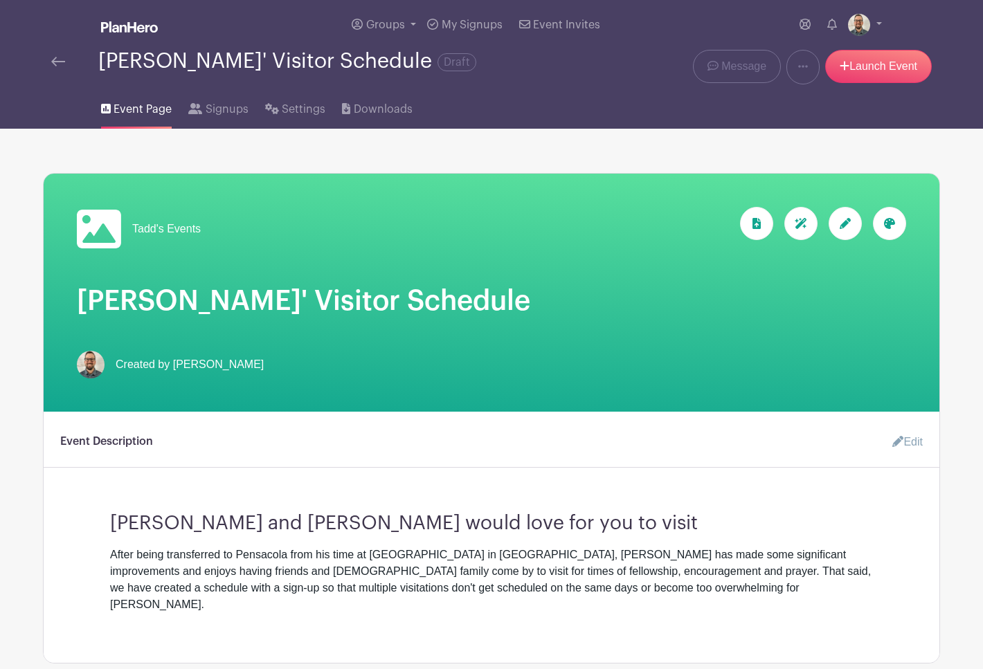
scroll to position [0, 0]
click at [761, 229] on div at bounding box center [756, 223] width 33 height 33
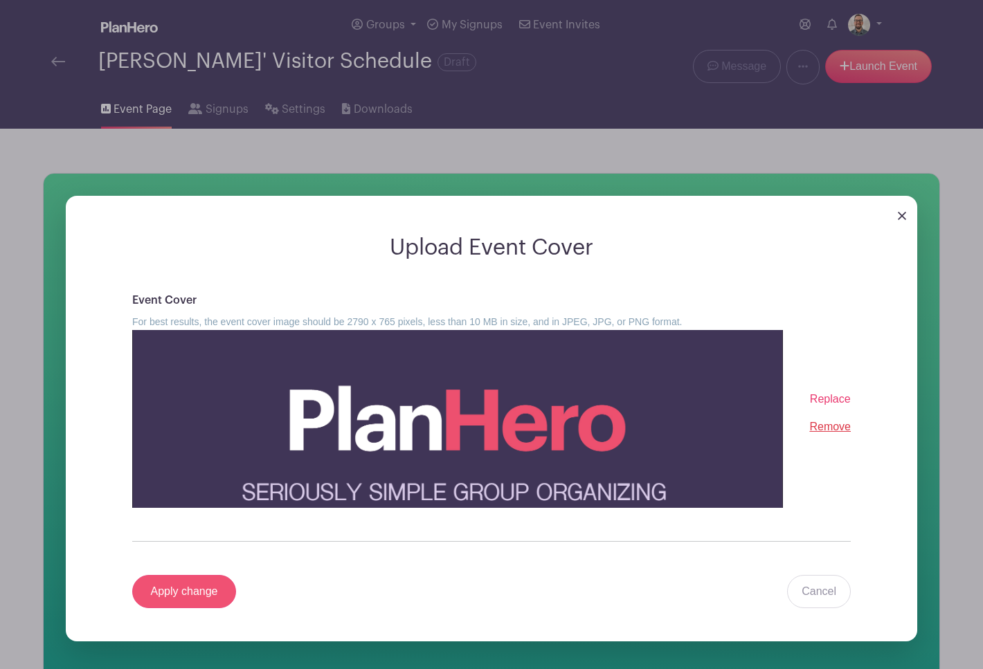
click at [202, 597] on input "Apply change" at bounding box center [184, 591] width 104 height 33
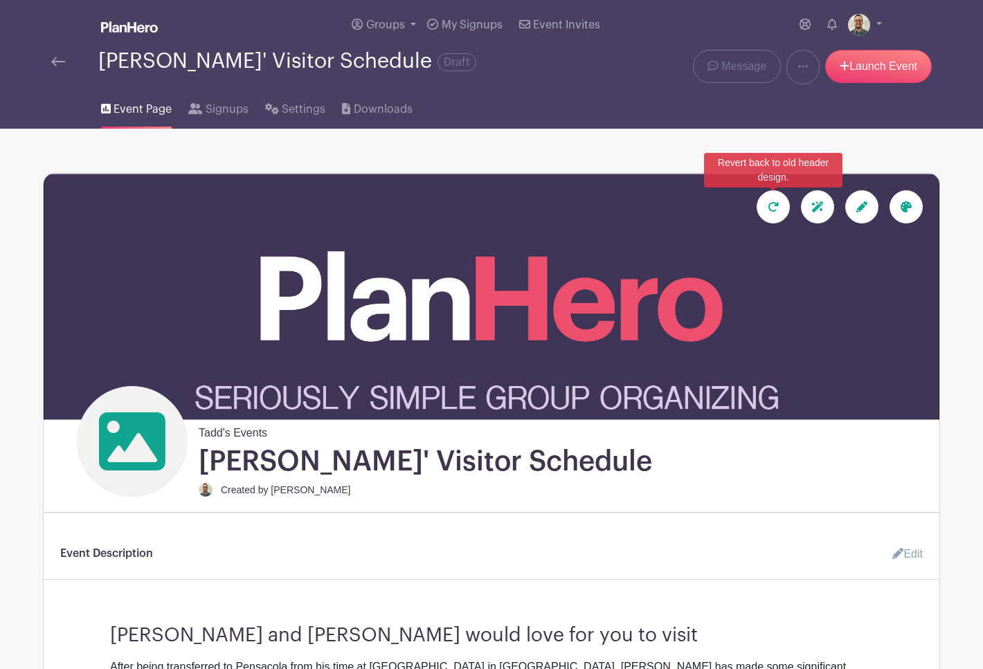
click at [773, 209] on icon at bounding box center [773, 206] width 11 height 11
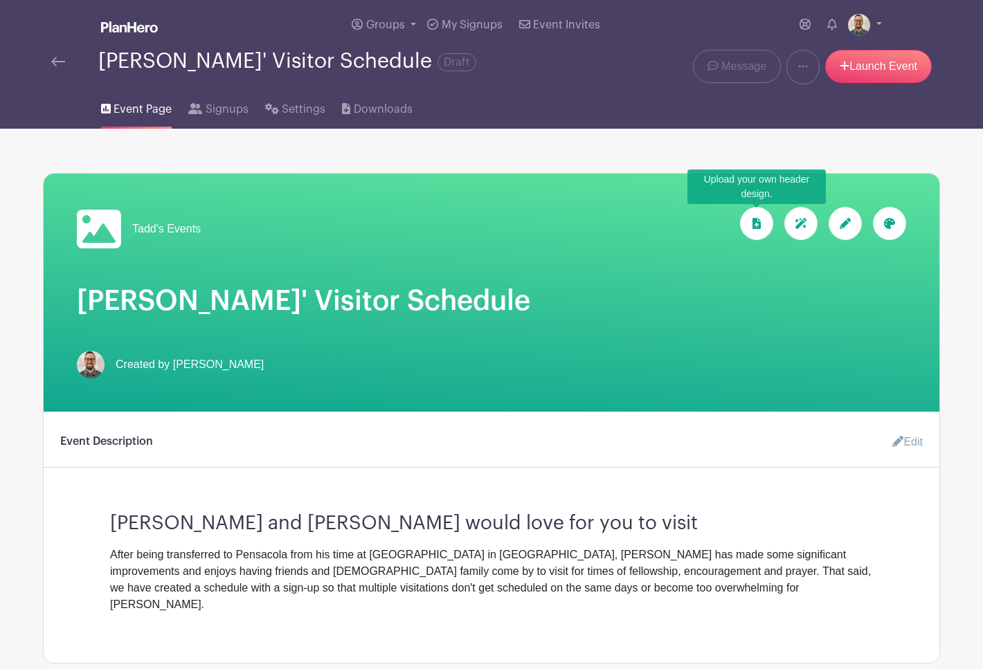
click at [750, 230] on div at bounding box center [756, 223] width 33 height 33
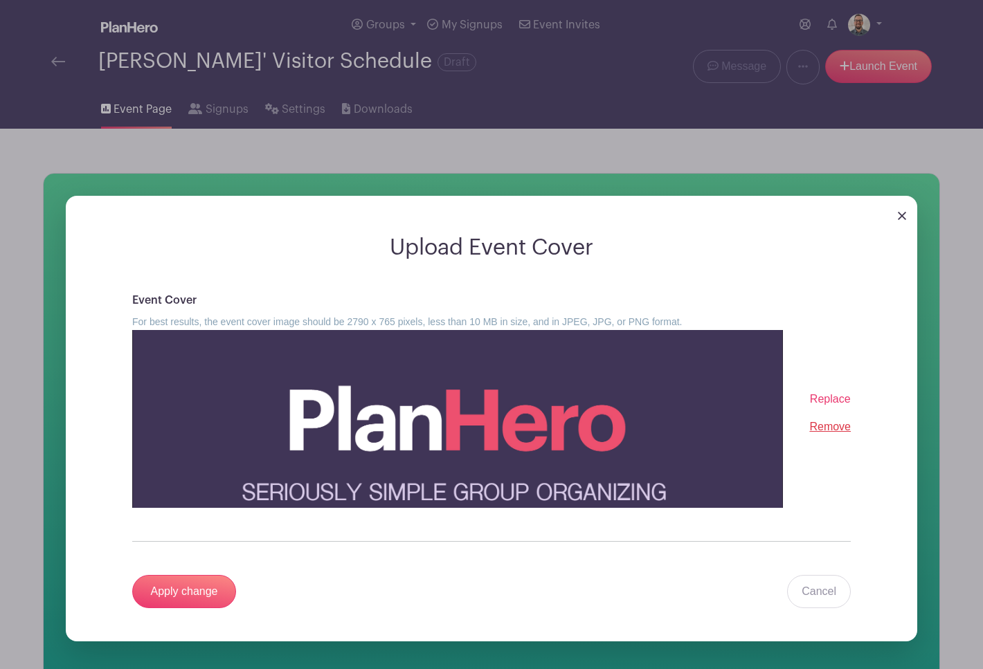
click at [836, 403] on span "Replace" at bounding box center [830, 399] width 41 height 12
click at [0, 0] on input "Replace" at bounding box center [0, 0] width 0 height 0
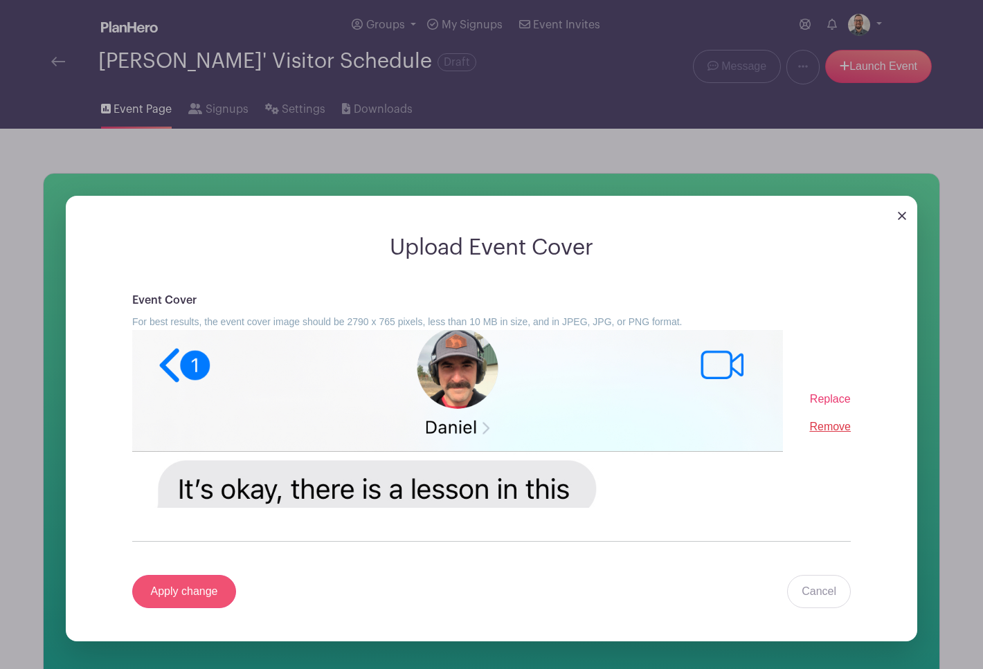
click at [192, 591] on input "Apply change" at bounding box center [184, 591] width 104 height 33
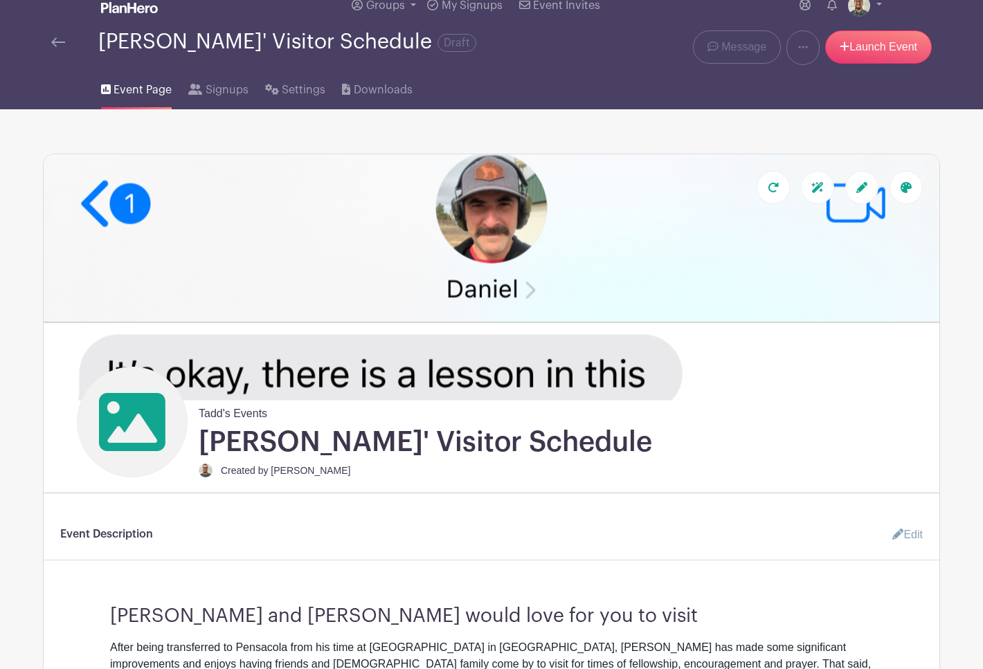
scroll to position [9, 0]
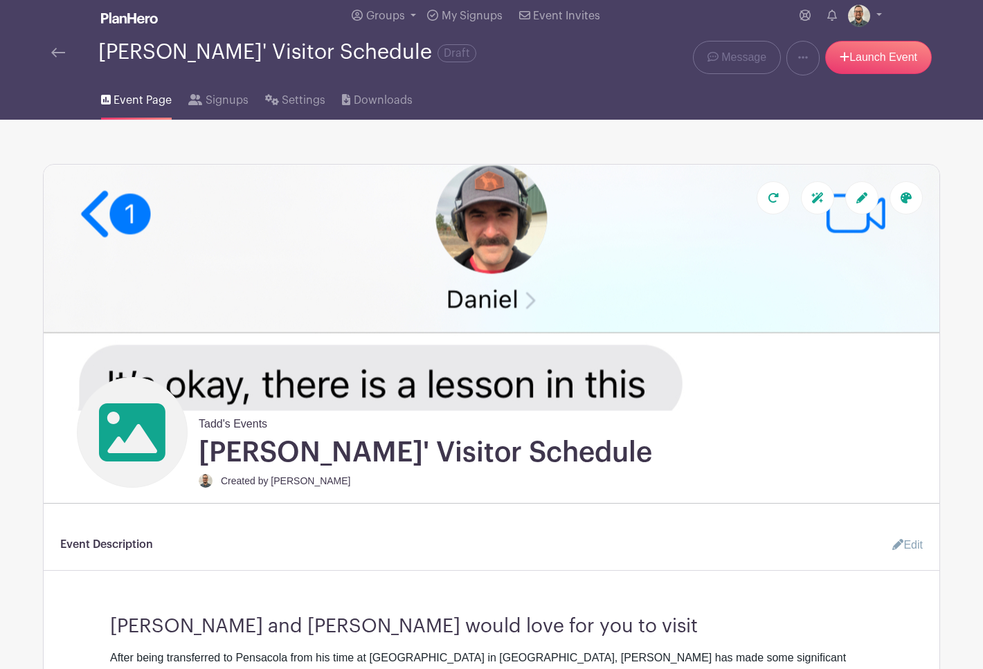
click at [131, 442] on icon at bounding box center [132, 432] width 66 height 66
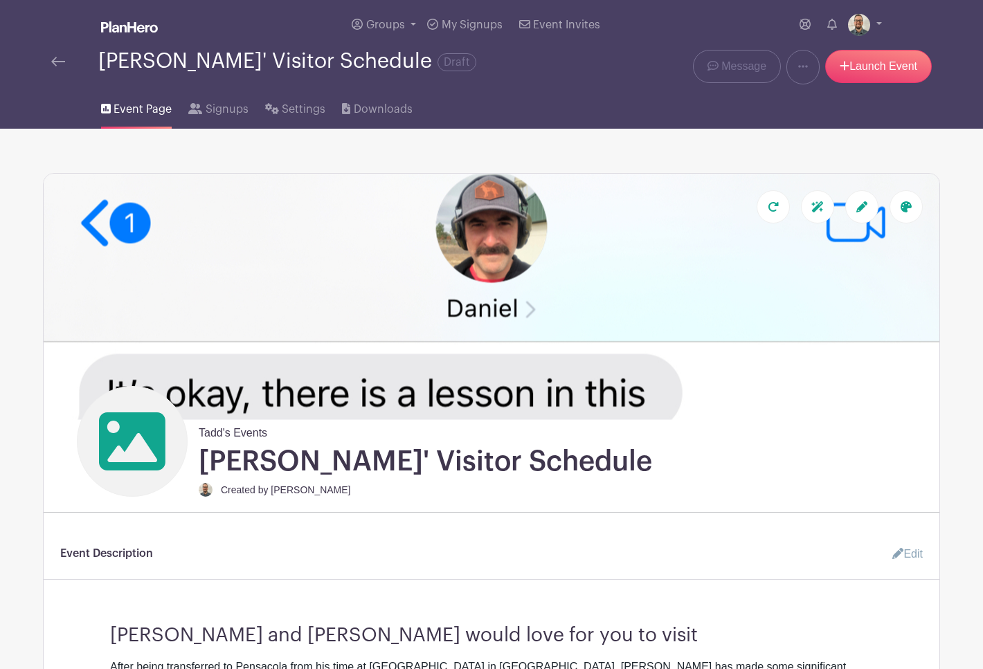
scroll to position [0, 0]
click at [157, 460] on icon at bounding box center [132, 442] width 66 height 58
click at [863, 205] on icon at bounding box center [861, 206] width 11 height 11
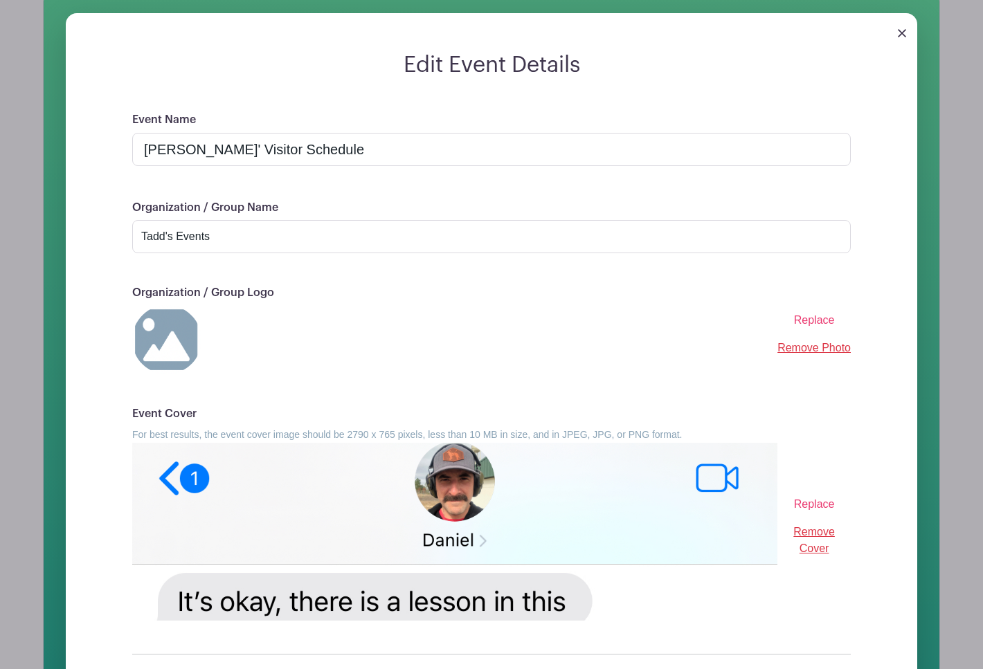
scroll to position [190, 0]
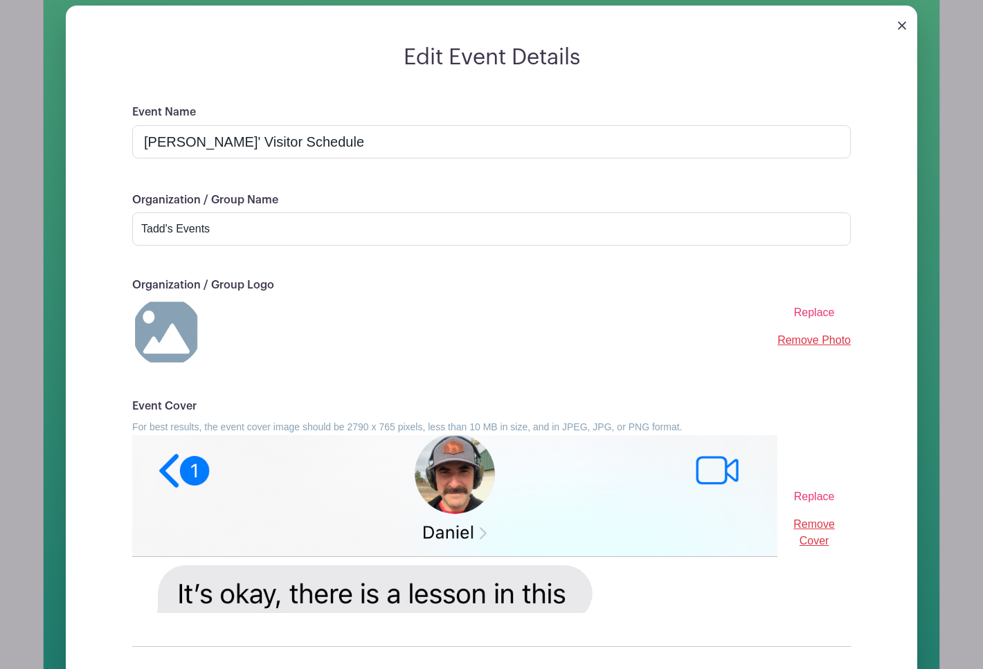
click at [823, 316] on span "Replace" at bounding box center [814, 313] width 41 height 12
click at [0, 0] on input "Replace" at bounding box center [0, 0] width 0 height 0
click at [816, 314] on span "Replace" at bounding box center [814, 313] width 41 height 12
click at [0, 0] on input "Replace" at bounding box center [0, 0] width 0 height 0
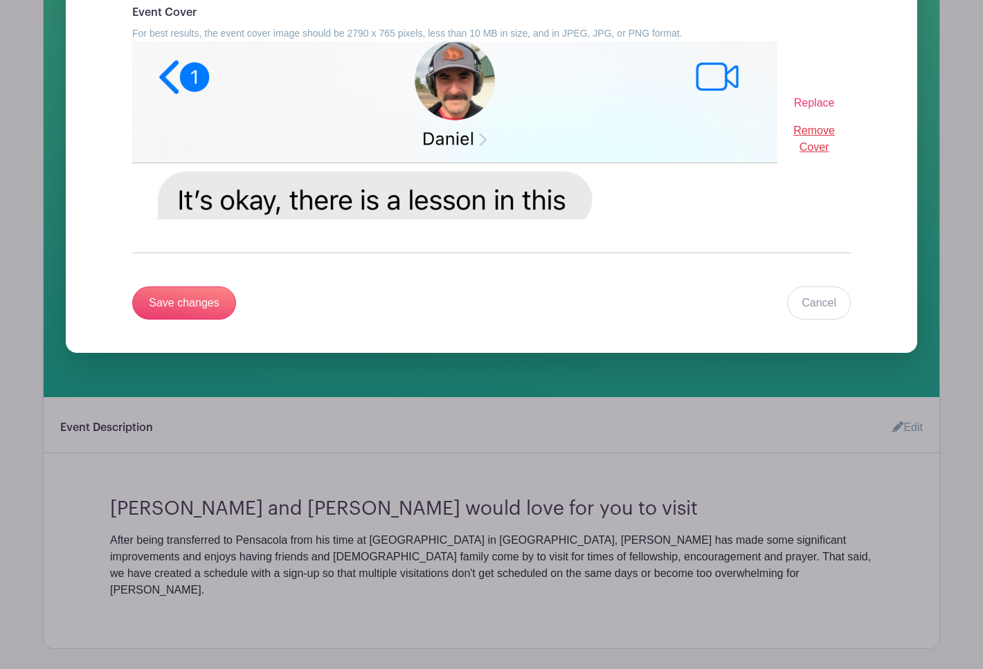
scroll to position [595, 0]
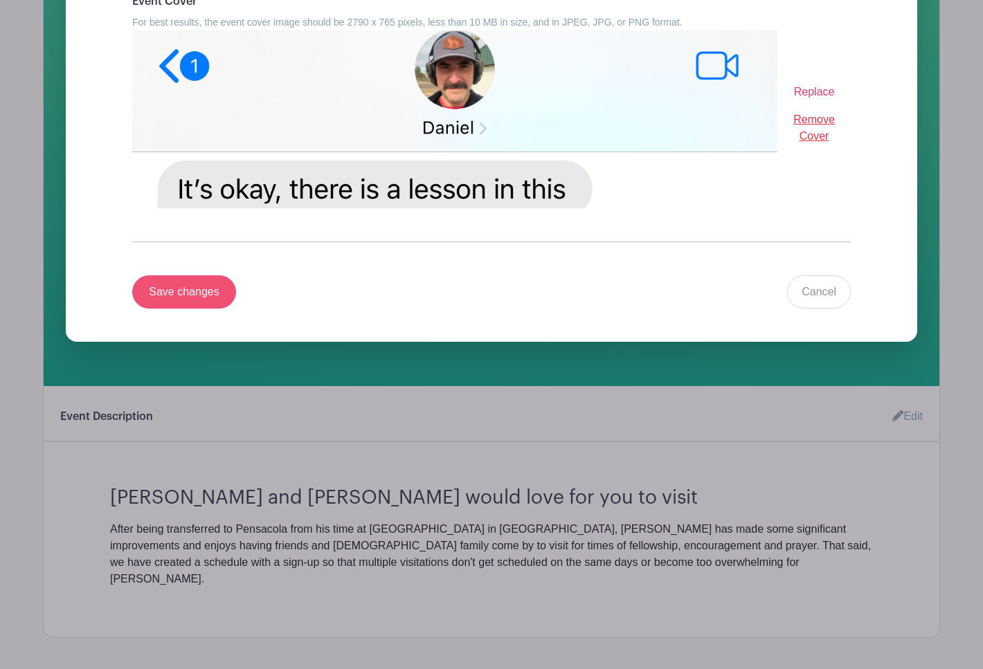
click at [169, 303] on input "Save changes" at bounding box center [184, 292] width 104 height 33
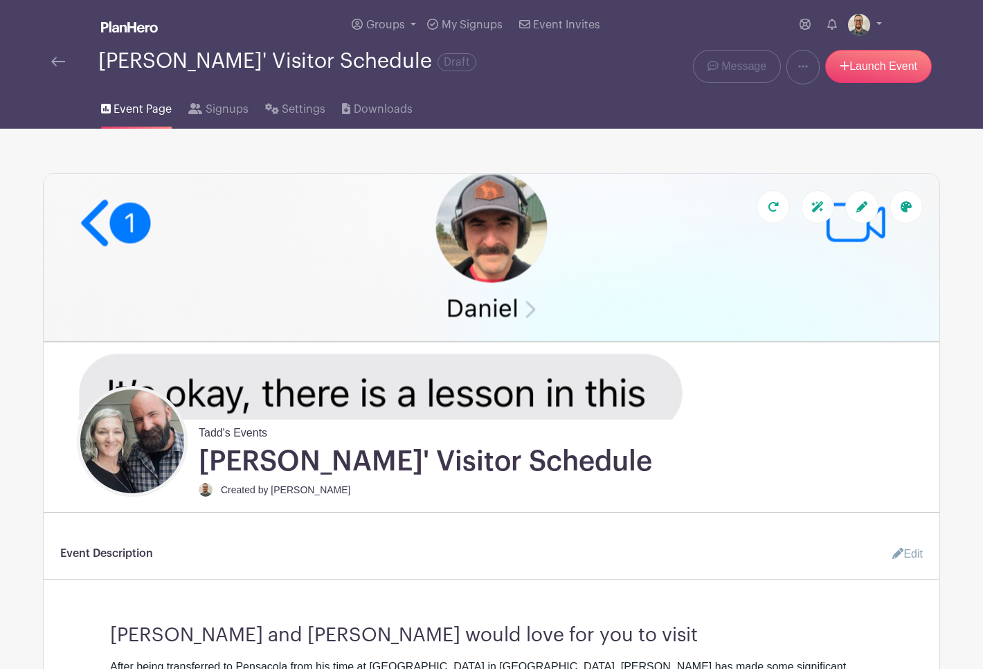
scroll to position [0, 0]
click at [870, 64] on link "Launch Event" at bounding box center [878, 66] width 107 height 33
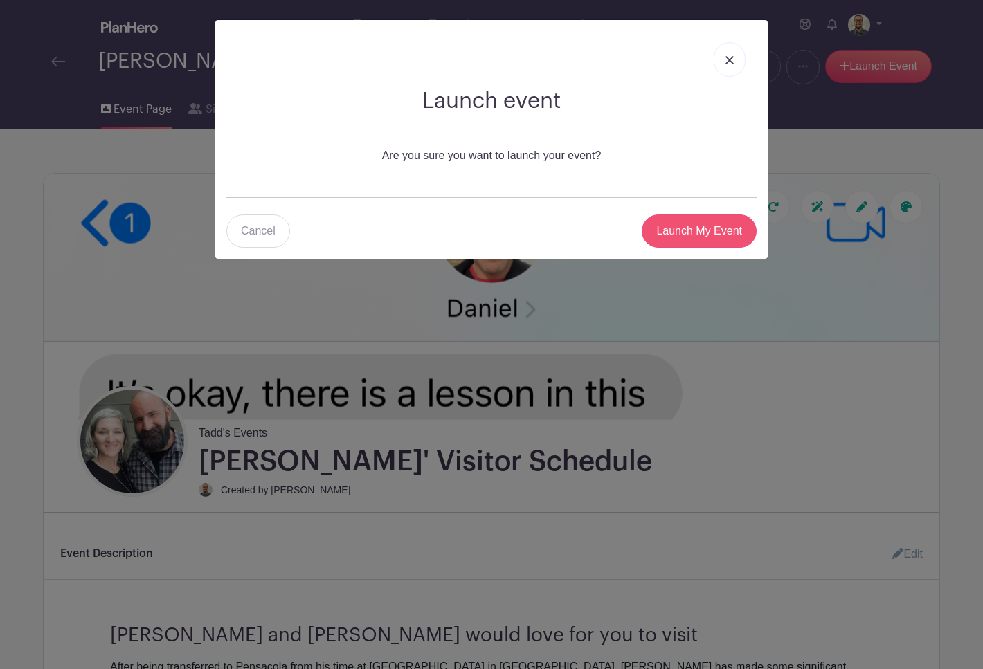
click at [717, 231] on input "Launch My Event" at bounding box center [699, 231] width 115 height 33
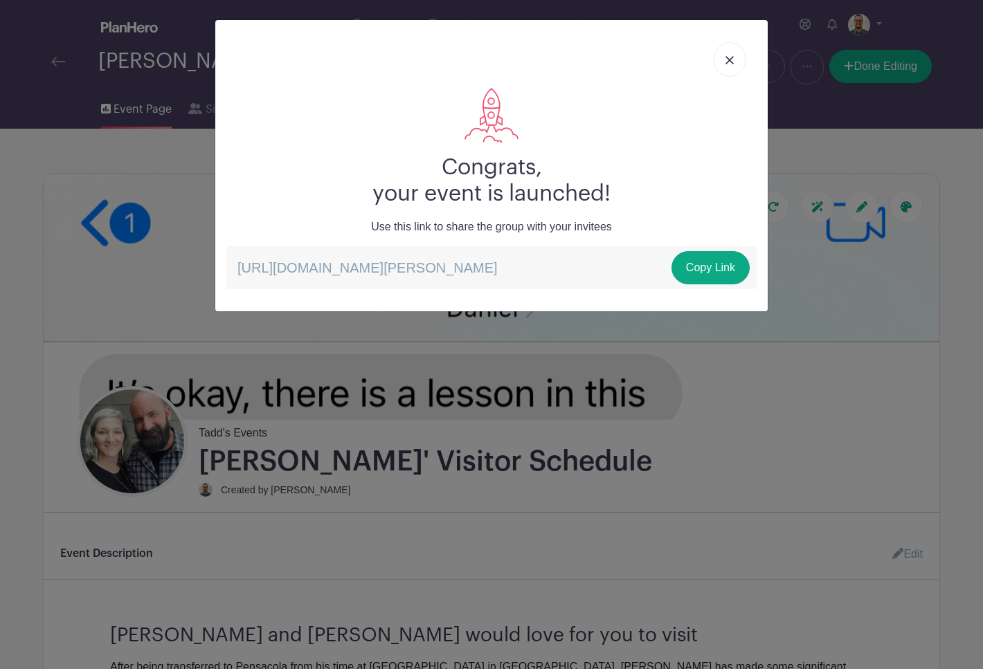
click at [568, 267] on p "https://schedule.planhero.com/events/2132a8454/dan-williams-visitor-schedule Co…" at bounding box center [491, 267] width 530 height 43
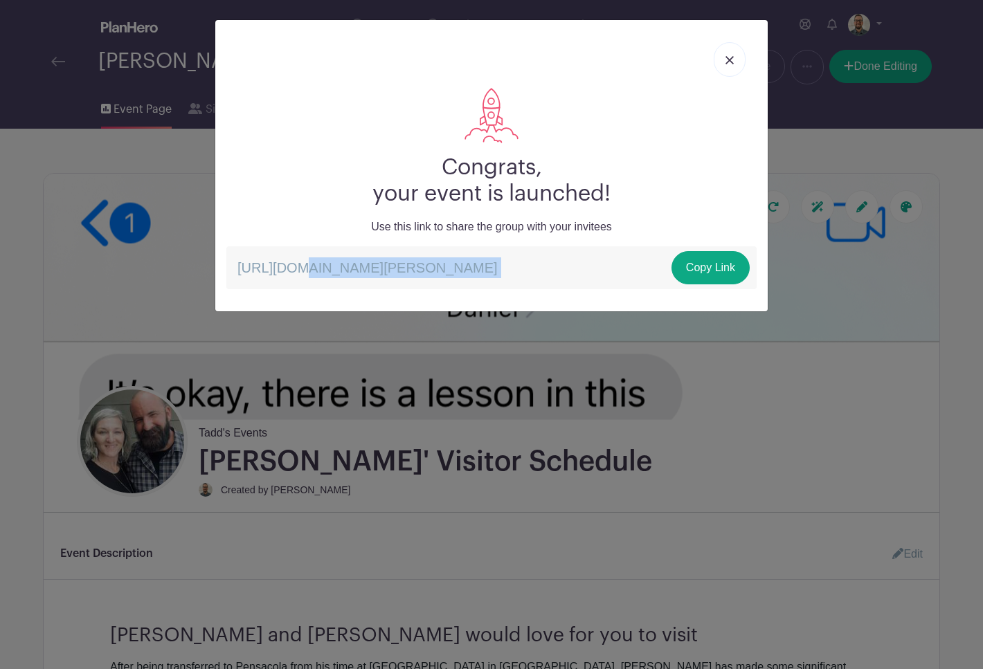
click at [568, 267] on p "https://schedule.planhero.com/events/2132a8454/dan-williams-visitor-schedule Co…" at bounding box center [491, 267] width 530 height 43
click at [721, 268] on link "Copy Link" at bounding box center [711, 267] width 78 height 33
click at [731, 60] on img at bounding box center [730, 60] width 8 height 8
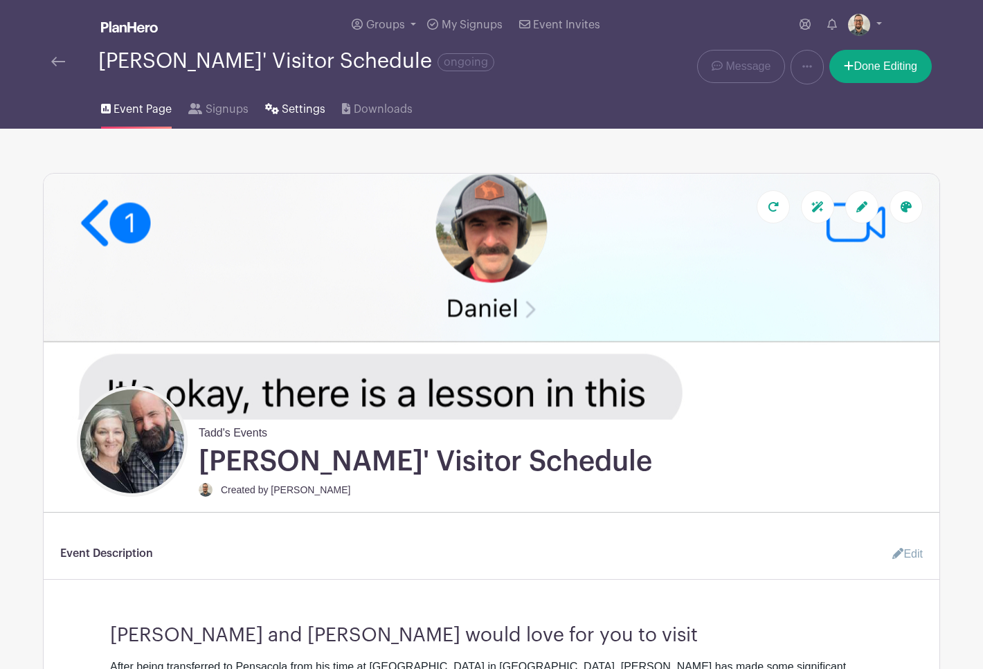
click at [322, 114] on span "Settings" at bounding box center [304, 109] width 44 height 17
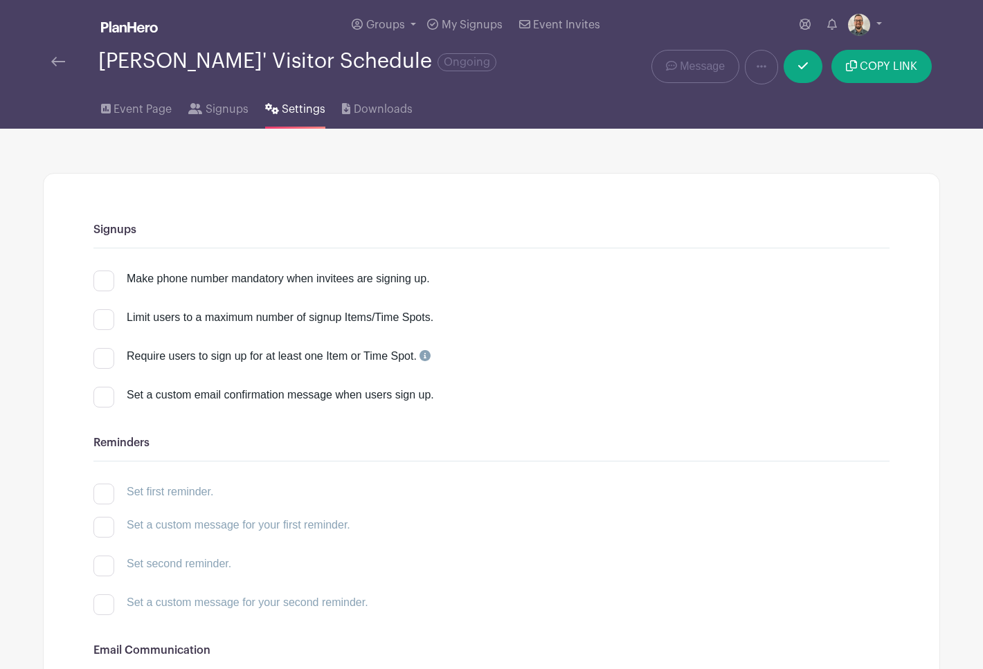
click at [105, 280] on div at bounding box center [103, 281] width 21 height 21
click at [102, 280] on input "Make phone number mandatory when invitees are signing up." at bounding box center [97, 275] width 9 height 9
checkbox input "true"
click at [107, 321] on div at bounding box center [103, 319] width 21 height 21
click at [102, 318] on input "Limit users to a maximum number of signup Items/Time Spots." at bounding box center [97, 313] width 9 height 9
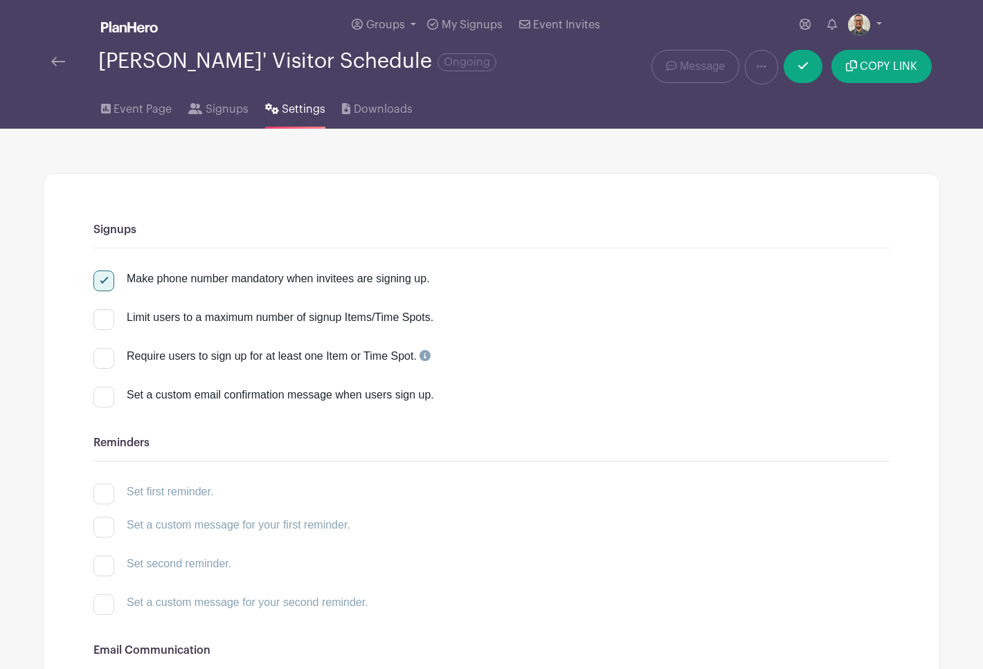
checkbox input "true"
click at [744, 329] on link "+" at bounding box center [740, 323] width 35 height 33
type input "1"
click at [665, 327] on link "-" at bounding box center [667, 323] width 32 height 33
click at [111, 321] on div at bounding box center [103, 319] width 21 height 21
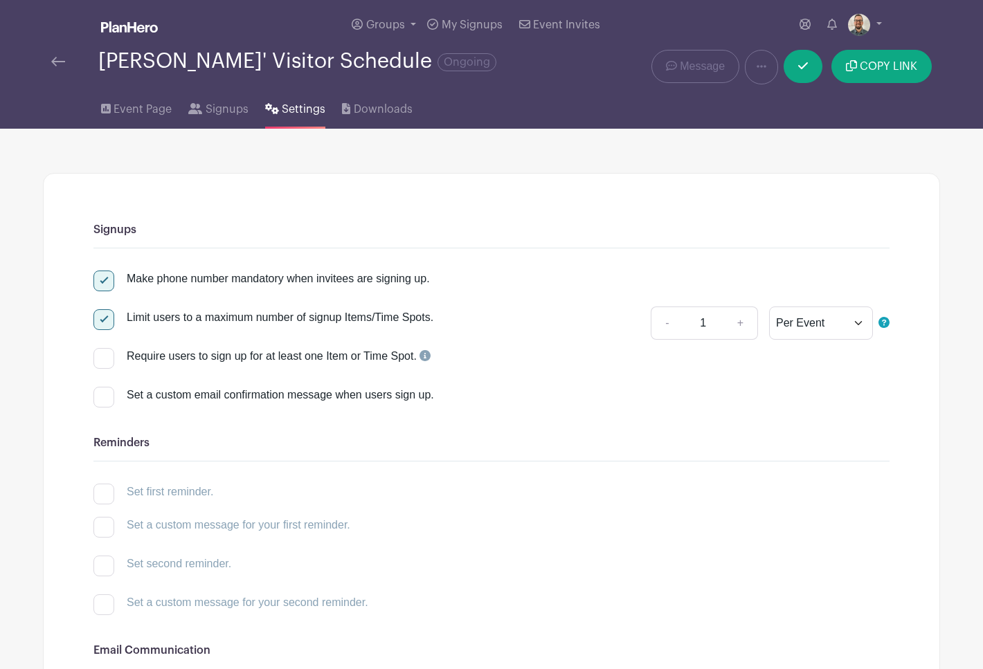
click at [102, 318] on input "Limit users to a maximum number of signup Items/Time Spots." at bounding box center [97, 313] width 9 height 9
checkbox input "false"
click at [109, 359] on div at bounding box center [103, 358] width 21 height 21
click at [102, 357] on input "Require users to sign up for at least one Item or Time Spot." at bounding box center [97, 352] width 9 height 9
checkbox input "true"
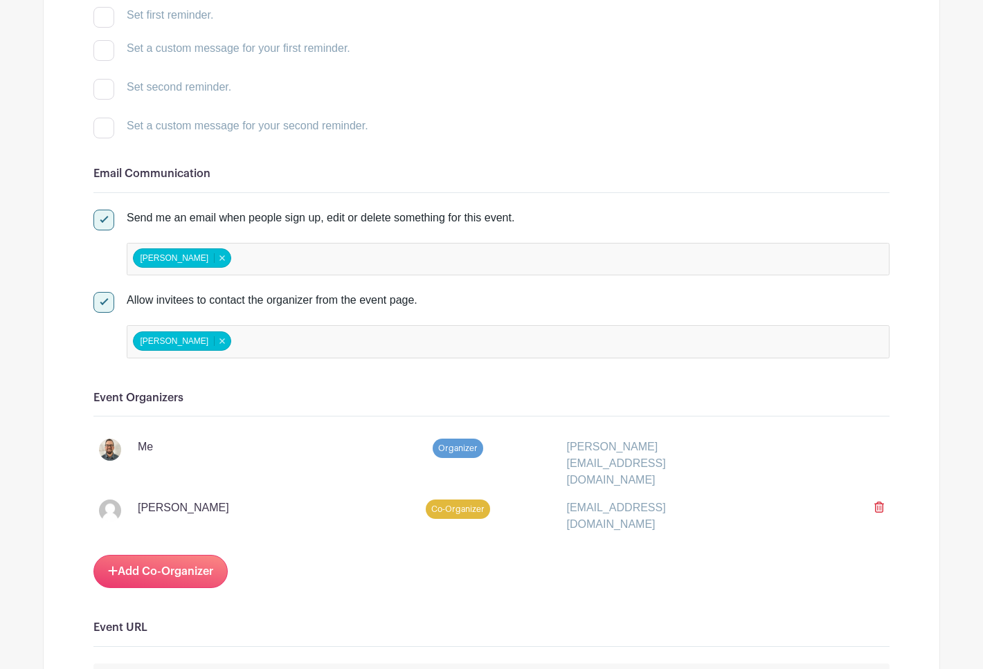
scroll to position [490, 0]
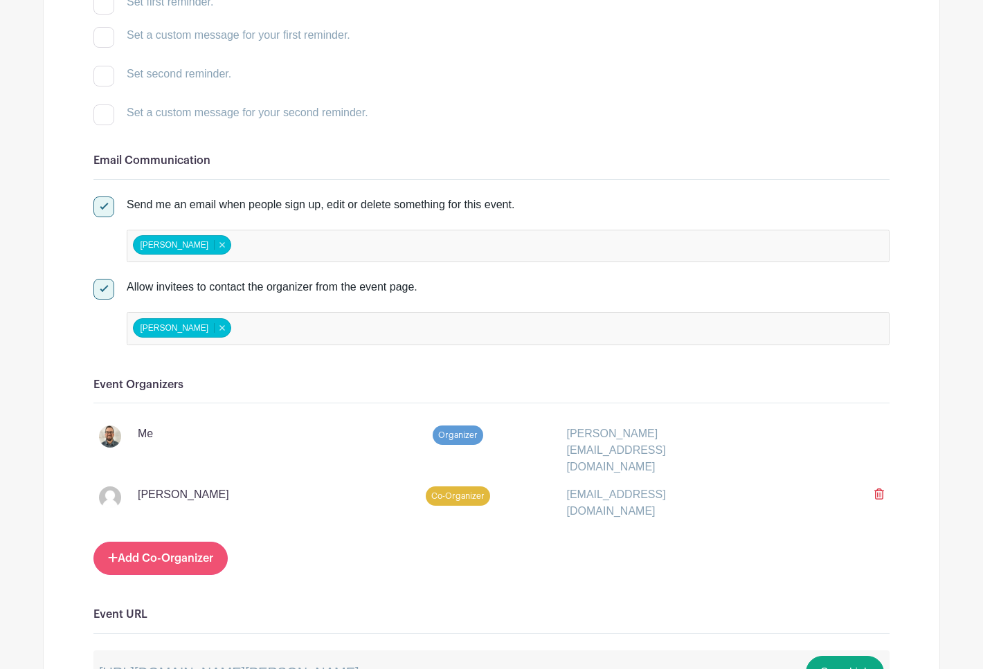
click at [162, 542] on link "Add Co-Organizer" at bounding box center [160, 558] width 134 height 33
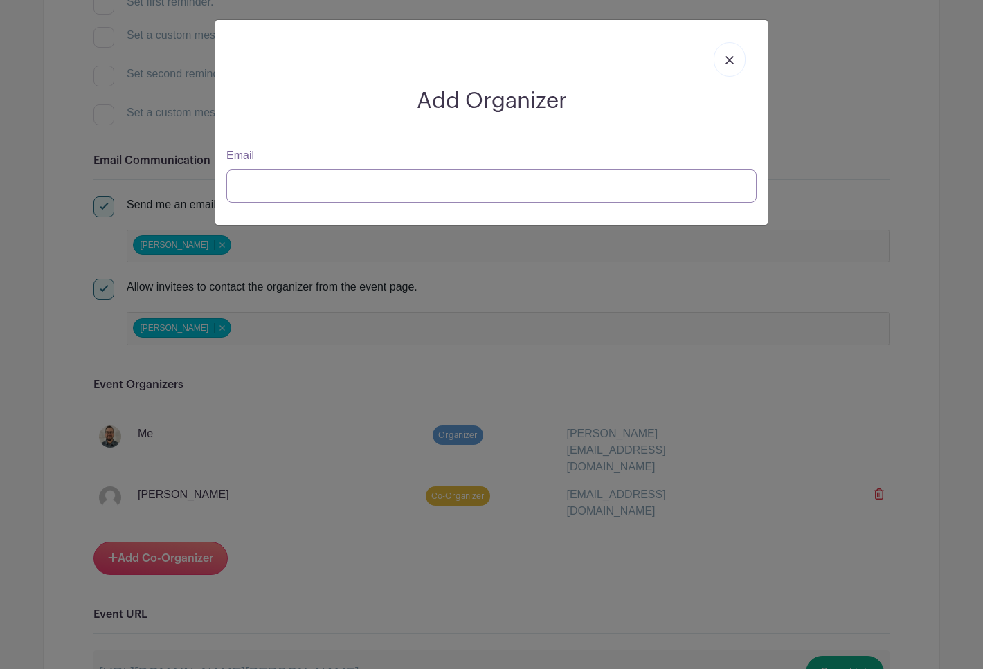
click at [291, 185] on input "Email" at bounding box center [491, 186] width 530 height 33
type input "matt@thehubci"
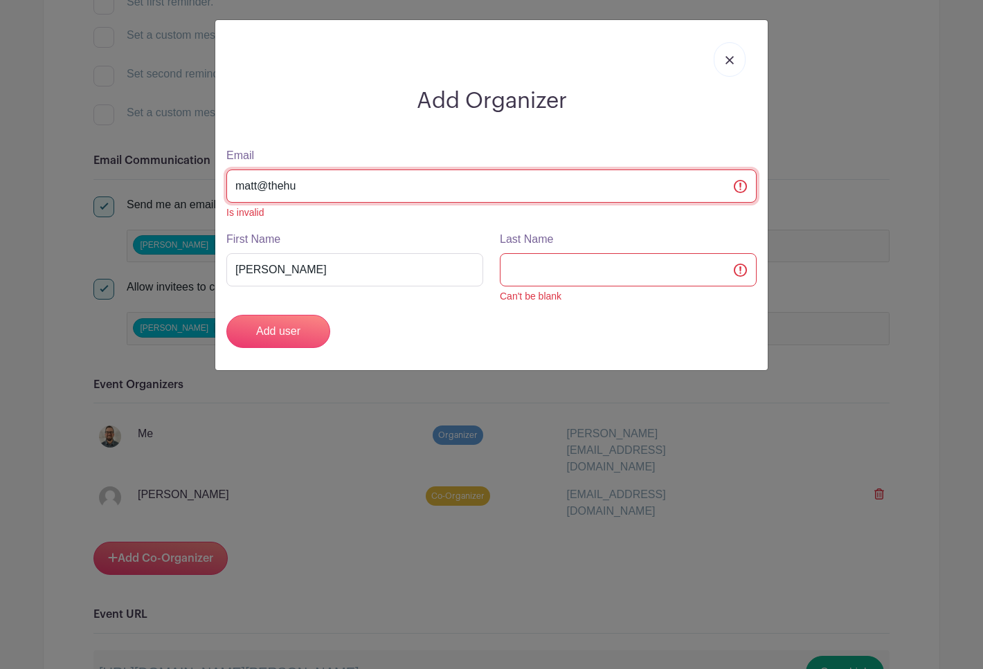
click at [314, 185] on input "matt@thehu" at bounding box center [491, 186] width 530 height 33
type input "matt@thehub"
click at [269, 195] on input "matt@thehub" at bounding box center [491, 186] width 530 height 33
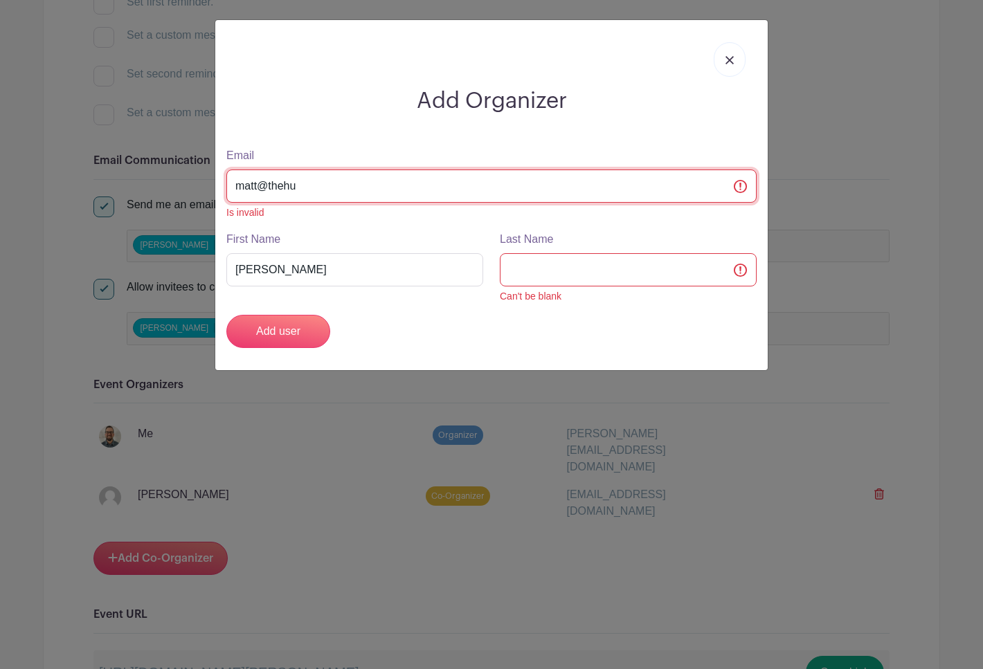
type input "matt@thehub"
click at [296, 182] on input "matt@theh" at bounding box center [491, 186] width 530 height 33
click at [536, 280] on input "Last Name" at bounding box center [628, 269] width 257 height 33
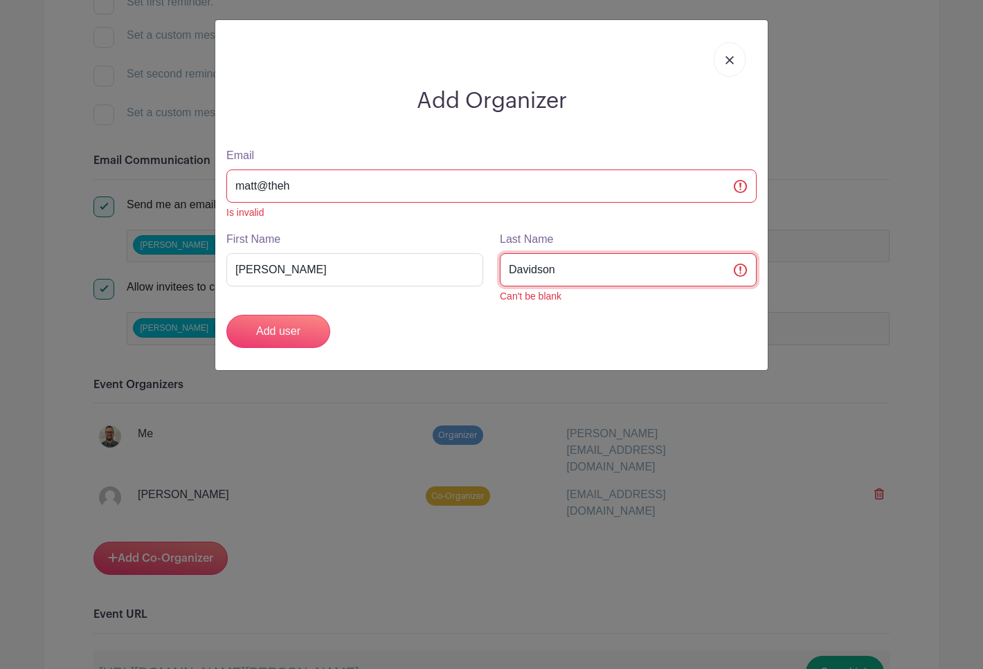
type input "Davidson"
click at [399, 186] on input "matt@theh" at bounding box center [491, 186] width 530 height 33
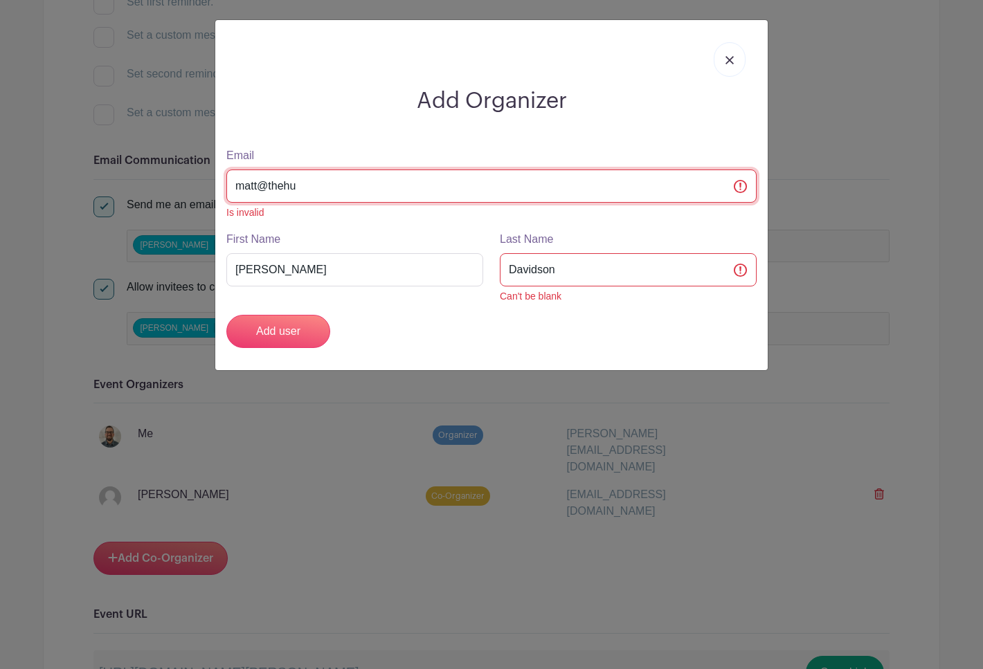
type input "matt@thehub"
click at [307, 190] on input "matt@the" at bounding box center [491, 186] width 530 height 33
paste input "hubcitychurch.org"
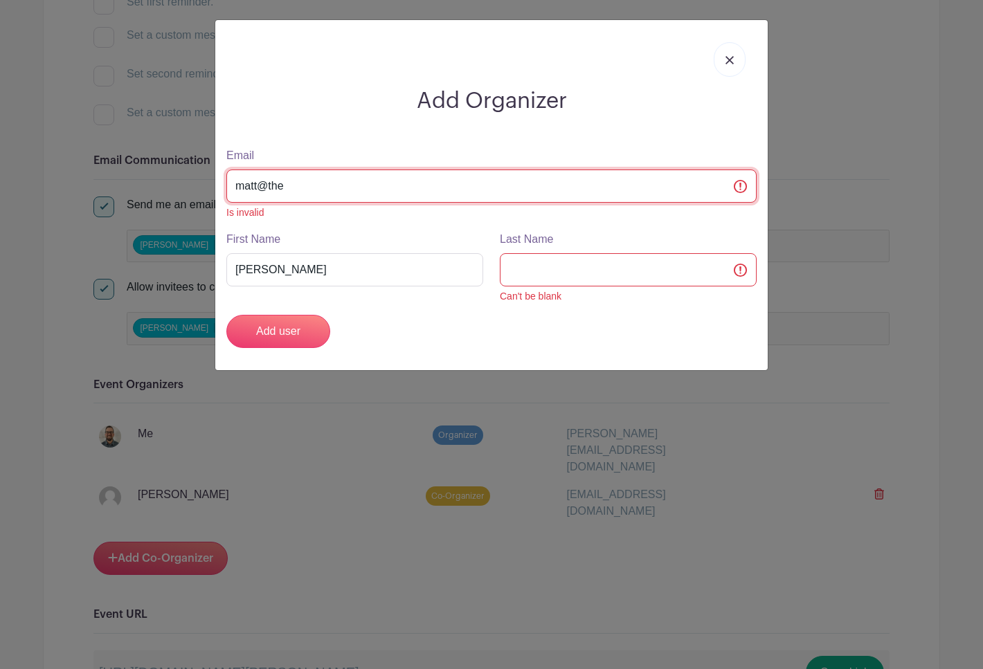
type input "matt@thehubcitychurch.org"
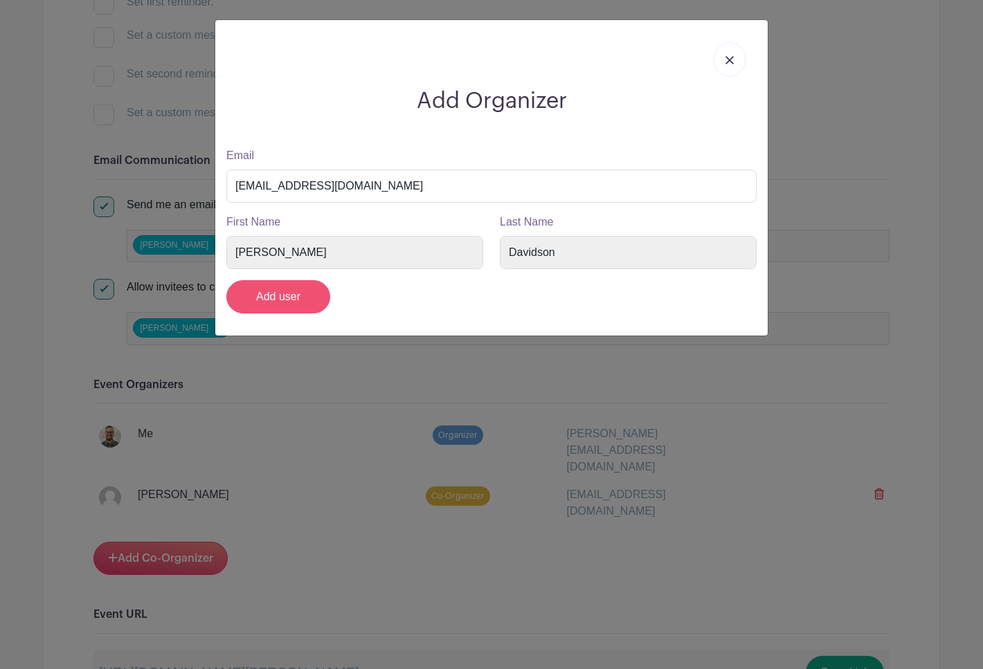
click at [286, 299] on input "Add user" at bounding box center [278, 296] width 104 height 33
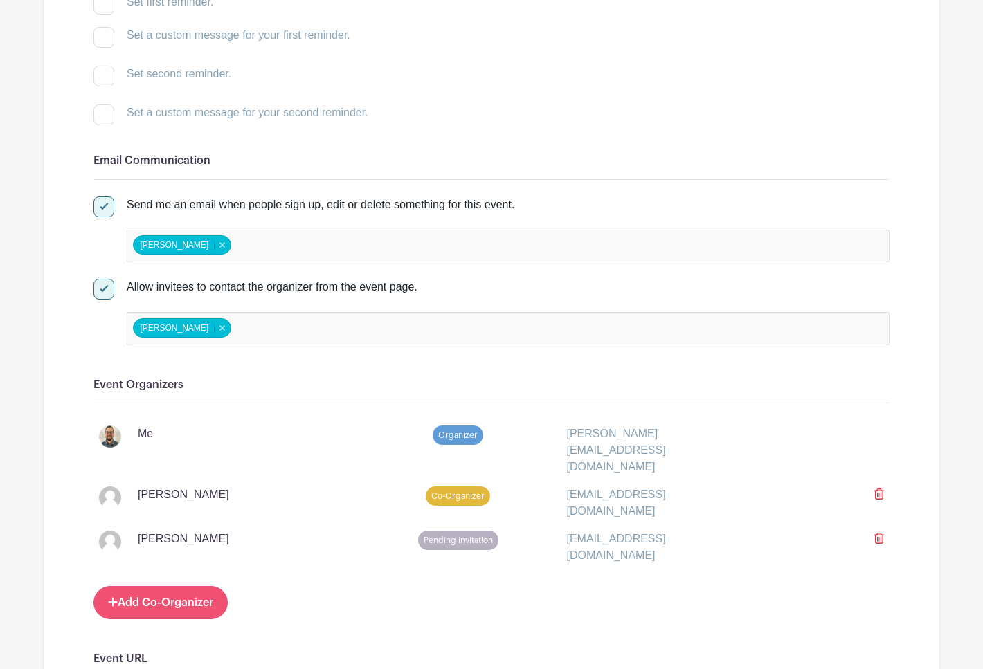
click at [157, 586] on link "Add Co-Organizer" at bounding box center [160, 602] width 134 height 33
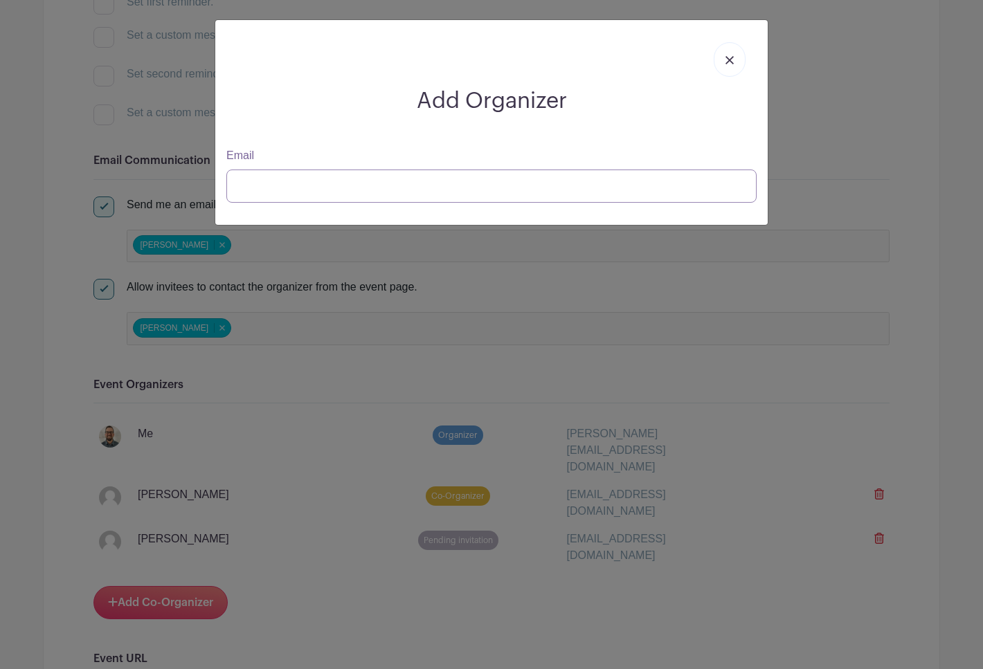
click at [274, 192] on input "Email" at bounding box center [491, 186] width 530 height 33
type input "jason.koh2@gmail.c"
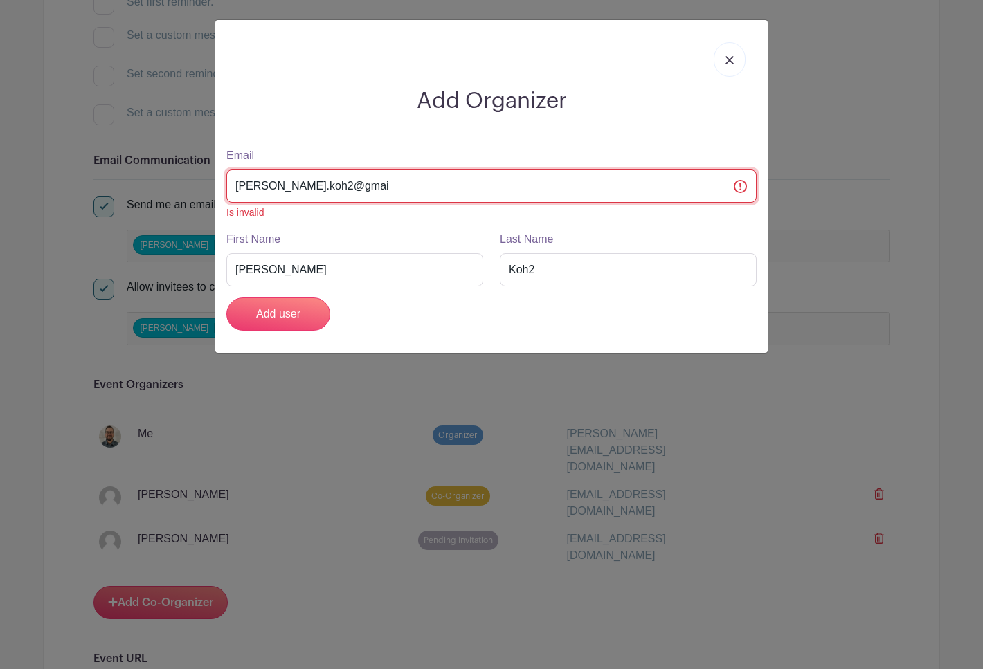
click at [333, 187] on input "jason.koh2@gmai" at bounding box center [491, 186] width 530 height 33
type input "jason.koh2@gmail.com"
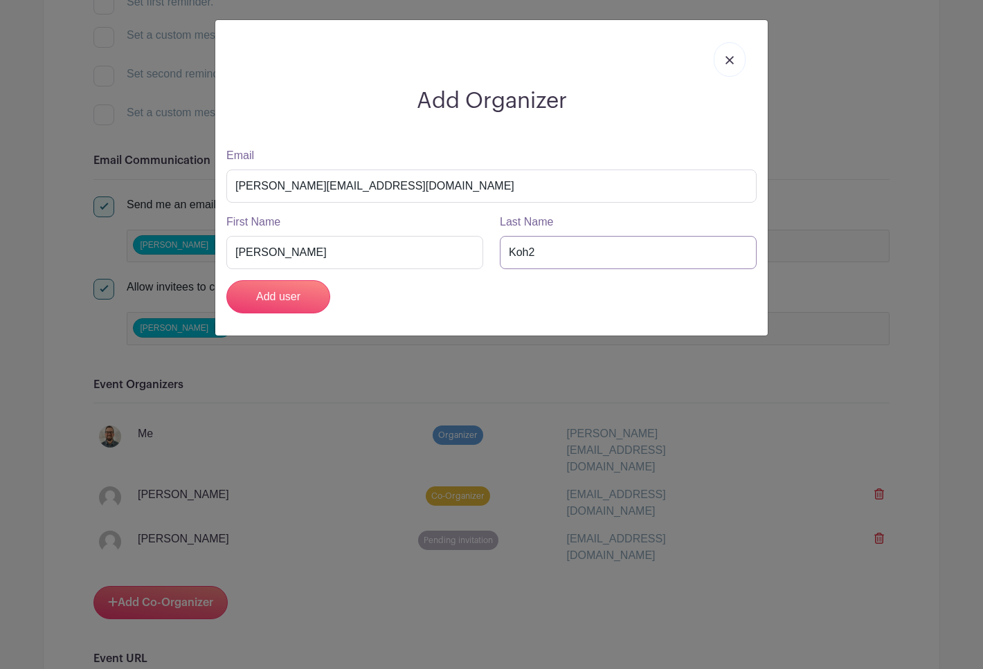
click at [543, 252] on input "Koh2" at bounding box center [628, 252] width 257 height 33
type input "Koh"
click at [284, 301] on input "Add user" at bounding box center [278, 296] width 104 height 33
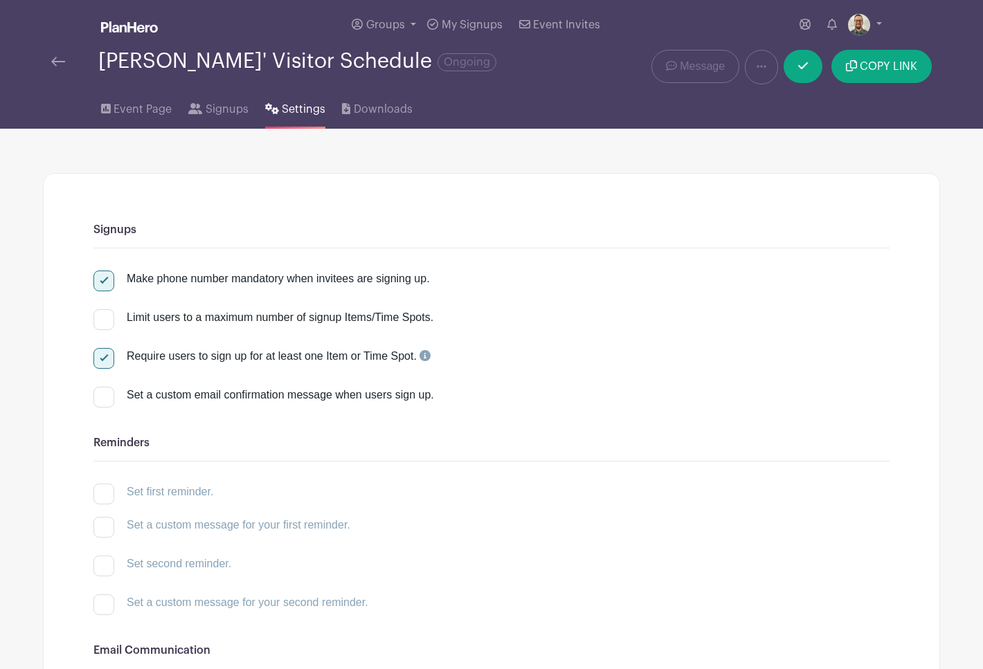
scroll to position [0, 0]
click at [154, 114] on span "Event Page" at bounding box center [143, 109] width 58 height 17
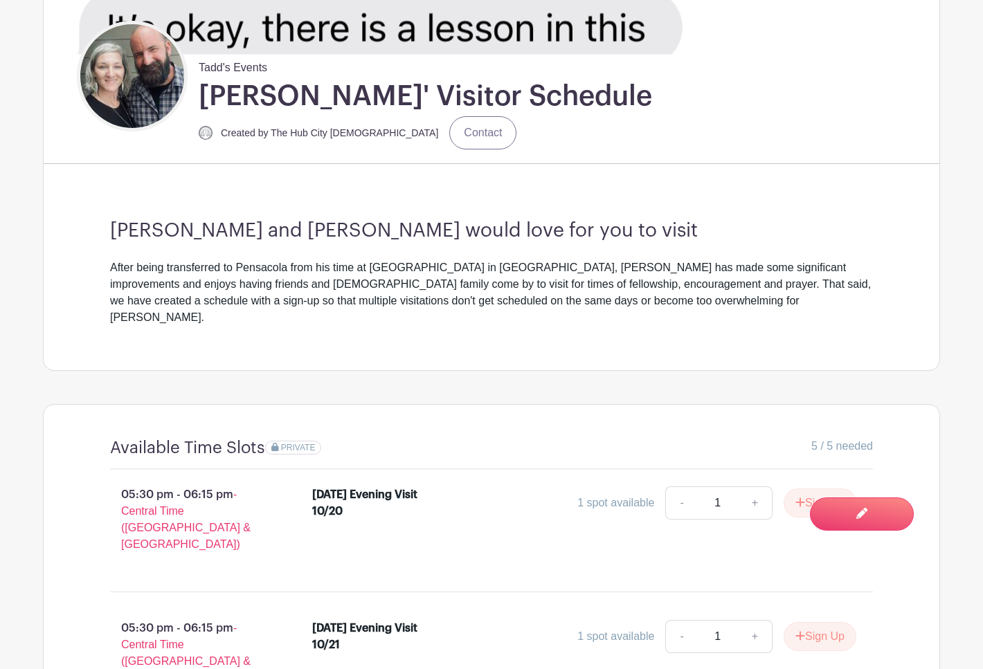
scroll to position [378, 0]
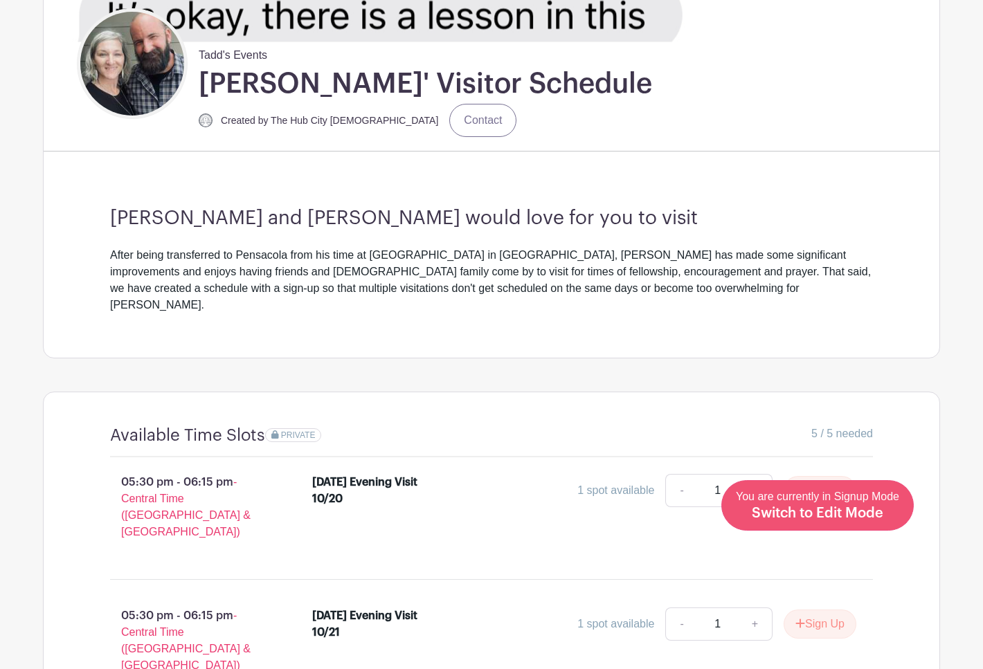
click at [849, 523] on link "Edit Event You are currently in Signup Mode Switch to Edit Mode" at bounding box center [817, 505] width 192 height 51
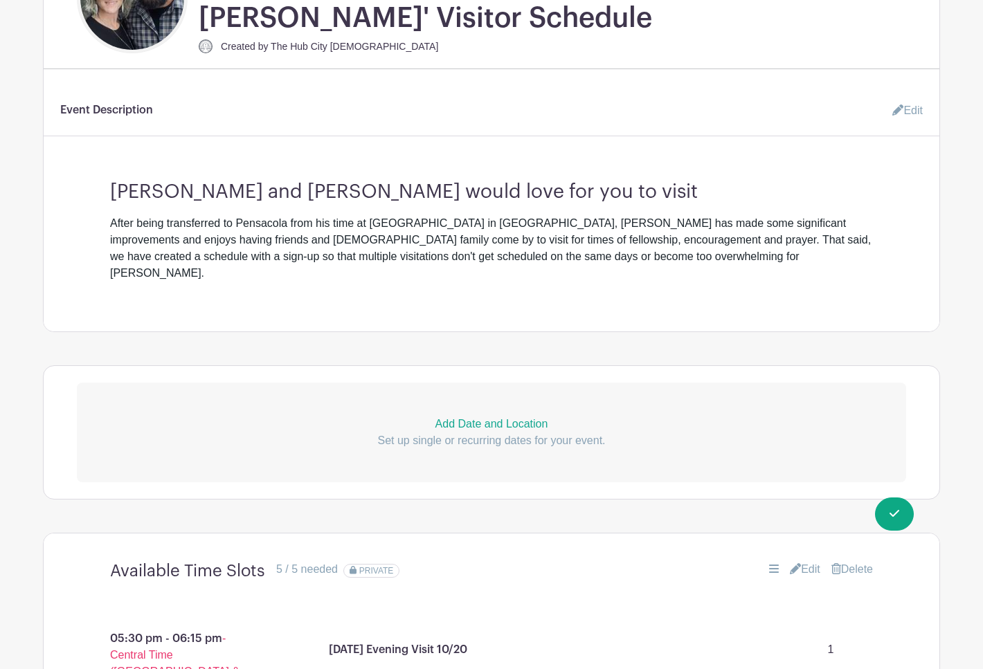
scroll to position [439, 0]
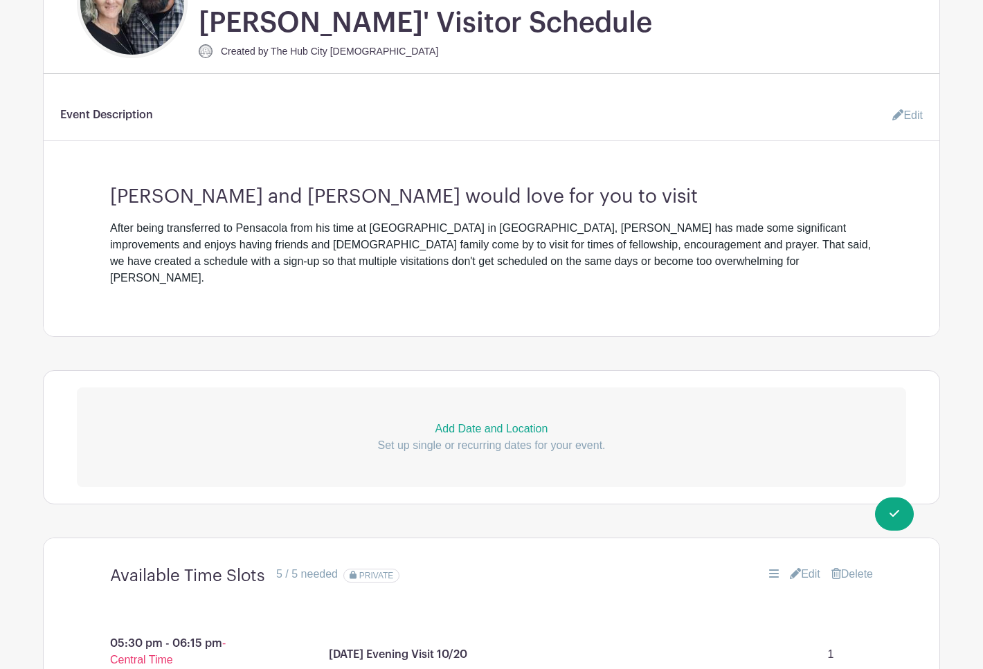
click at [552, 267] on div "After being transferred to Pensacola from his time at Shands in Gainesville, Da…" at bounding box center [491, 253] width 763 height 66
click at [905, 123] on link "Edit" at bounding box center [902, 116] width 42 height 28
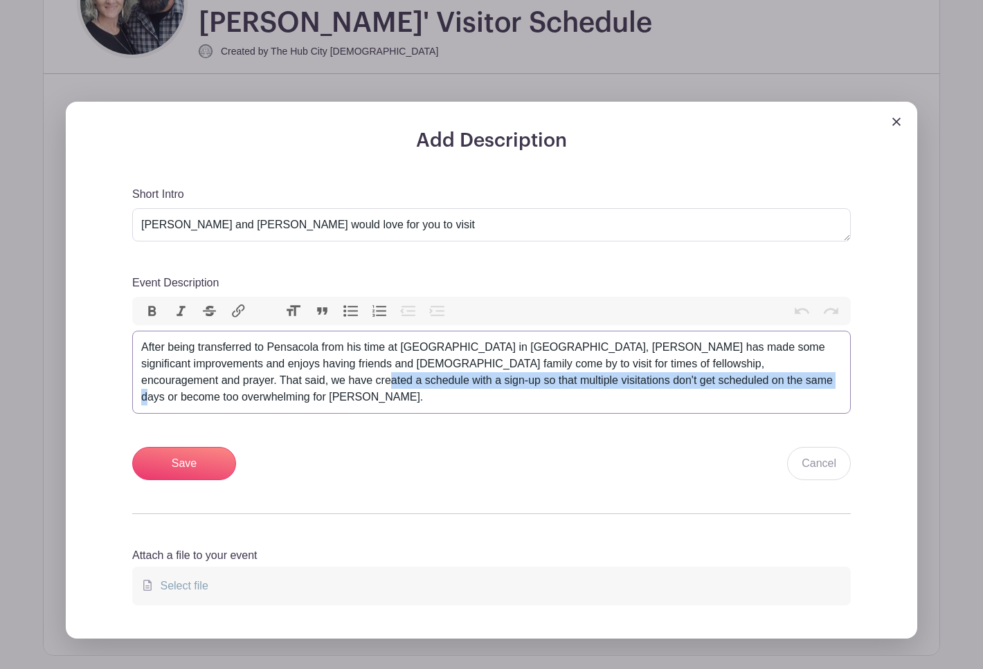
drag, startPoint x: 735, startPoint y: 388, endPoint x: 222, endPoint y: 378, distance: 513.1
click at [222, 378] on div "After being transferred to Pensacola from his time at Shands in Gainesville, Da…" at bounding box center [491, 372] width 701 height 66
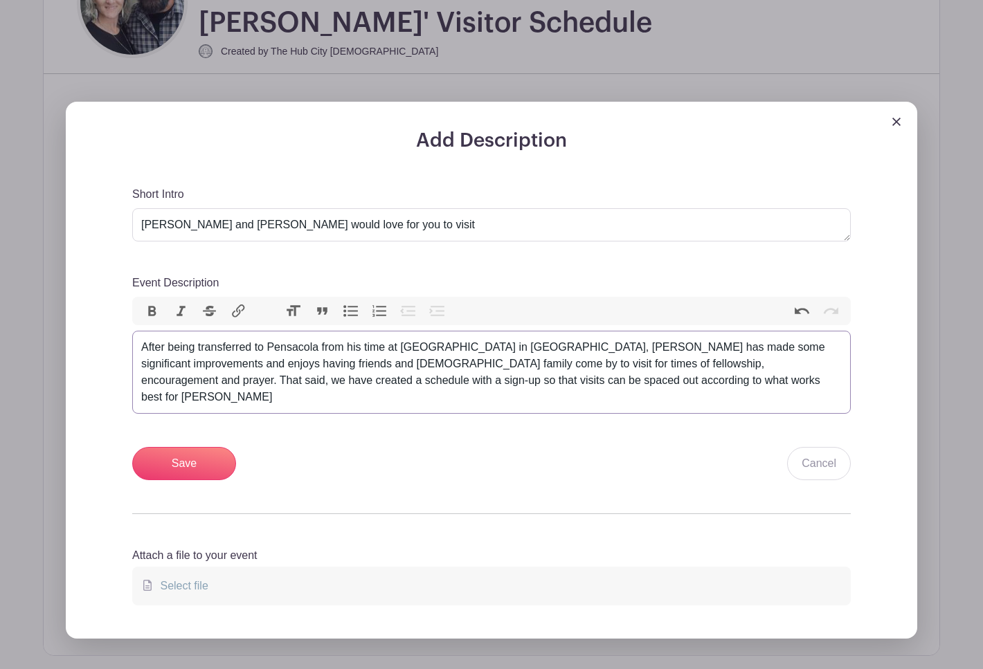
type trix-editor "<div>After being transferred to Pensacola from his time at Shands in Gainesvill…"
click at [199, 462] on input "Save" at bounding box center [184, 463] width 104 height 33
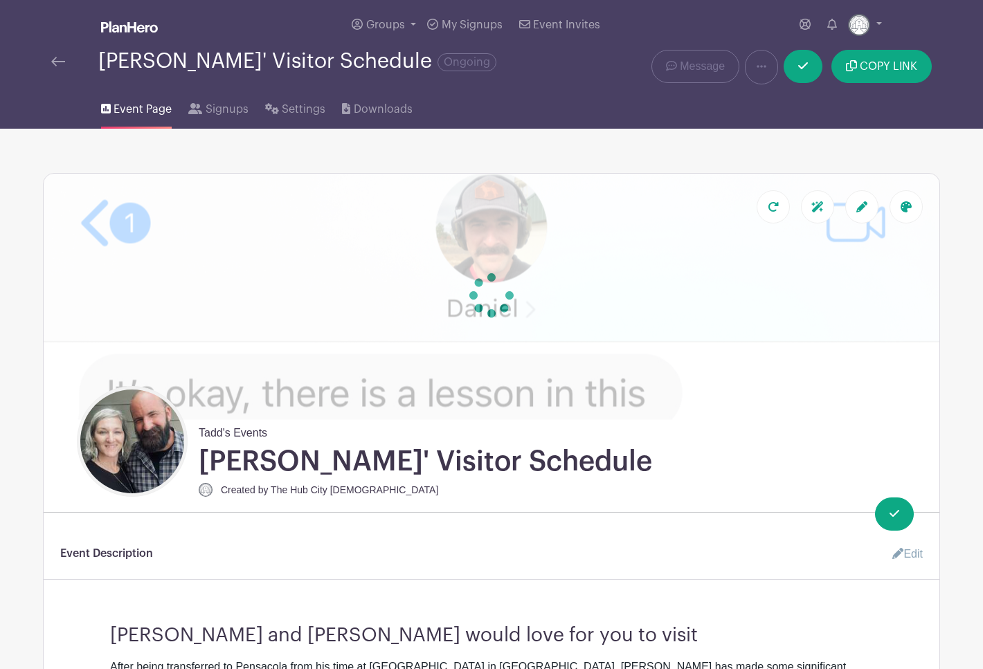
scroll to position [0, 0]
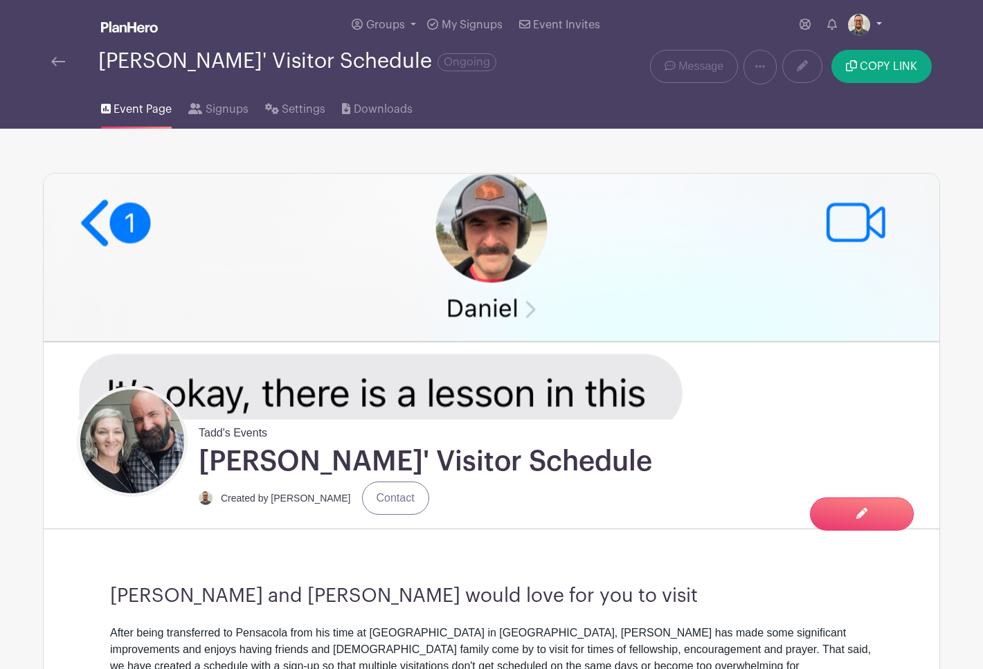
click at [879, 25] on link at bounding box center [865, 25] width 34 height 22
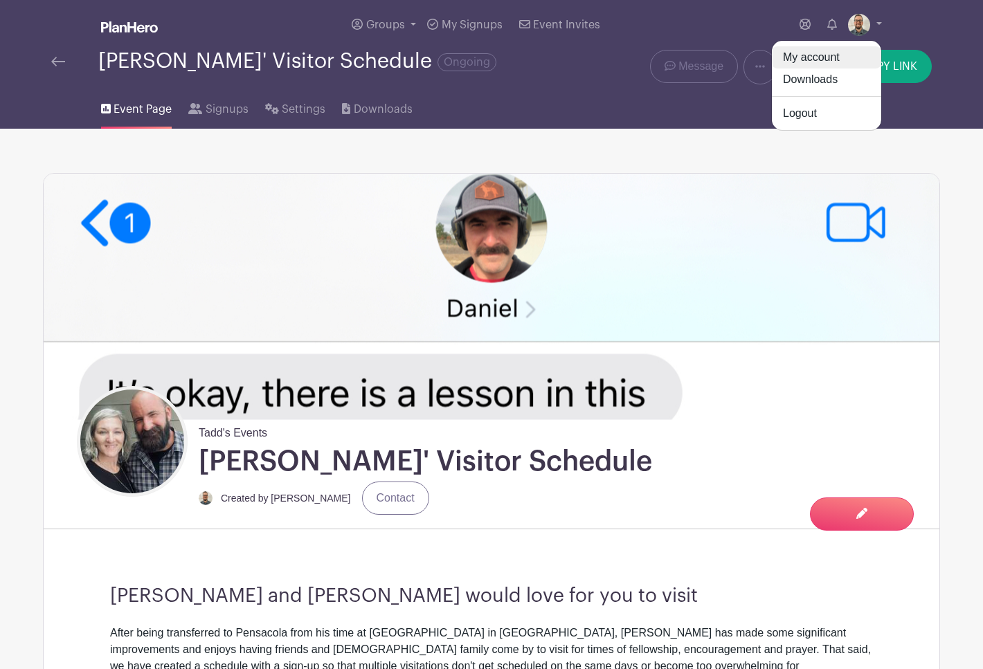
click at [818, 59] on link "My account" at bounding box center [826, 57] width 109 height 22
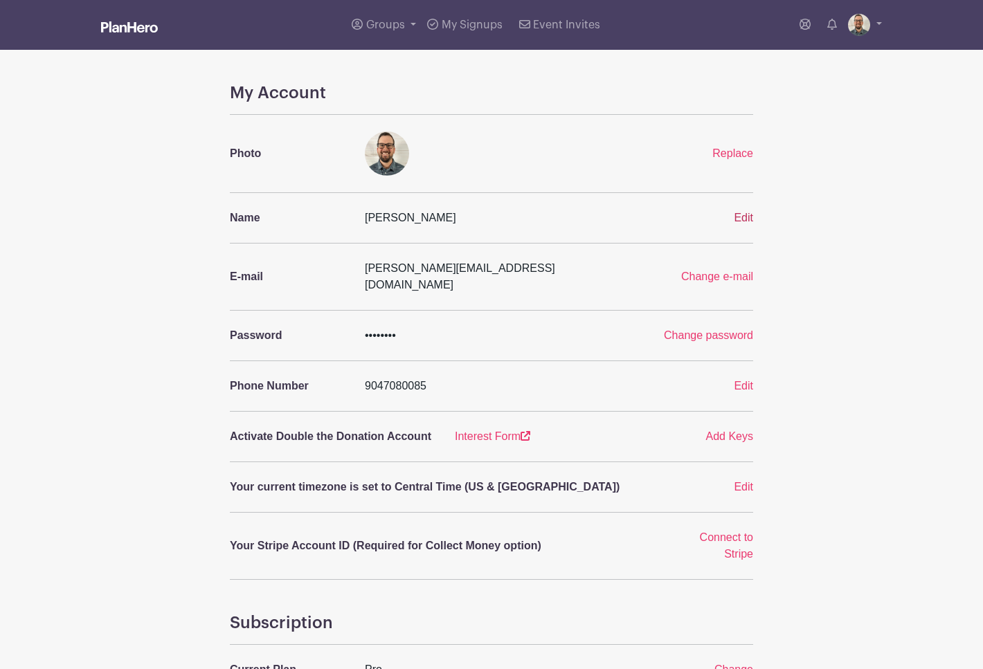
click at [745, 217] on span "Edit" at bounding box center [743, 218] width 19 height 12
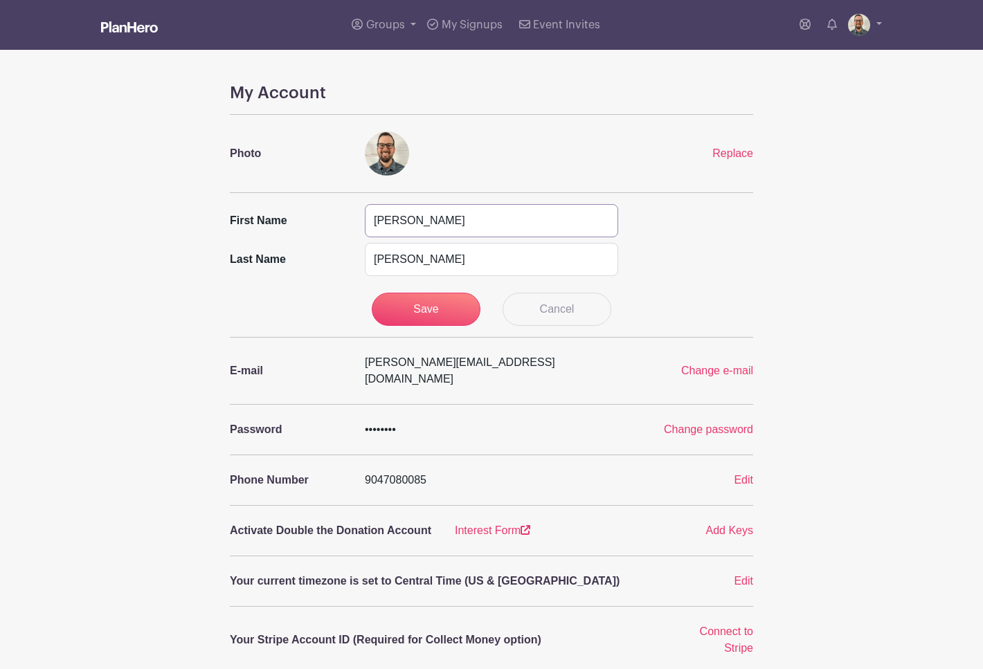
drag, startPoint x: 438, startPoint y: 227, endPoint x: 310, endPoint y: 221, distance: 127.5
click at [309, 223] on div "First name Tadd" at bounding box center [492, 220] width 540 height 33
type input "The Hub"
drag, startPoint x: 440, startPoint y: 262, endPoint x: 325, endPoint y: 258, distance: 114.3
click at [325, 260] on div "Last name Anderson" at bounding box center [492, 259] width 540 height 33
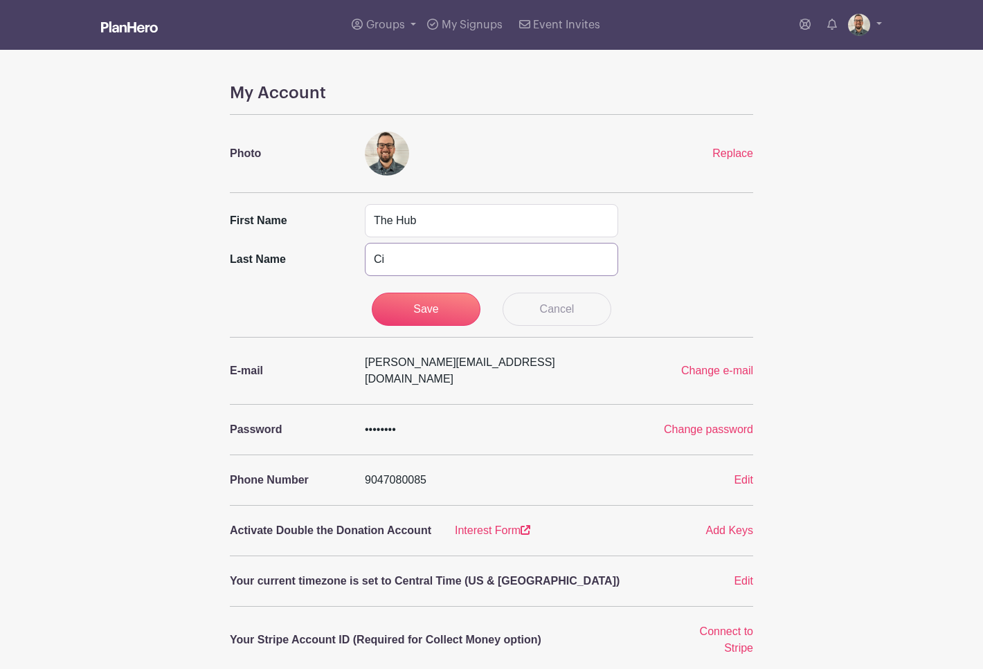
type input "C"
drag, startPoint x: 439, startPoint y: 219, endPoint x: 337, endPoint y: 223, distance: 101.8
click at [337, 223] on div "First name The Hub" at bounding box center [492, 220] width 540 height 33
type input "The Hub City Church"
click at [422, 310] on input "Save" at bounding box center [426, 309] width 109 height 33
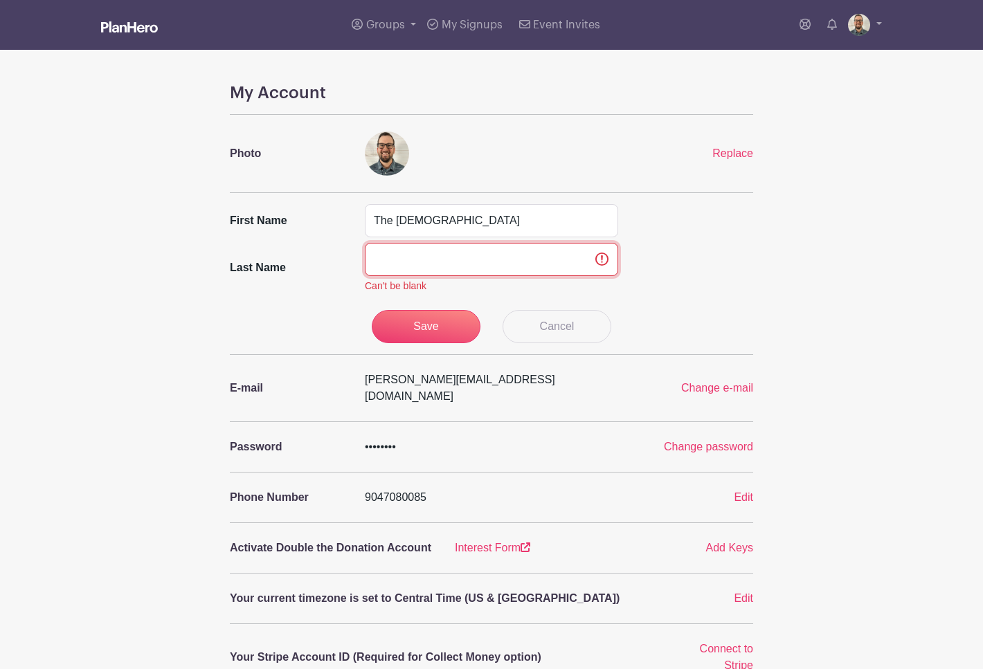
click at [465, 249] on input "text" at bounding box center [491, 259] width 253 height 33
click at [496, 222] on input "The Hub City Church" at bounding box center [491, 220] width 253 height 33
drag, startPoint x: 503, startPoint y: 224, endPoint x: 341, endPoint y: 217, distance: 161.4
click at [341, 217] on div "First name The Hub City Church" at bounding box center [492, 220] width 540 height 33
click at [554, 324] on link "Cancel" at bounding box center [557, 326] width 109 height 33
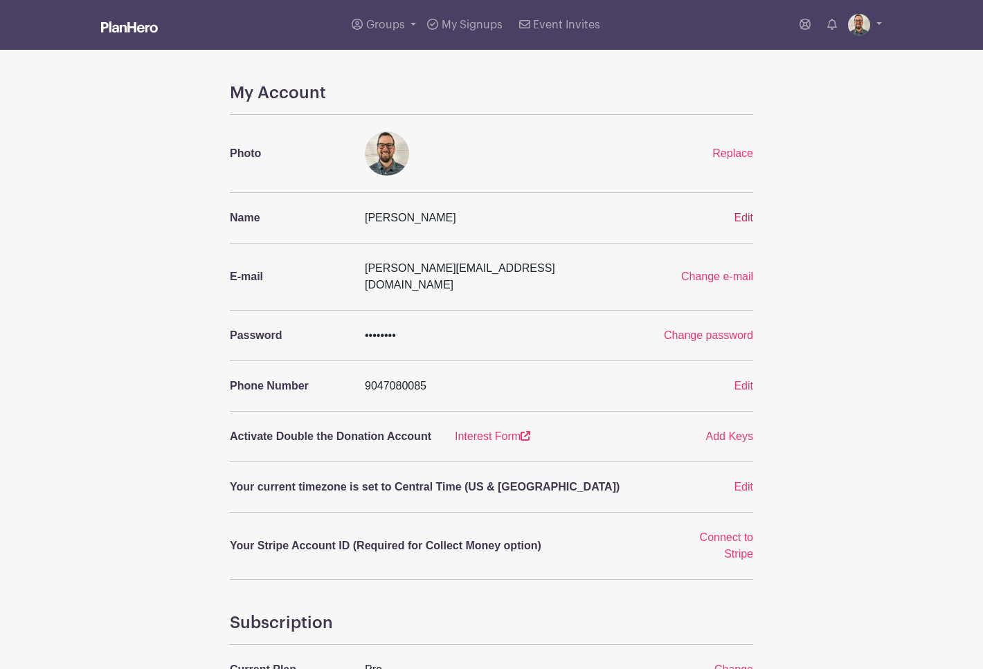
click at [742, 218] on span "Edit" at bounding box center [743, 218] width 19 height 12
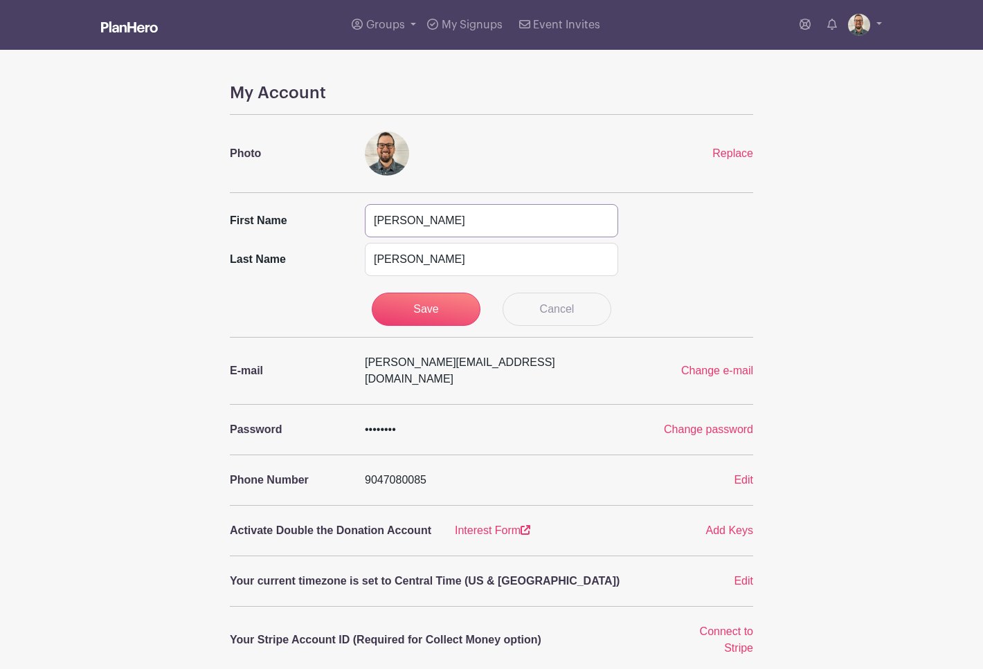
click at [440, 227] on input "Tadd" at bounding box center [491, 220] width 253 height 33
type input "The"
click at [405, 259] on input "Anderson" at bounding box center [491, 259] width 253 height 33
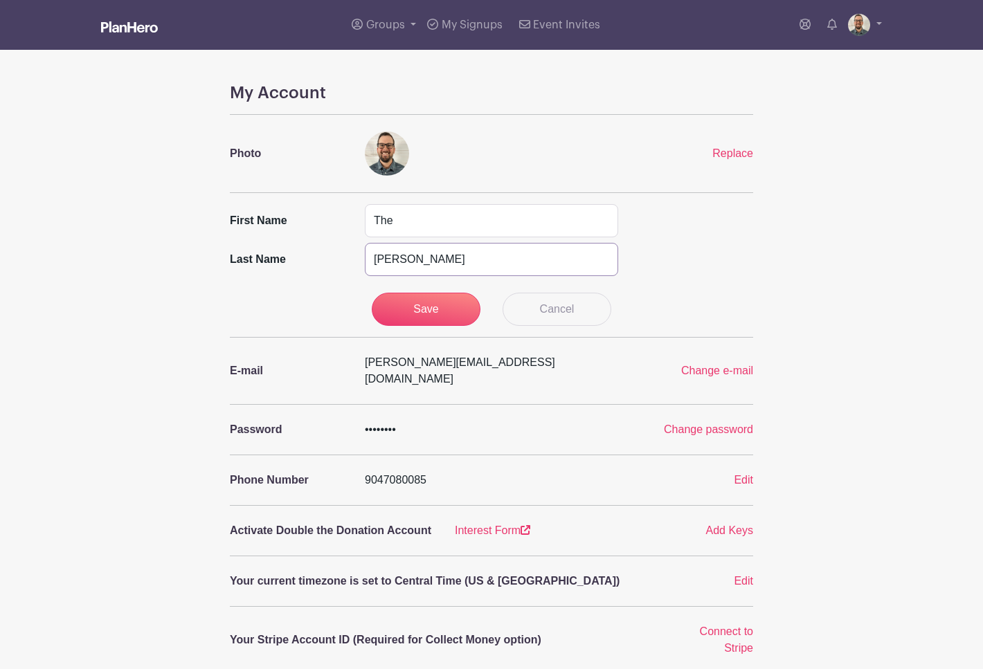
click at [405, 259] on input "Anderson" at bounding box center [491, 259] width 253 height 33
type input "Hub City Church"
click at [414, 298] on input "Save" at bounding box center [426, 309] width 109 height 33
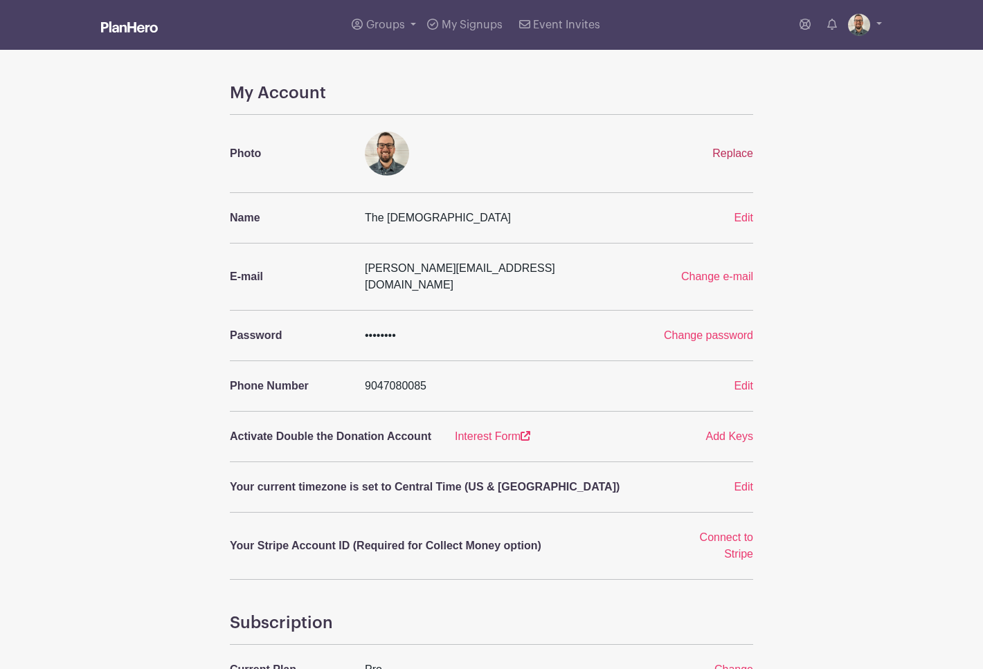
click at [743, 153] on span "Replace" at bounding box center [732, 153] width 41 height 12
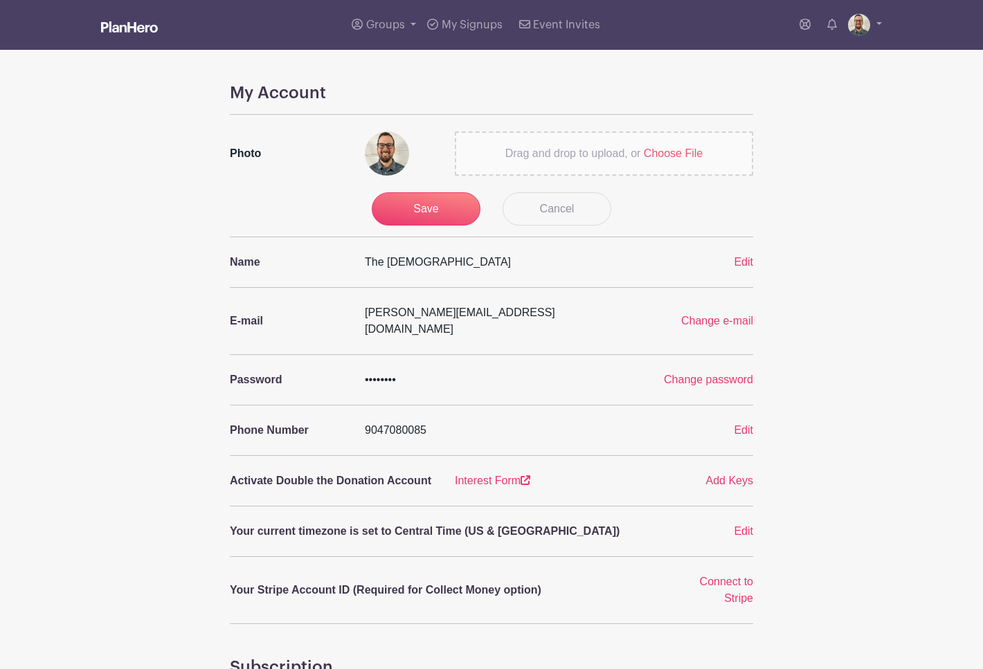
click at [667, 150] on span "Choose File" at bounding box center [673, 153] width 59 height 12
click at [0, 0] on input "Drag and drop to upload, or Choose File" at bounding box center [0, 0] width 0 height 0
click at [408, 208] on input "Save" at bounding box center [426, 208] width 109 height 33
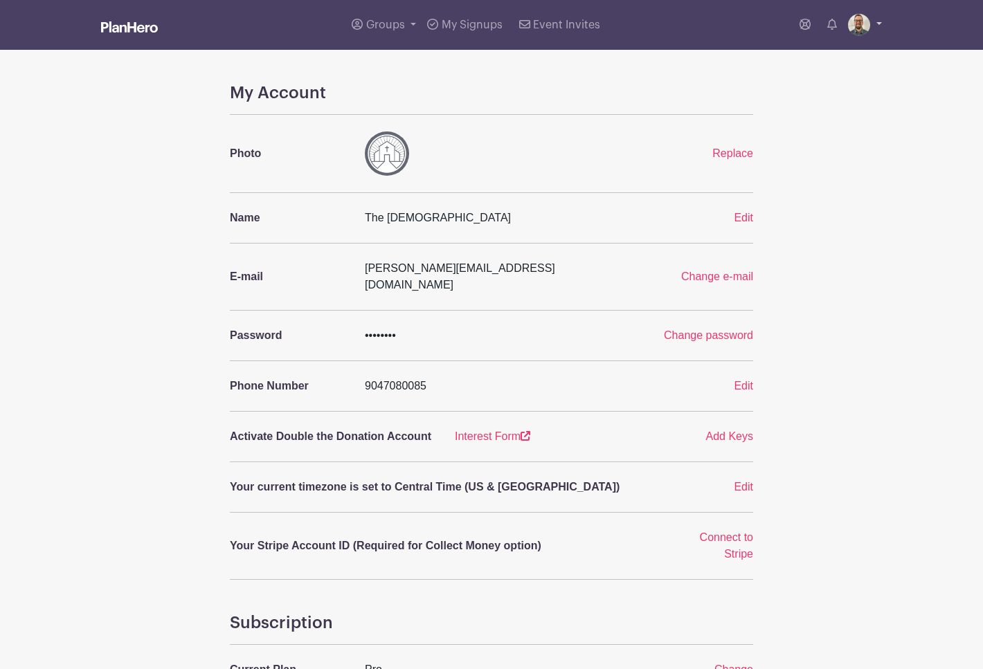
click at [870, 26] on link at bounding box center [865, 25] width 34 height 22
click at [477, 24] on span "My Signups" at bounding box center [472, 24] width 61 height 11
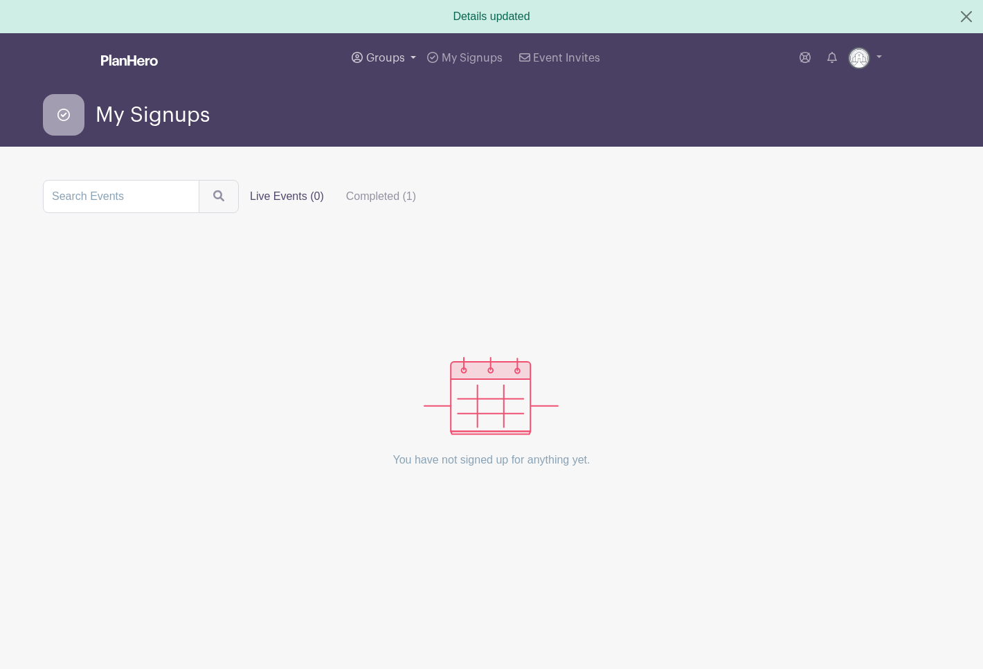
click at [391, 60] on span "Groups" at bounding box center [385, 58] width 39 height 11
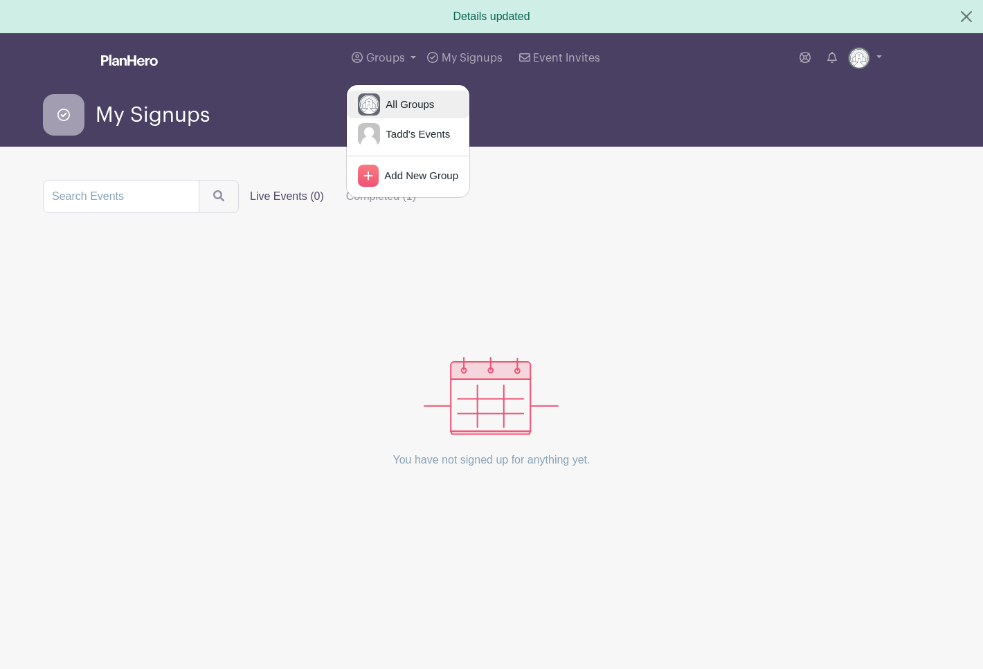
click at [404, 111] on span "All Groups" at bounding box center [407, 105] width 54 height 16
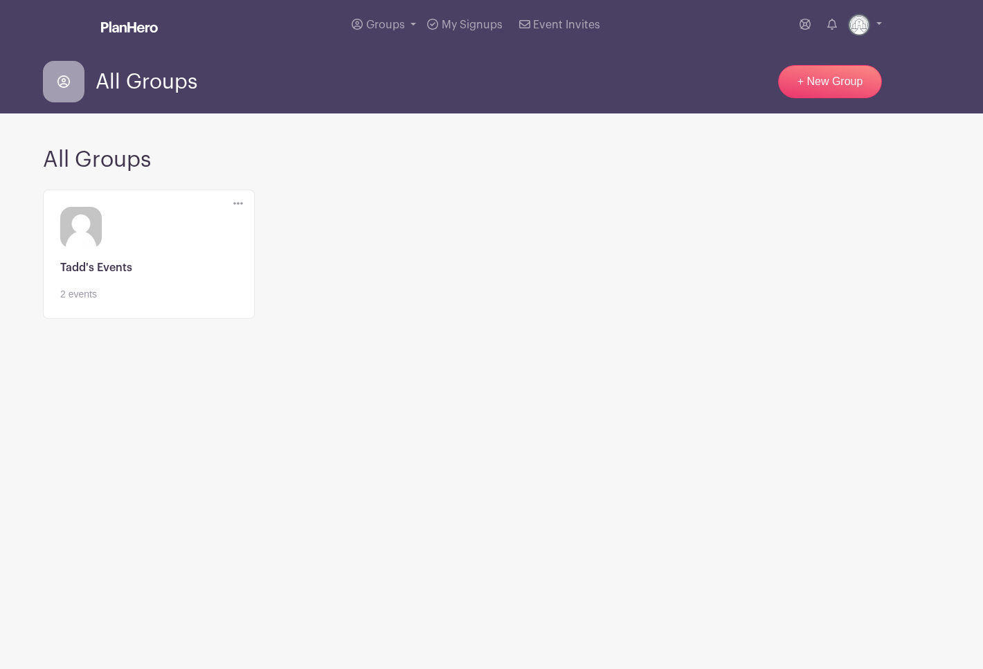
click at [120, 302] on link at bounding box center [148, 302] width 177 height 0
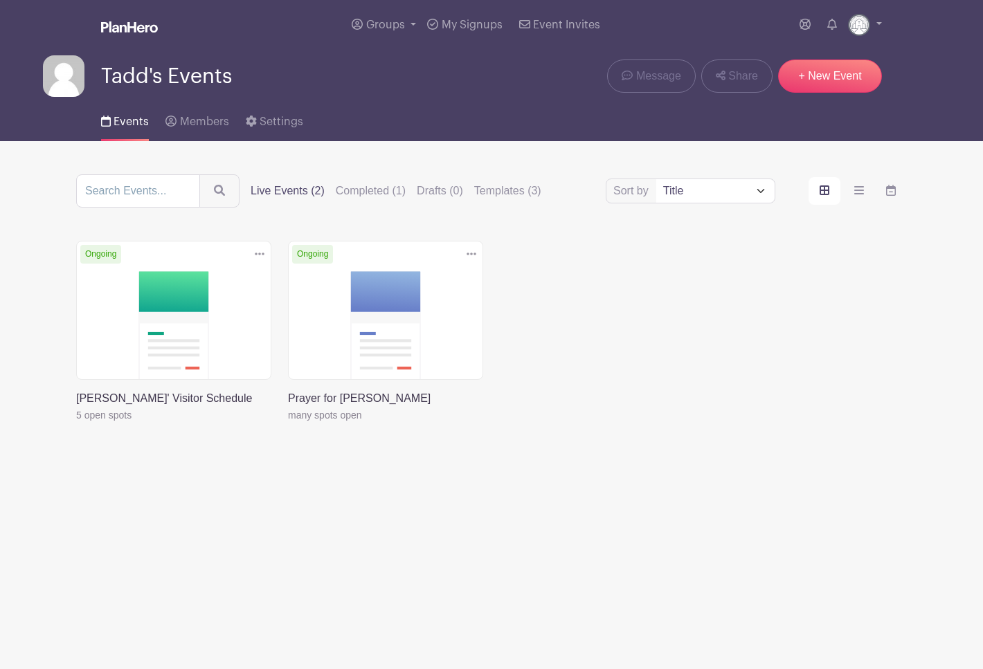
click at [76, 424] on link at bounding box center [76, 424] width 0 height 0
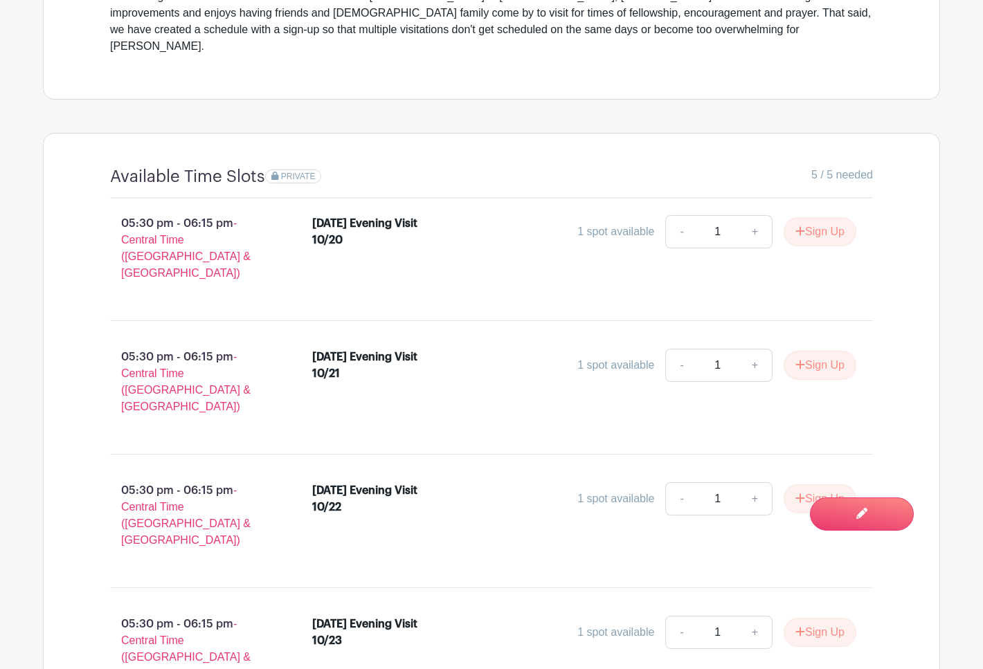
scroll to position [665, 0]
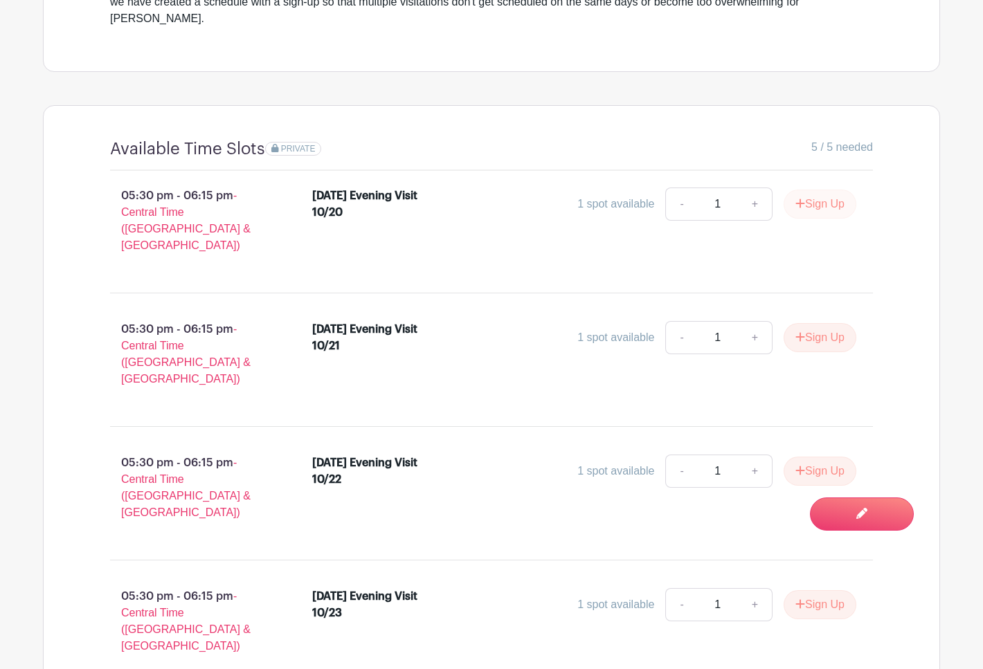
click at [831, 192] on button "Sign Up" at bounding box center [820, 204] width 73 height 29
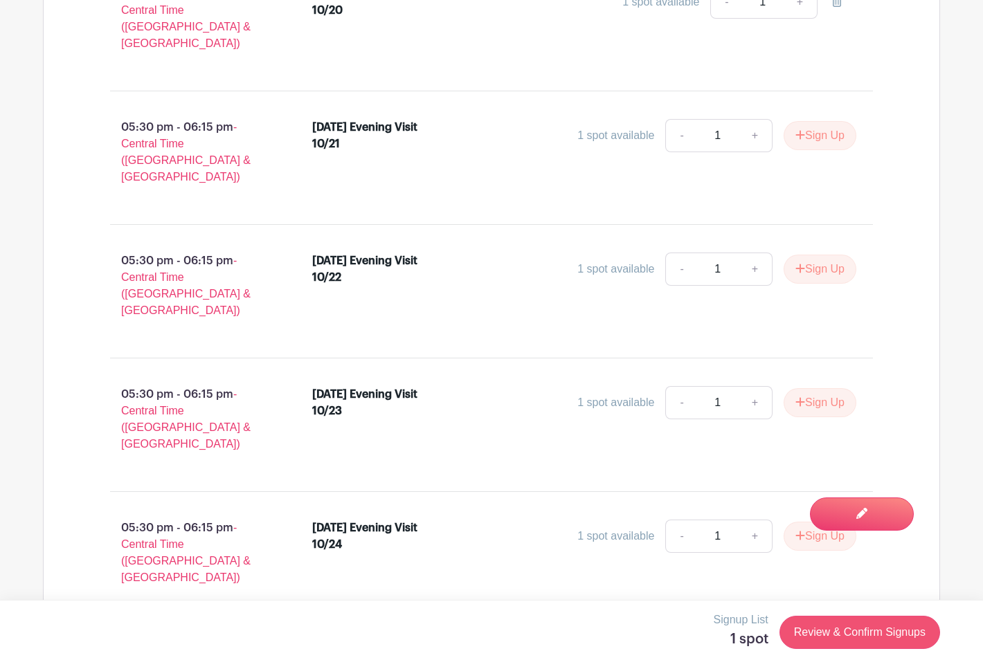
scroll to position [866, 0]
click at [872, 635] on link "Review & Confirm Signups" at bounding box center [860, 632] width 161 height 33
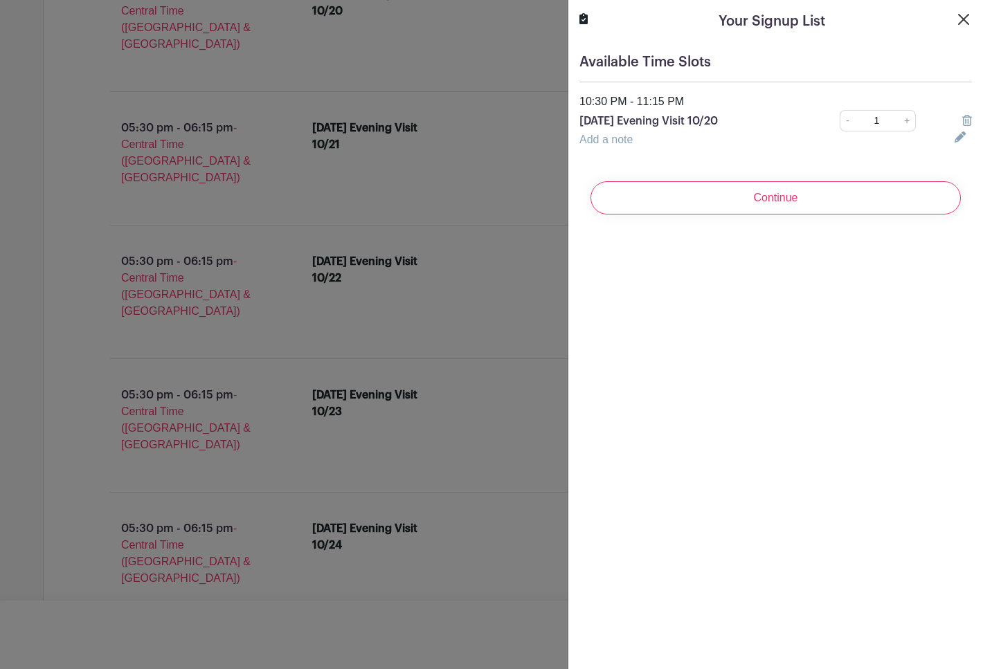
click at [966, 21] on button "Close" at bounding box center [963, 19] width 17 height 17
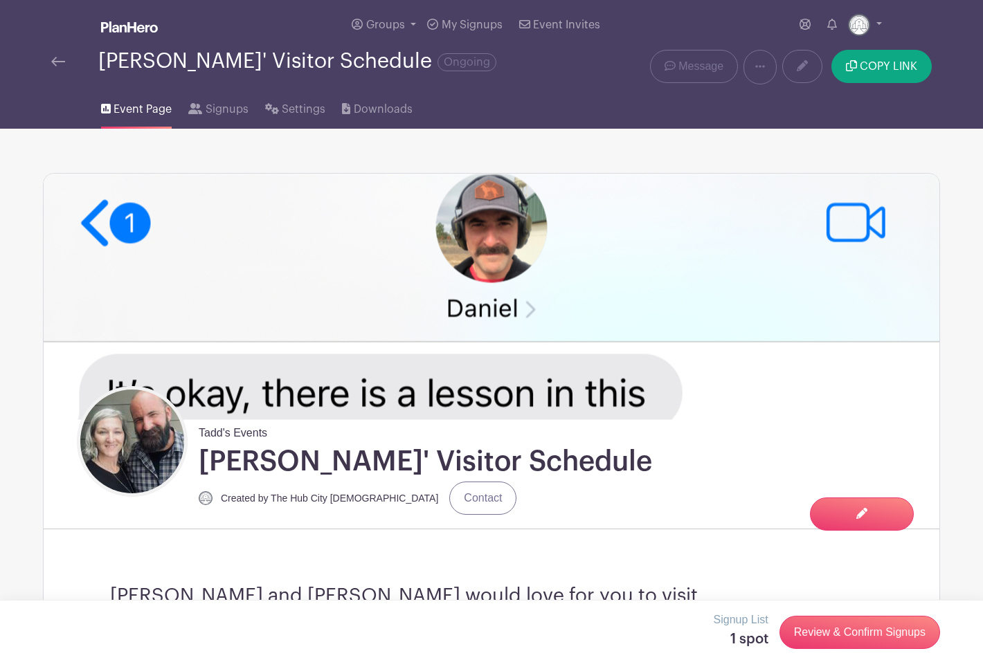
scroll to position [0, 0]
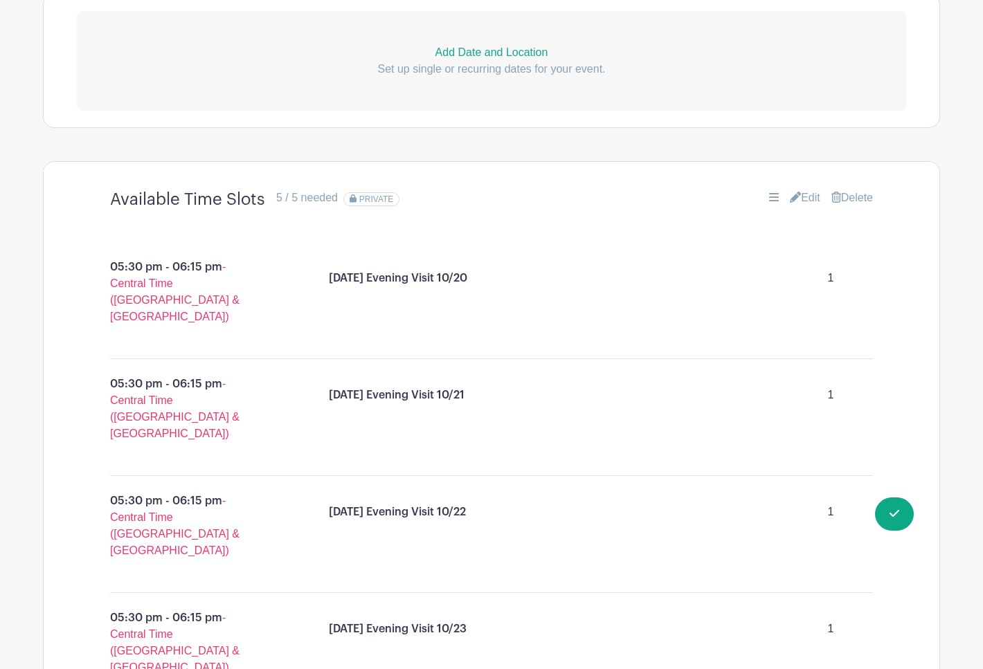
scroll to position [798, 0]
click at [203, 288] on span "- Central Time ([GEOGRAPHIC_DATA] & [GEOGRAPHIC_DATA])" at bounding box center [174, 293] width 129 height 62
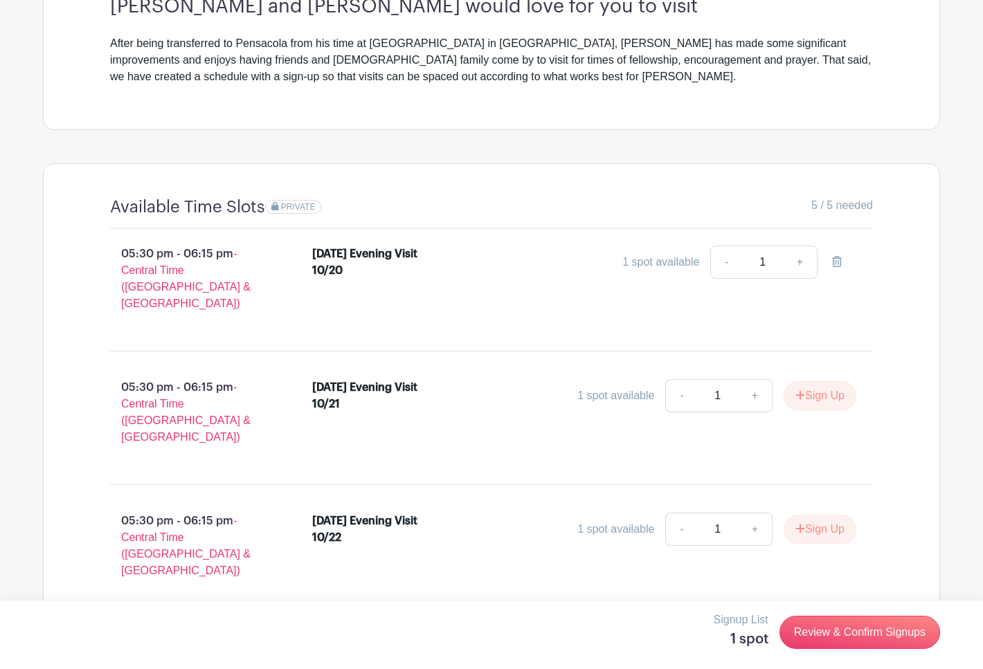
scroll to position [591, 0]
click at [838, 263] on icon at bounding box center [837, 260] width 10 height 11
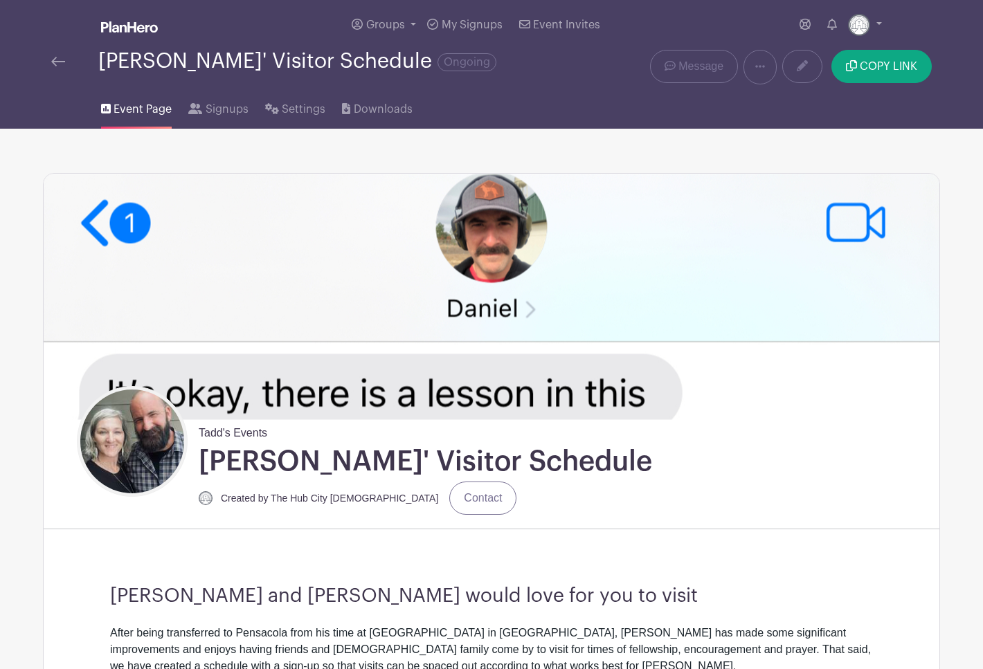
scroll to position [0, 0]
